Goal: Task Accomplishment & Management: Complete application form

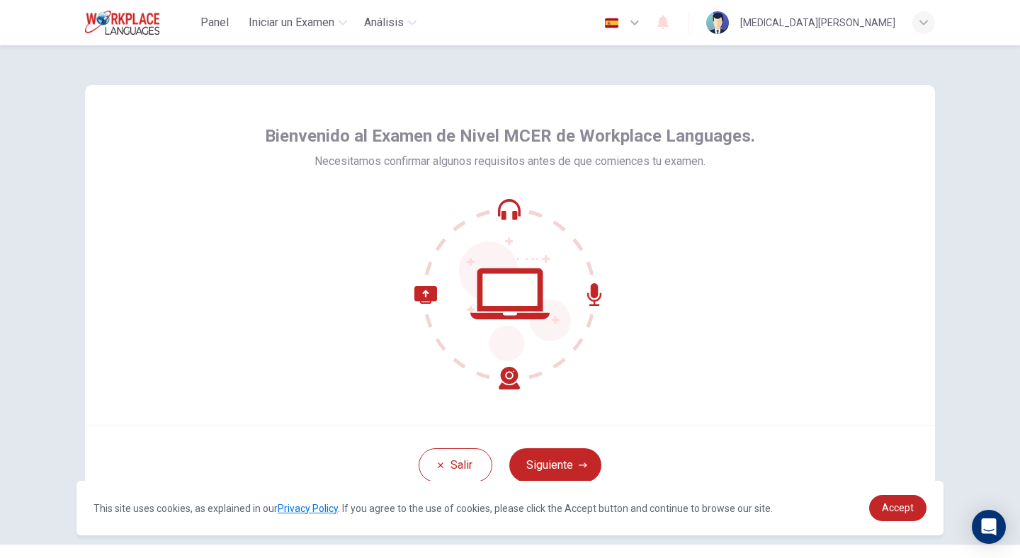
scroll to position [32, 0]
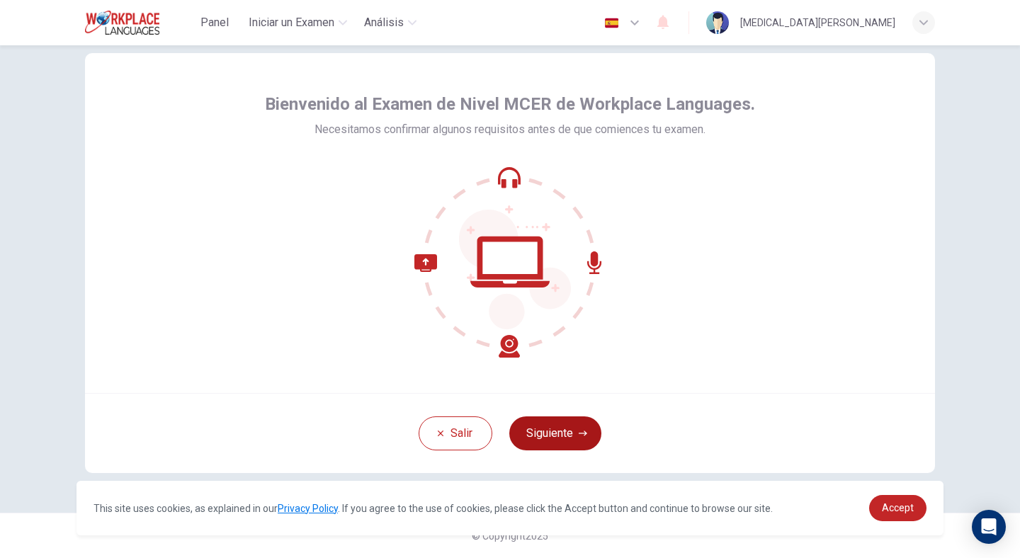
click at [566, 435] on button "Siguiente" at bounding box center [555, 433] width 92 height 34
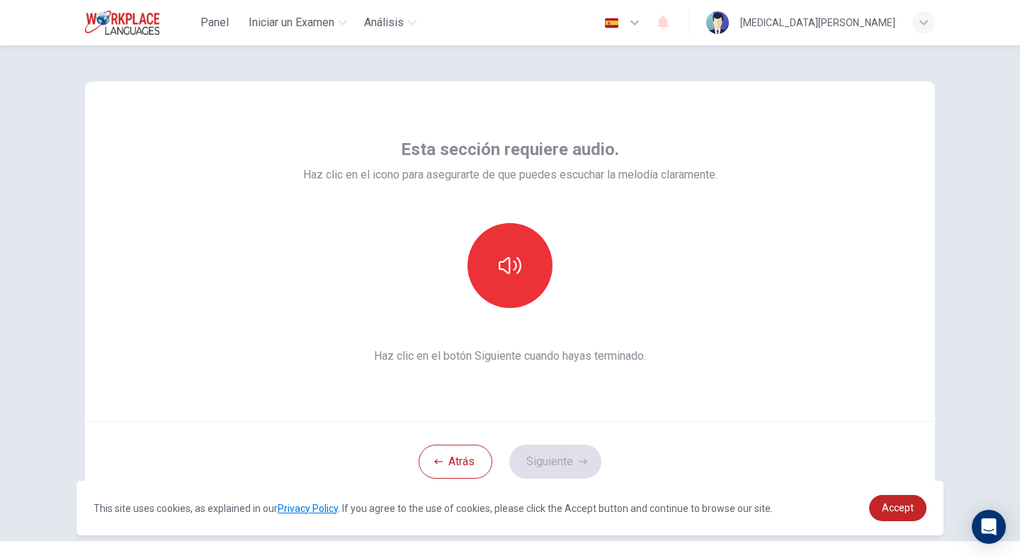
scroll to position [4, 0]
click at [497, 239] on button "button" at bounding box center [509, 264] width 85 height 85
click at [554, 459] on button "Siguiente" at bounding box center [555, 461] width 92 height 34
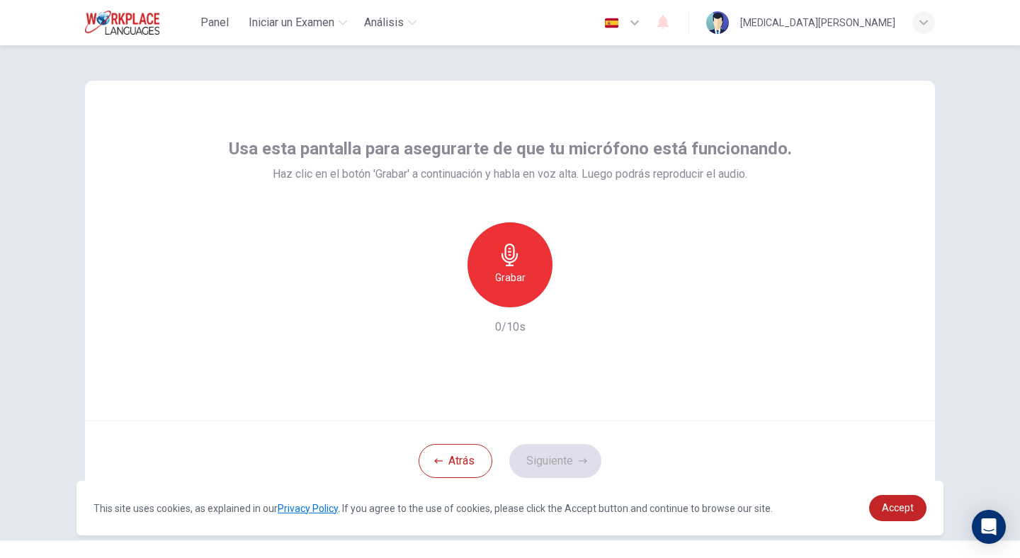
click at [496, 267] on div "Grabar" at bounding box center [509, 264] width 85 height 85
click at [496, 267] on div "Detener" at bounding box center [509, 264] width 85 height 85
click at [576, 294] on icon "button" at bounding box center [575, 296] width 14 height 14
click at [559, 461] on button "Siguiente" at bounding box center [555, 461] width 92 height 34
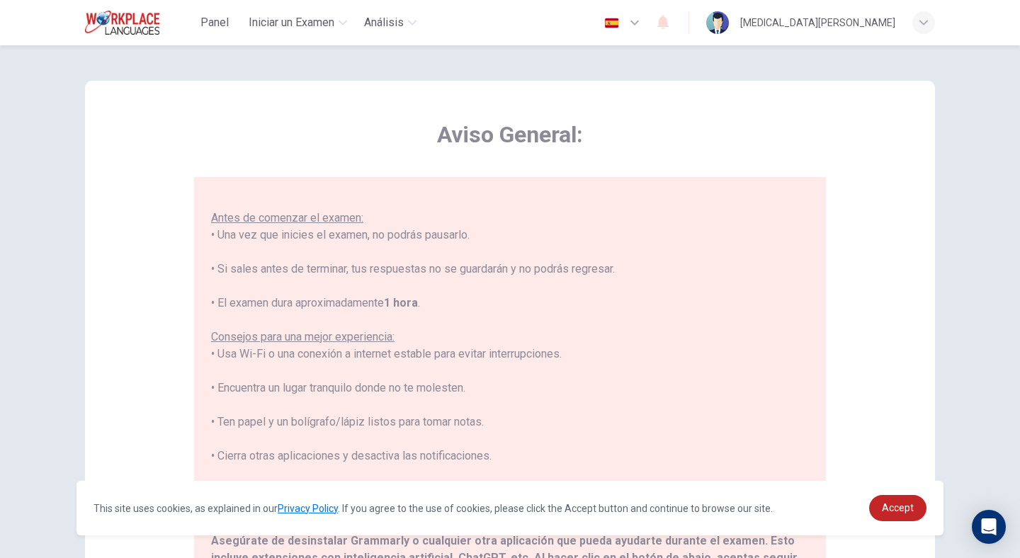
scroll to position [67, 0]
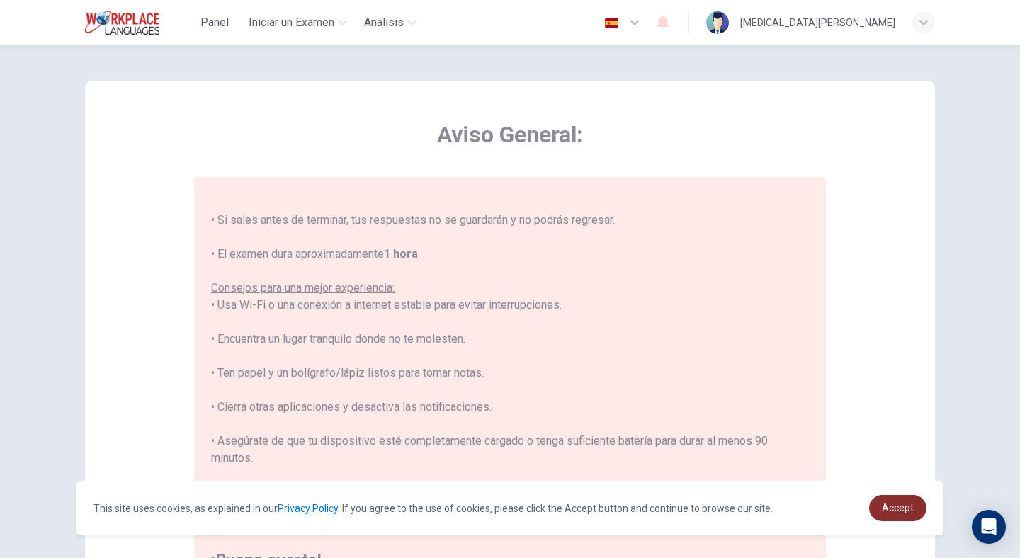
click at [894, 506] on span "Accept" at bounding box center [898, 507] width 32 height 11
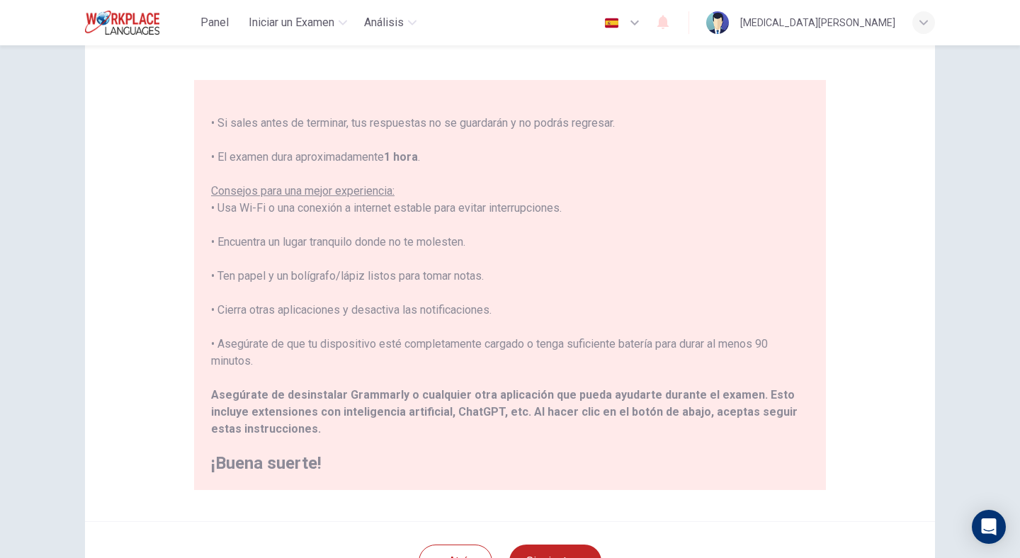
scroll to position [207, 0]
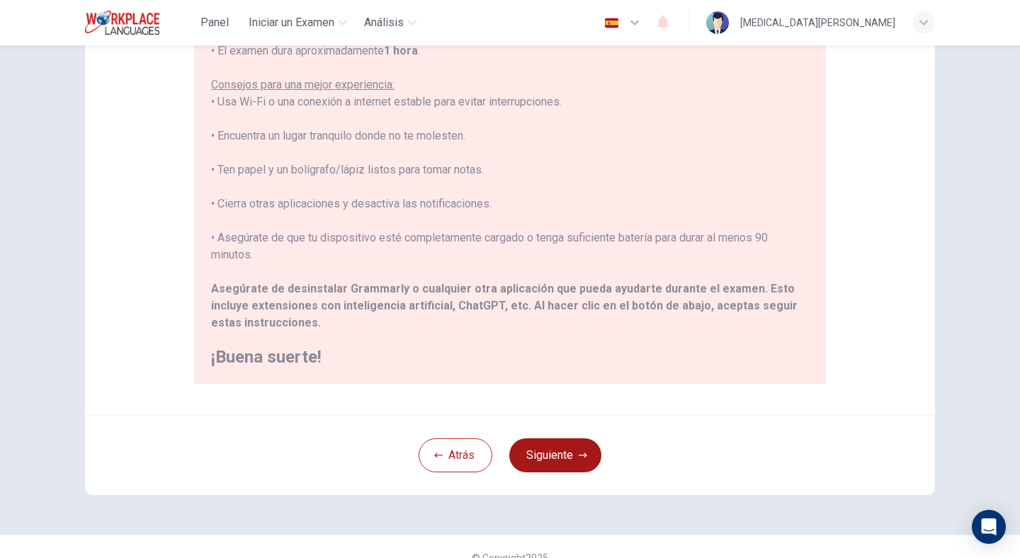
click at [553, 462] on button "Siguiente" at bounding box center [555, 455] width 92 height 34
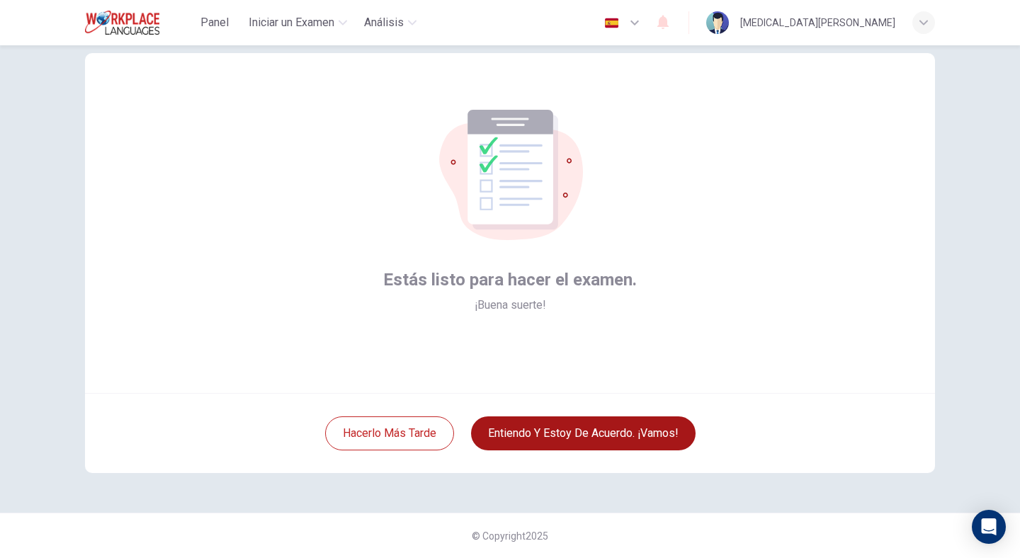
scroll to position [32, 0]
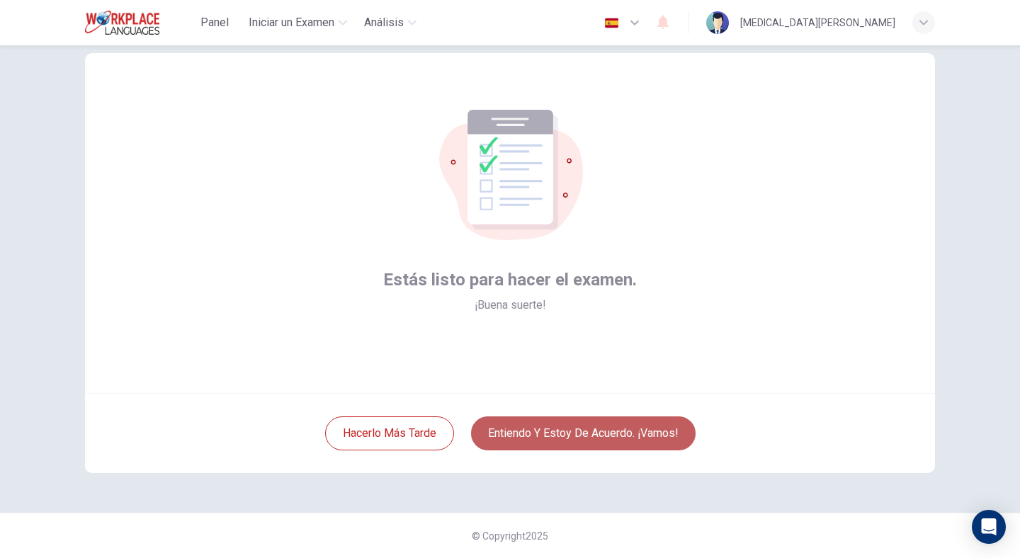
click at [544, 429] on button "Entiendo y estoy de acuerdo. ¡Vamos!" at bounding box center [583, 433] width 224 height 34
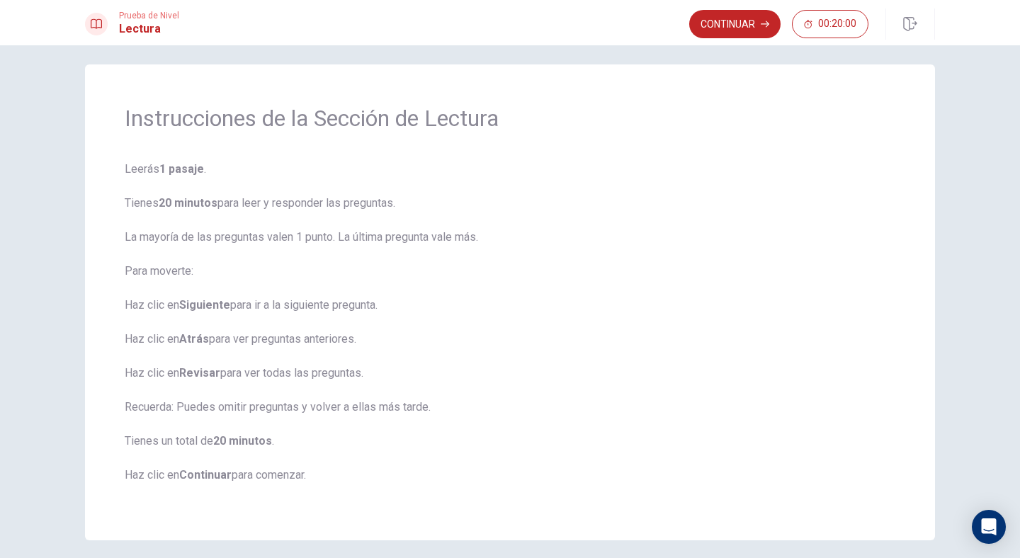
scroll to position [10, 0]
click at [720, 16] on button "Continuar" at bounding box center [734, 24] width 91 height 28
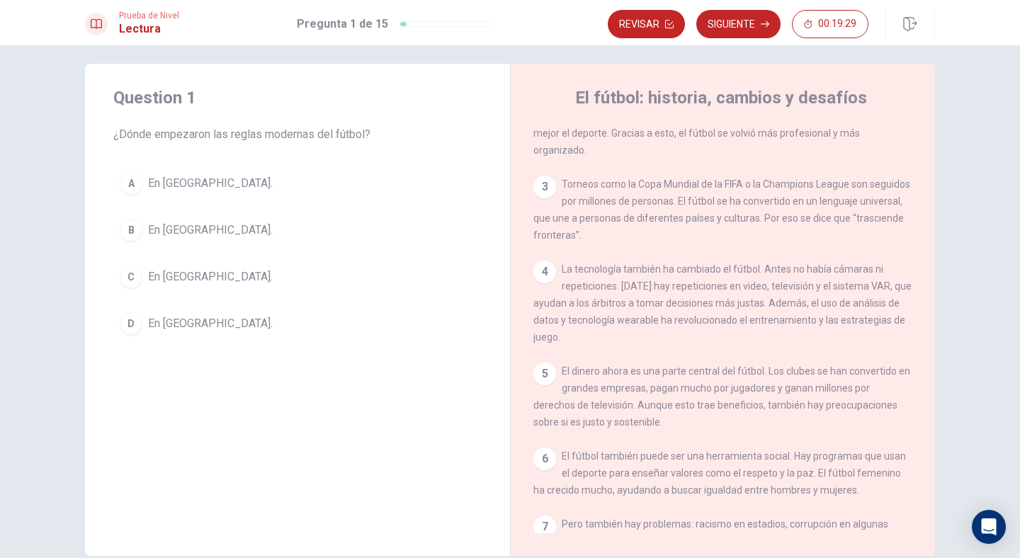
scroll to position [122, 0]
click at [132, 227] on div "B" at bounding box center [131, 230] width 23 height 23
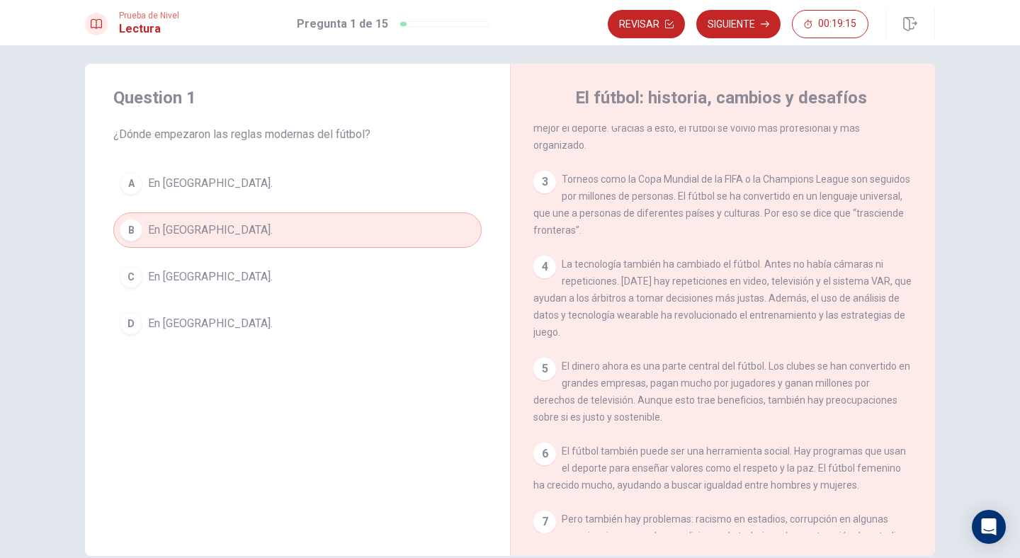
scroll to position [131, 0]
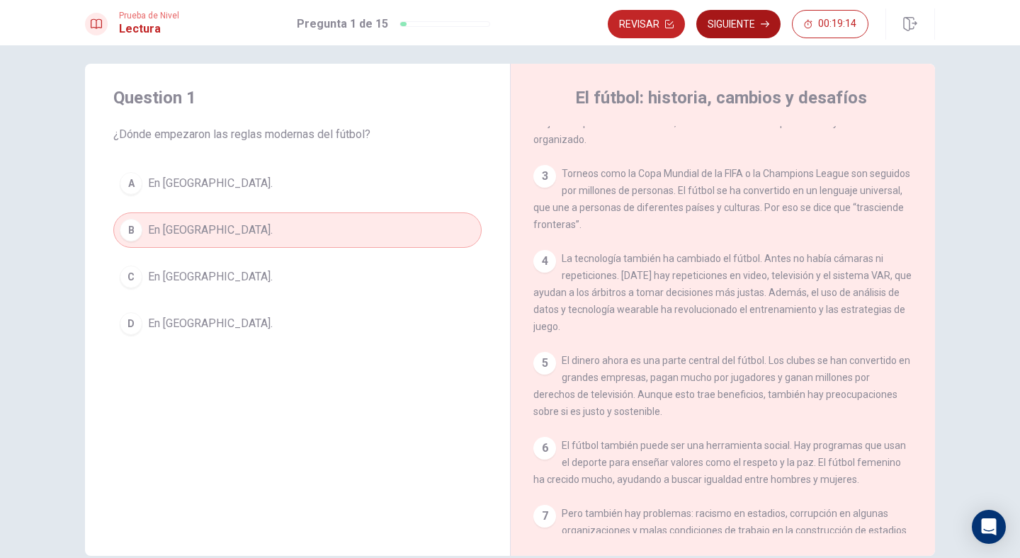
click at [723, 18] on button "Siguiente" at bounding box center [738, 24] width 84 height 28
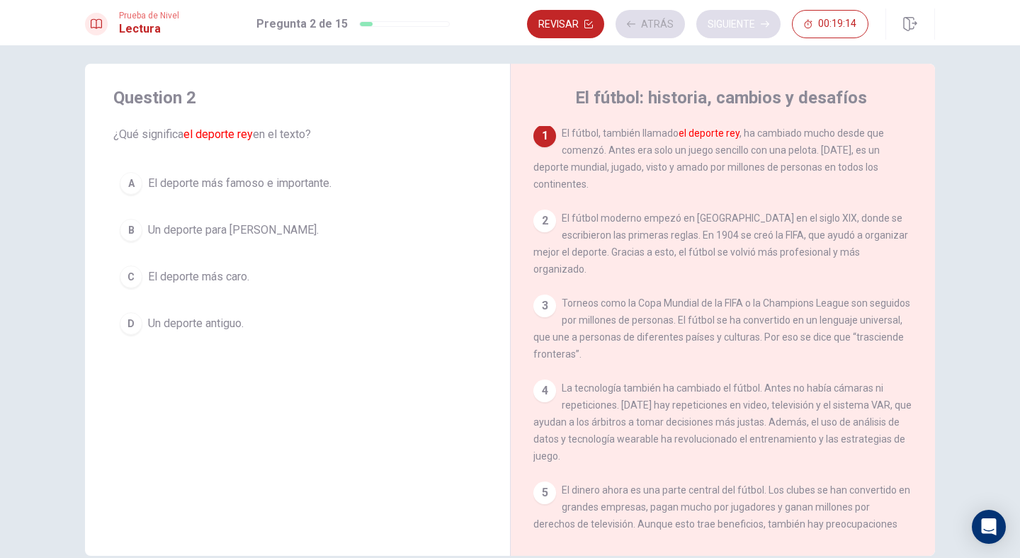
scroll to position [0, 0]
click at [309, 186] on span "El deporte más famoso e importante." at bounding box center [239, 183] width 183 height 17
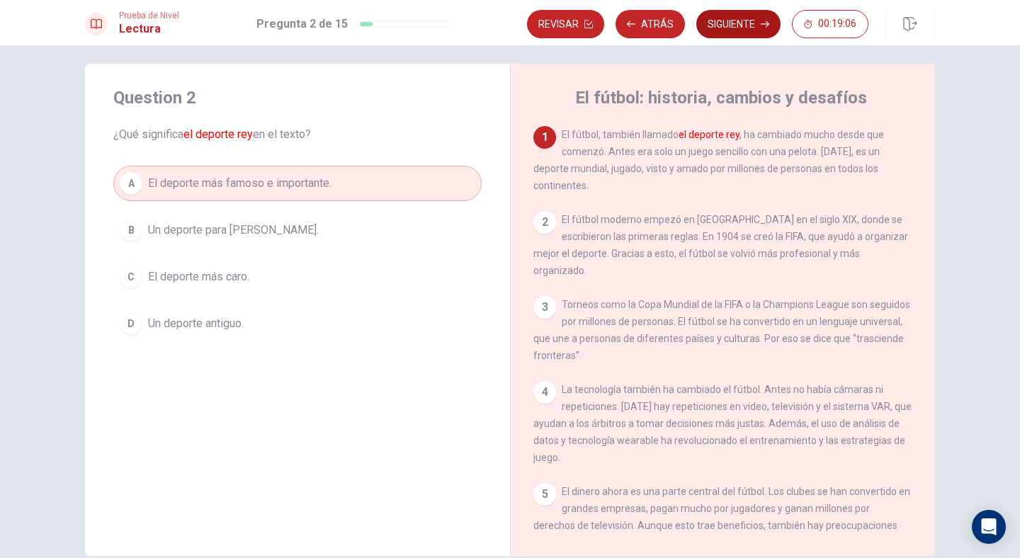
click at [749, 23] on button "Siguiente" at bounding box center [738, 24] width 84 height 28
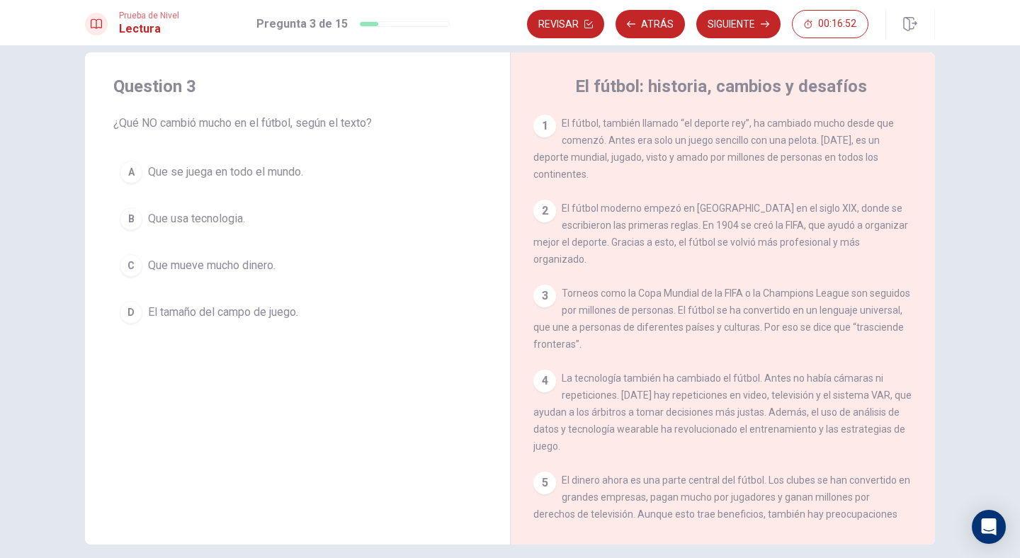
click at [132, 312] on div "D" at bounding box center [131, 312] width 23 height 23
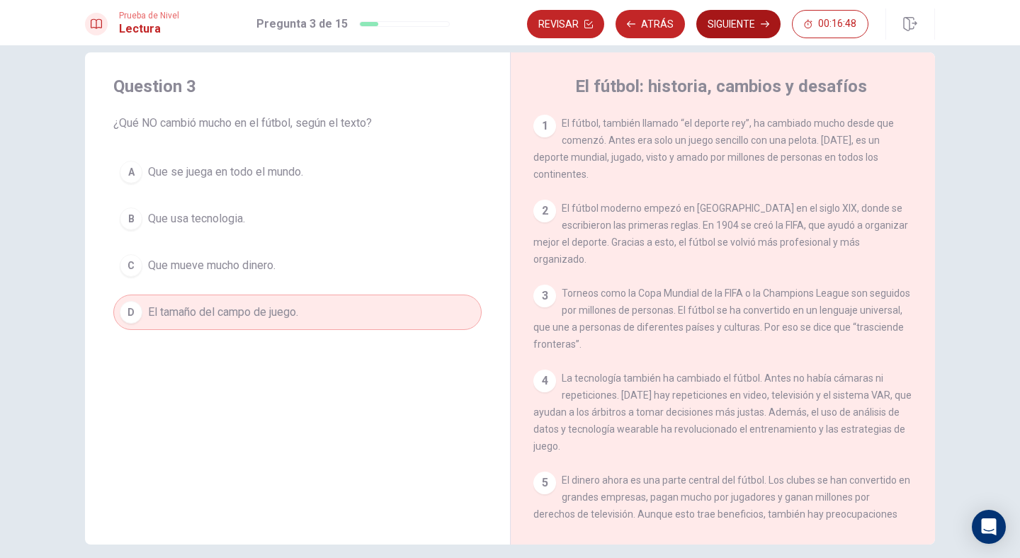
click at [728, 19] on button "Siguiente" at bounding box center [738, 24] width 84 height 28
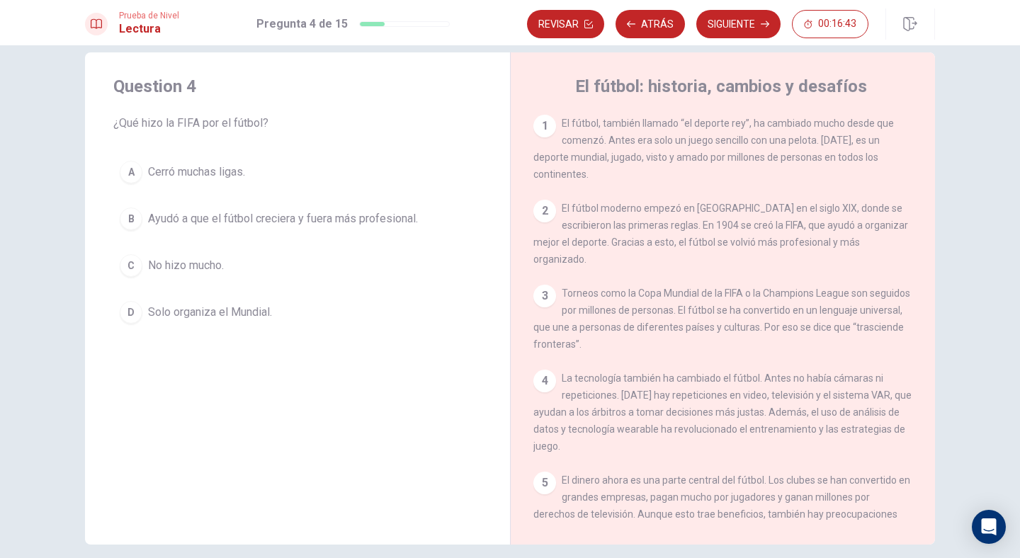
click at [129, 215] on div "B" at bounding box center [131, 218] width 23 height 23
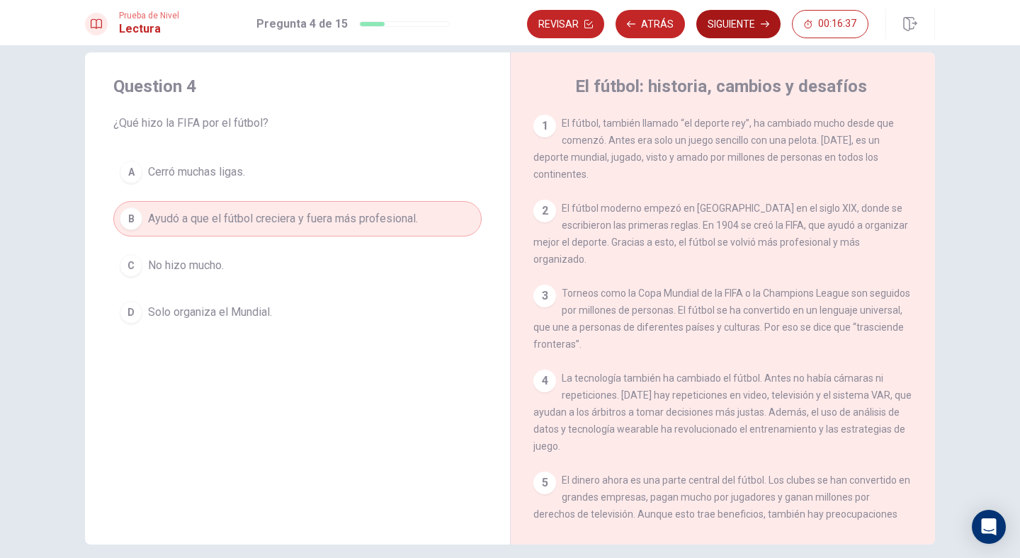
click at [721, 25] on button "Siguiente" at bounding box center [738, 24] width 84 height 28
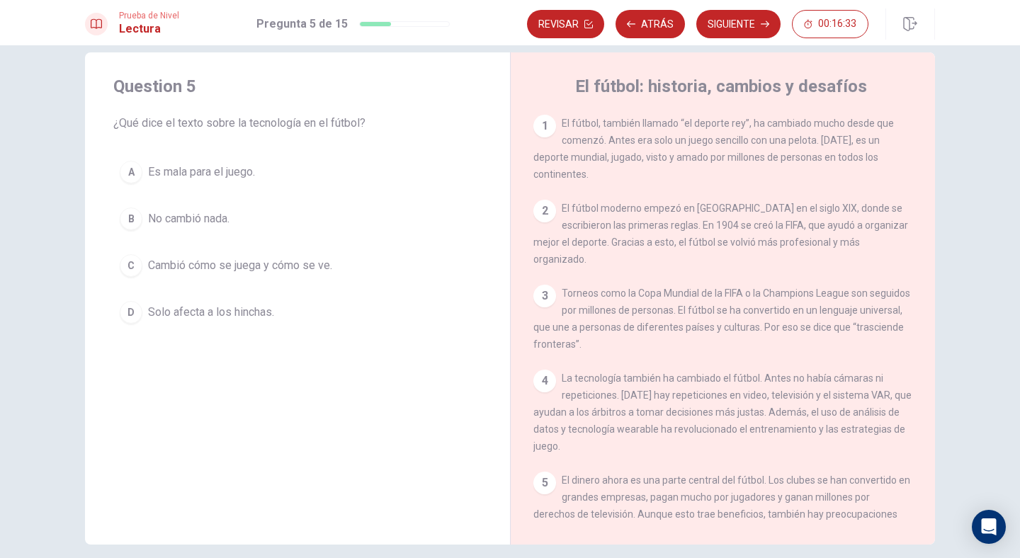
click at [234, 263] on span "Cambió cómo se juega y cómo se ve." at bounding box center [240, 265] width 184 height 17
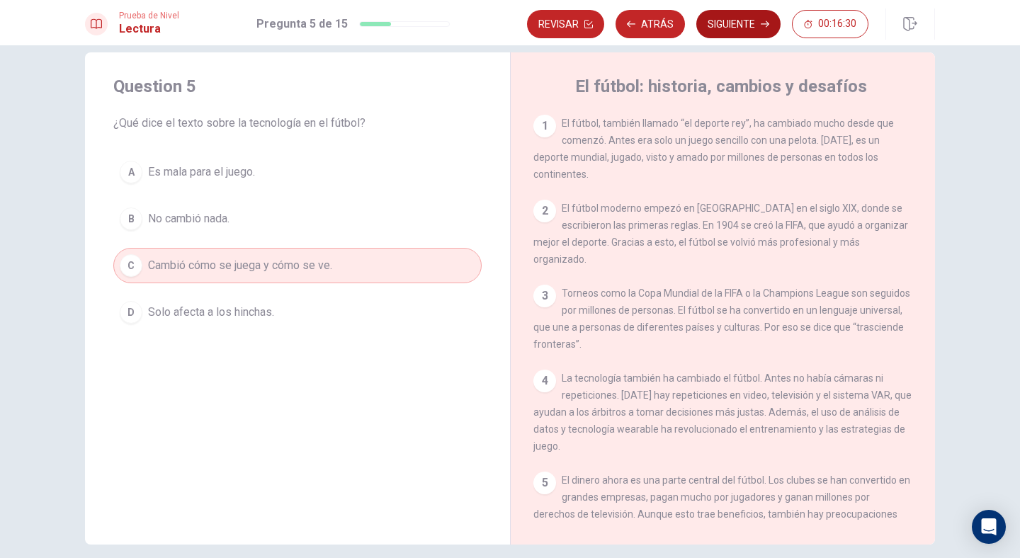
click at [734, 21] on button "Siguiente" at bounding box center [738, 24] width 84 height 28
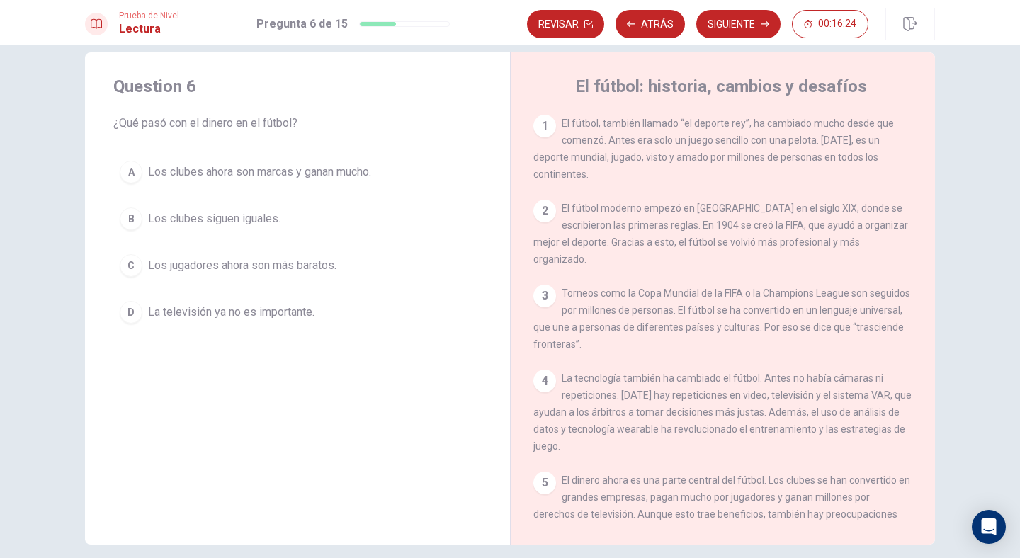
click at [285, 173] on span "Los clubes ahora son marcas y ganan mucho." at bounding box center [259, 172] width 223 height 17
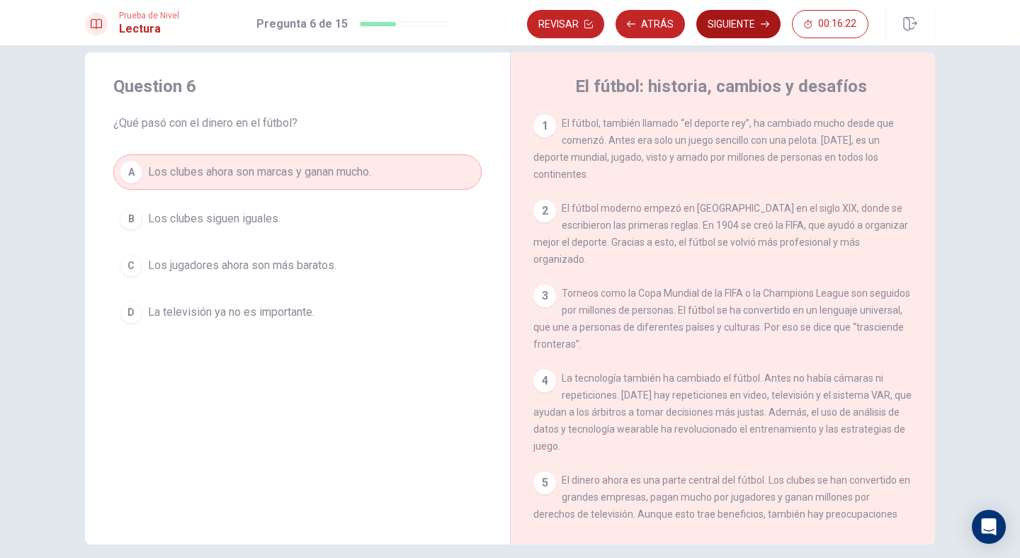
click at [729, 29] on button "Siguiente" at bounding box center [738, 24] width 84 height 28
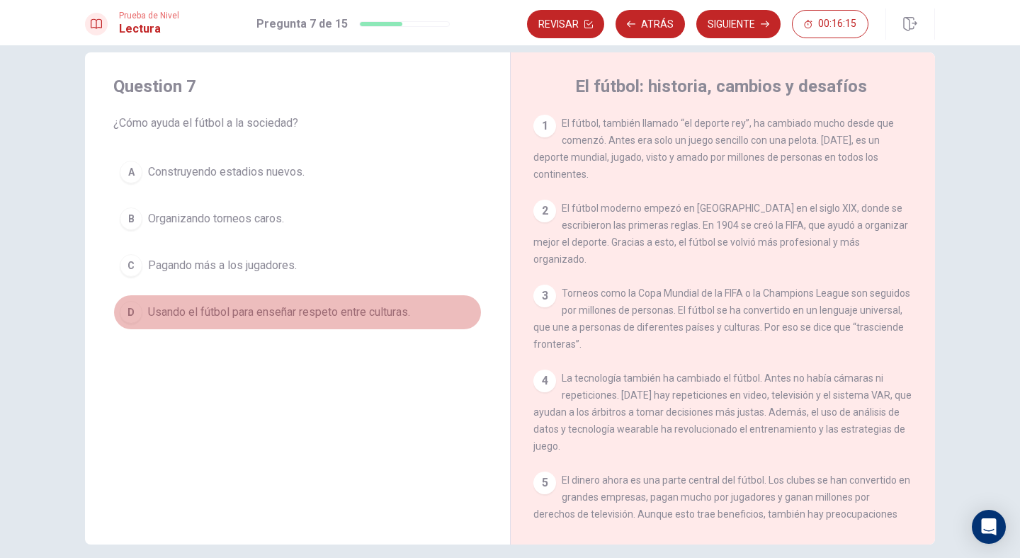
click at [365, 316] on span "Usando el fútbol para enseñar respeto entre culturas." at bounding box center [279, 312] width 262 height 17
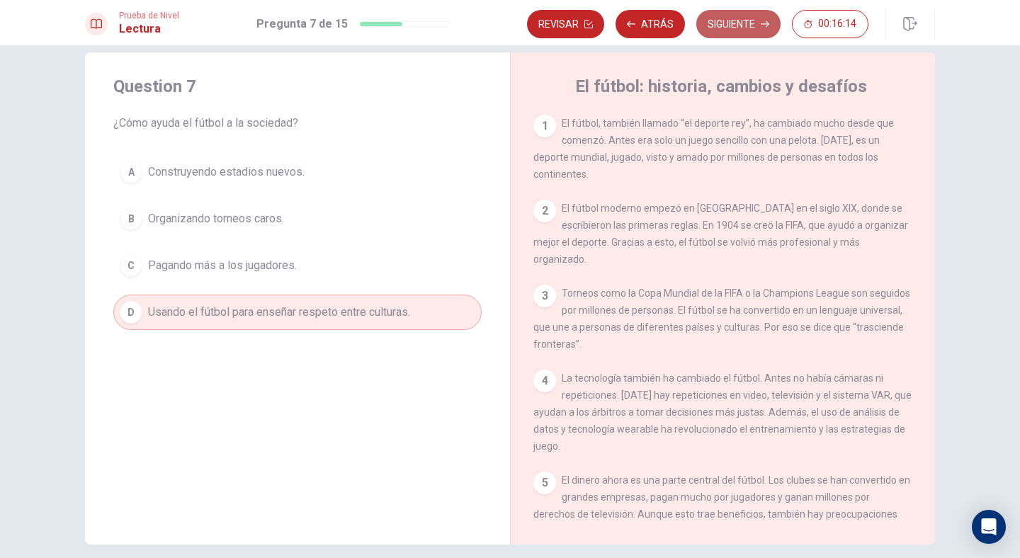
click at [740, 25] on button "Siguiente" at bounding box center [738, 24] width 84 height 28
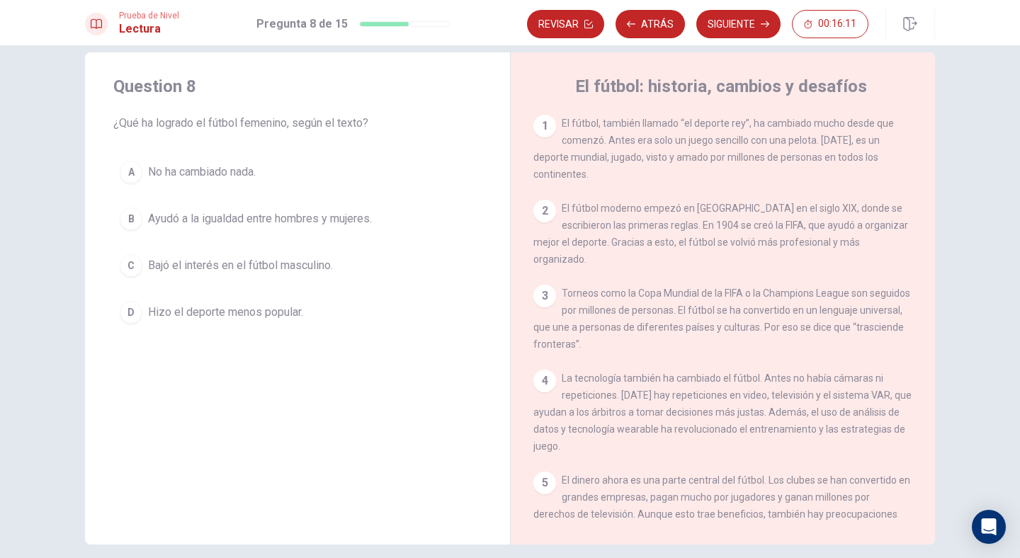
click at [294, 220] on span "Ayudó a la igualdad entre hombres y mujeres." at bounding box center [260, 218] width 224 height 17
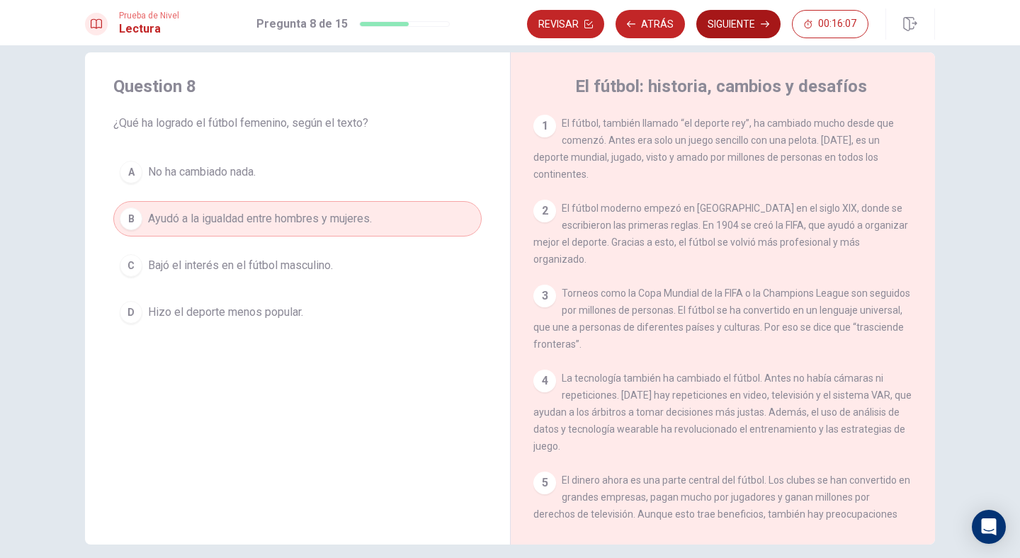
click at [733, 25] on button "Siguiente" at bounding box center [738, 24] width 84 height 28
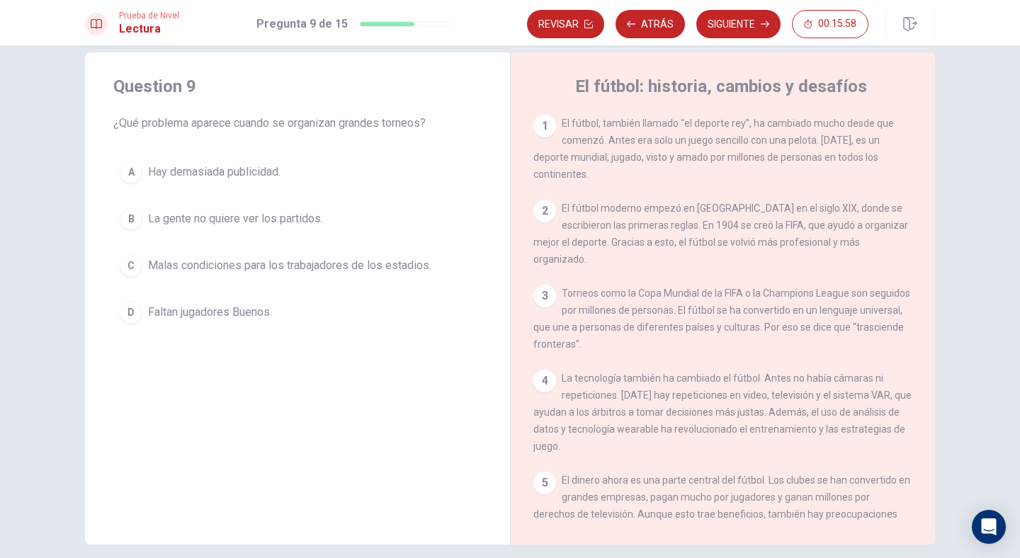
click at [350, 263] on span "Malas condiciones para los trabajadores de los estadios." at bounding box center [289, 265] width 283 height 17
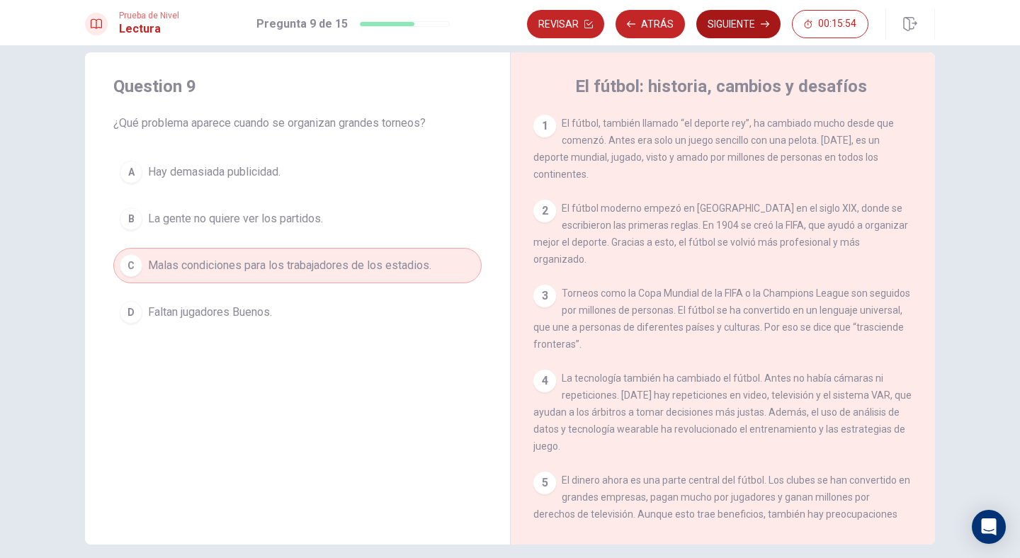
click at [750, 25] on button "Siguiente" at bounding box center [738, 24] width 84 height 28
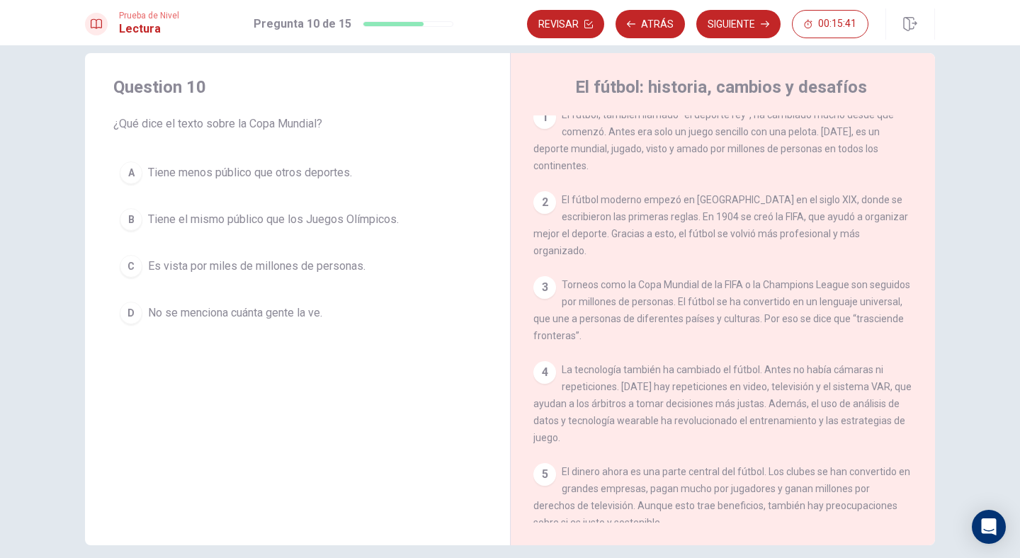
scroll to position [3, 0]
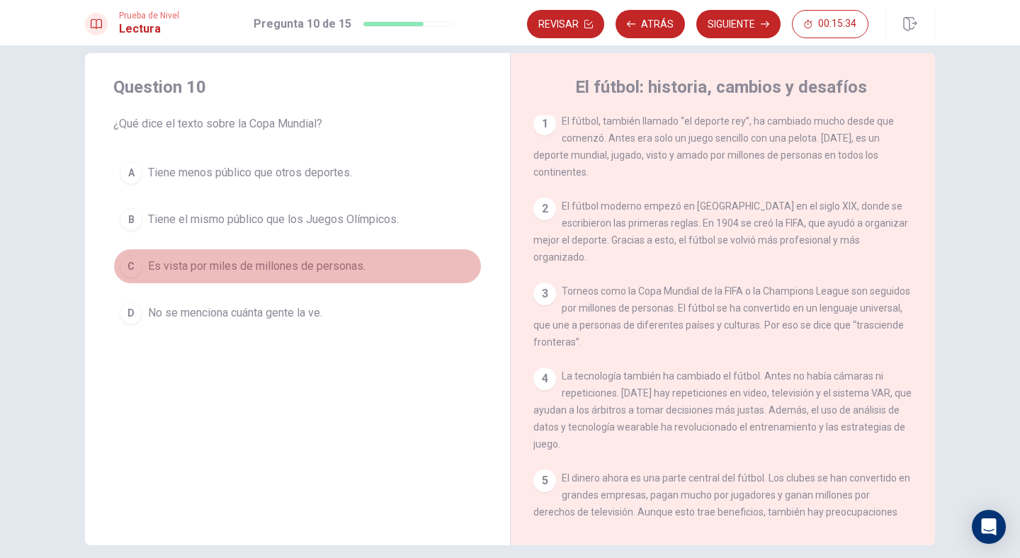
click at [272, 258] on span "Es vista por miles de millones de personas." at bounding box center [256, 266] width 217 height 17
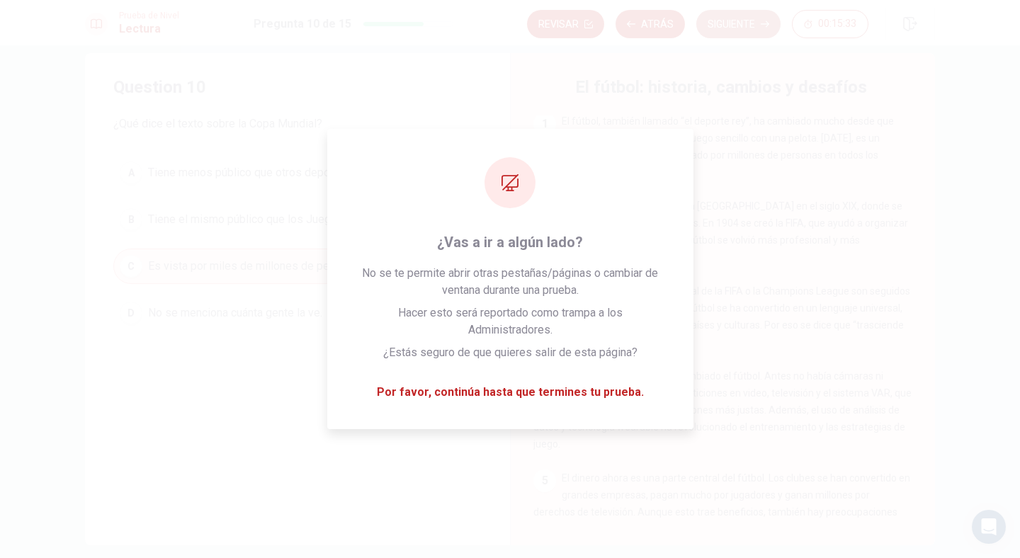
click at [743, 35] on button "Siguiente" at bounding box center [738, 24] width 84 height 28
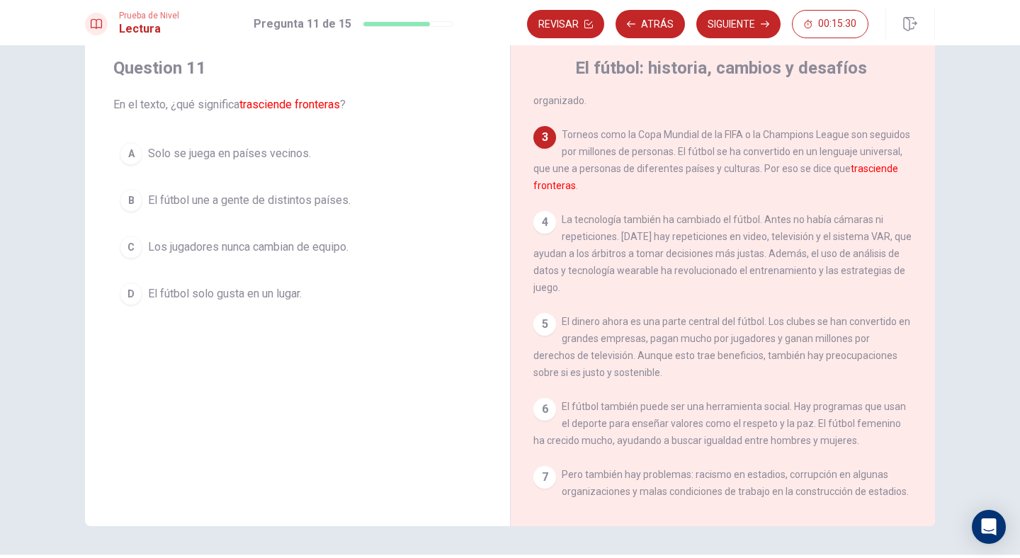
scroll to position [0, 0]
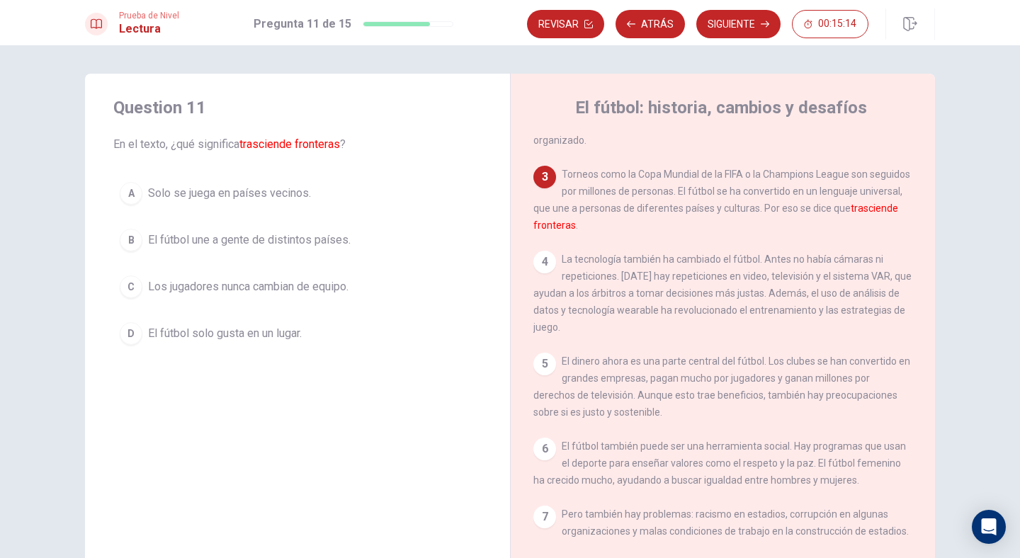
click at [284, 243] on span "El fútbol une a gente de distintos países." at bounding box center [249, 240] width 203 height 17
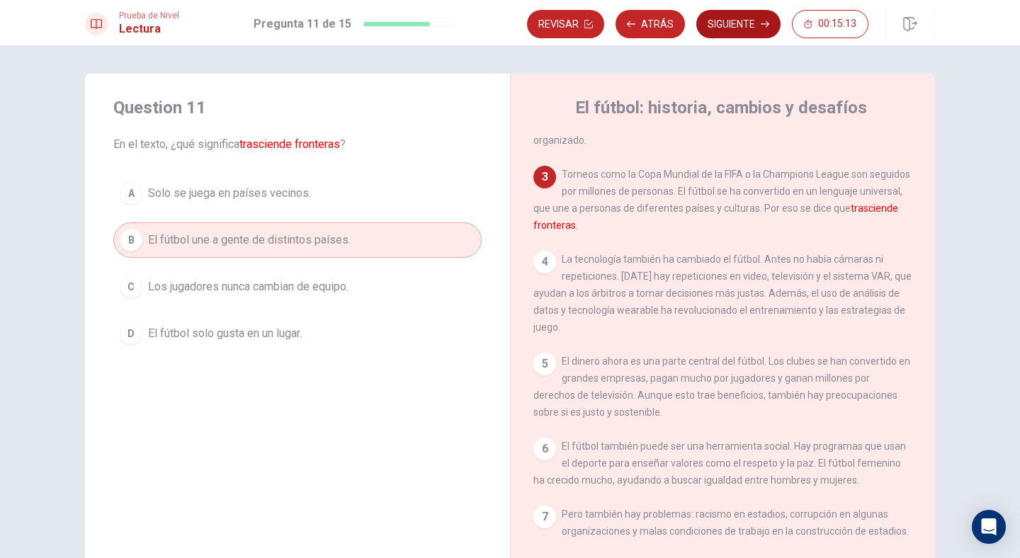
click at [750, 18] on button "Siguiente" at bounding box center [738, 24] width 84 height 28
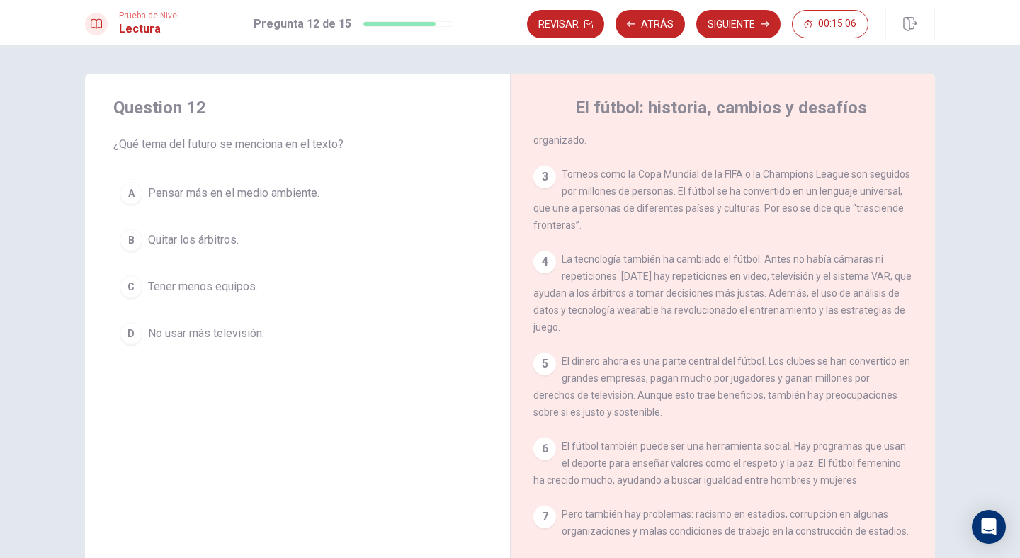
scroll to position [190, 0]
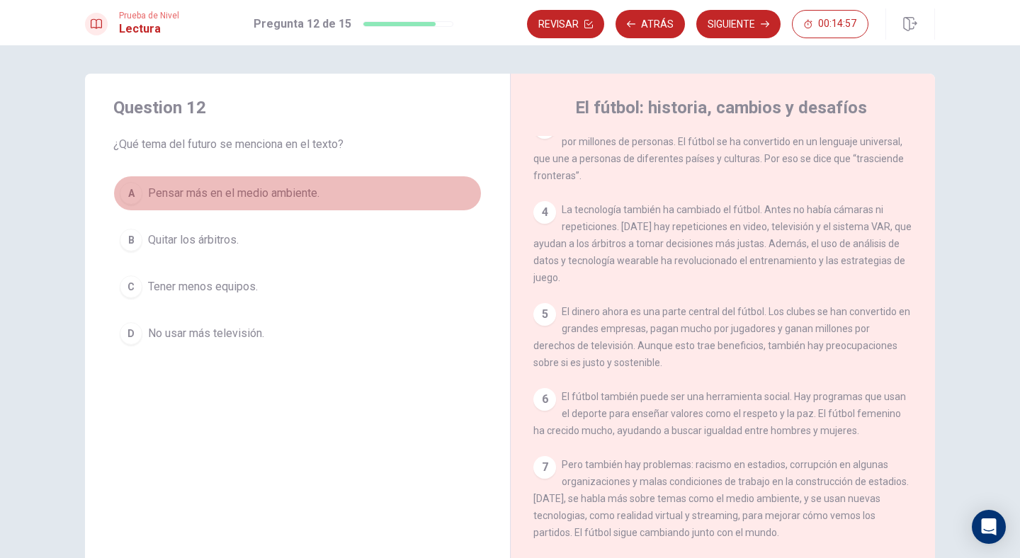
click at [222, 193] on span "Pensar más en el medio ambiente." at bounding box center [233, 193] width 171 height 17
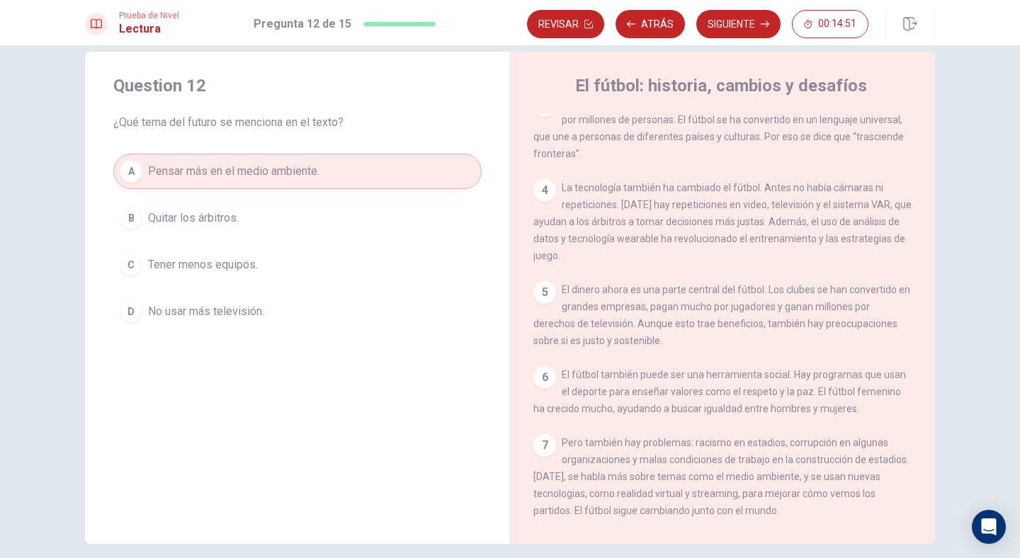
scroll to position [23, 0]
click at [718, 27] on button "Siguiente" at bounding box center [738, 24] width 84 height 28
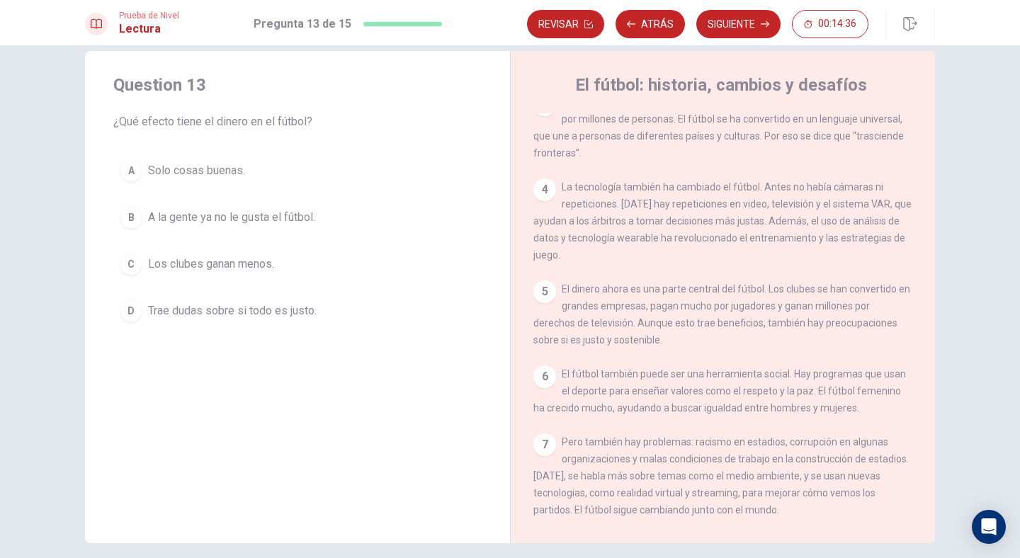
click at [267, 260] on span "Los clubes ganan menos." at bounding box center [211, 264] width 126 height 17
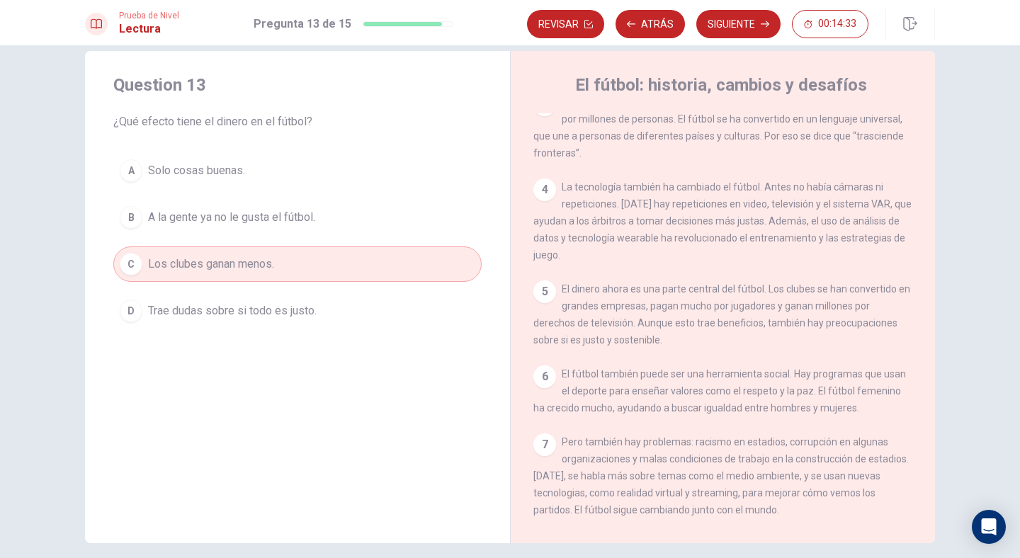
click at [285, 316] on span "Trae dudas sobre si todo es justo." at bounding box center [232, 310] width 169 height 17
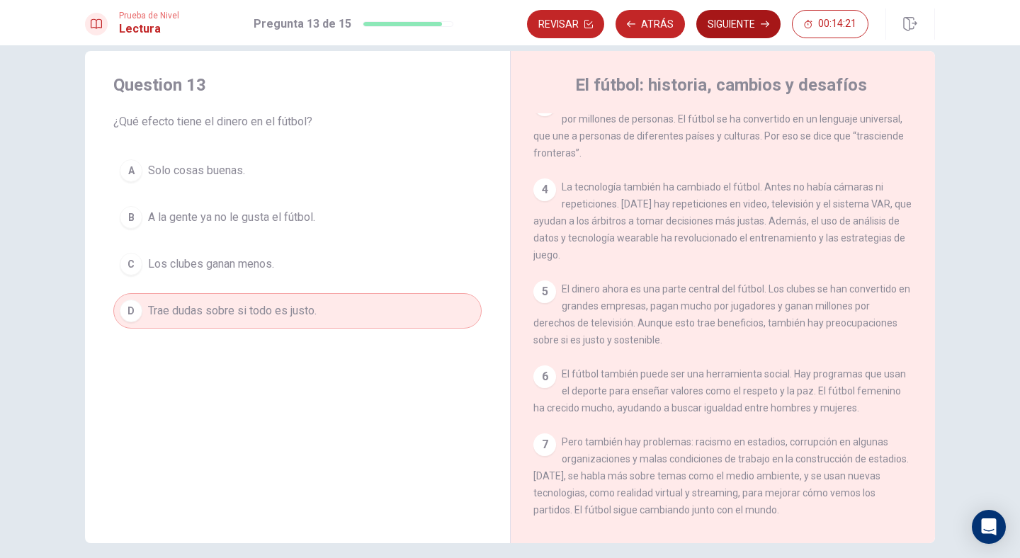
click at [714, 30] on button "Siguiente" at bounding box center [738, 24] width 84 height 28
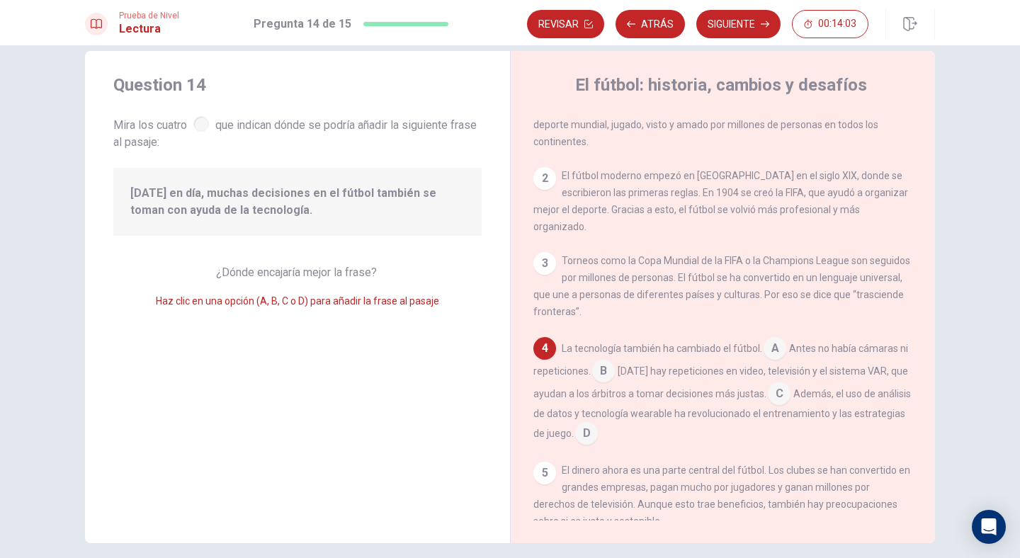
scroll to position [35, 0]
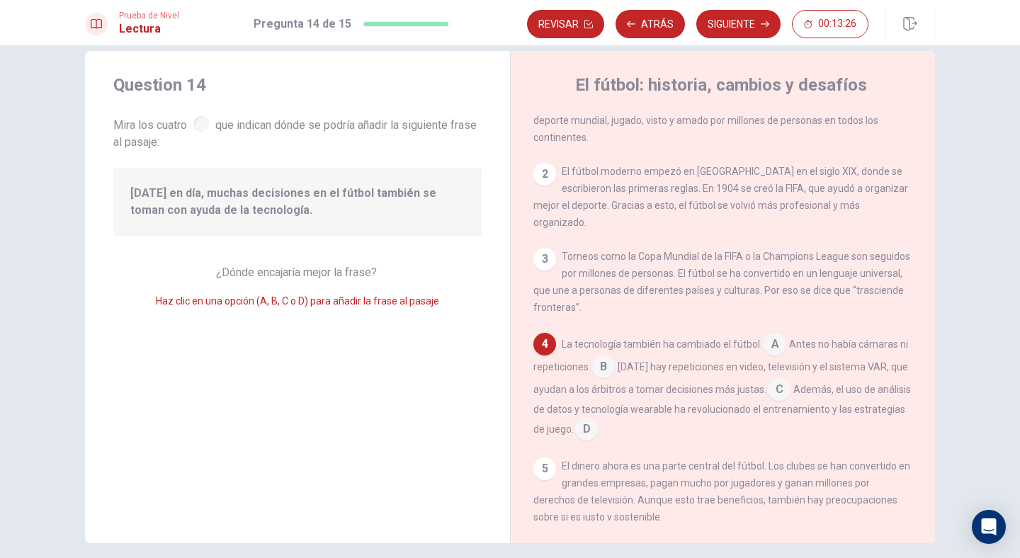
click at [774, 334] on input at bounding box center [774, 345] width 23 height 23
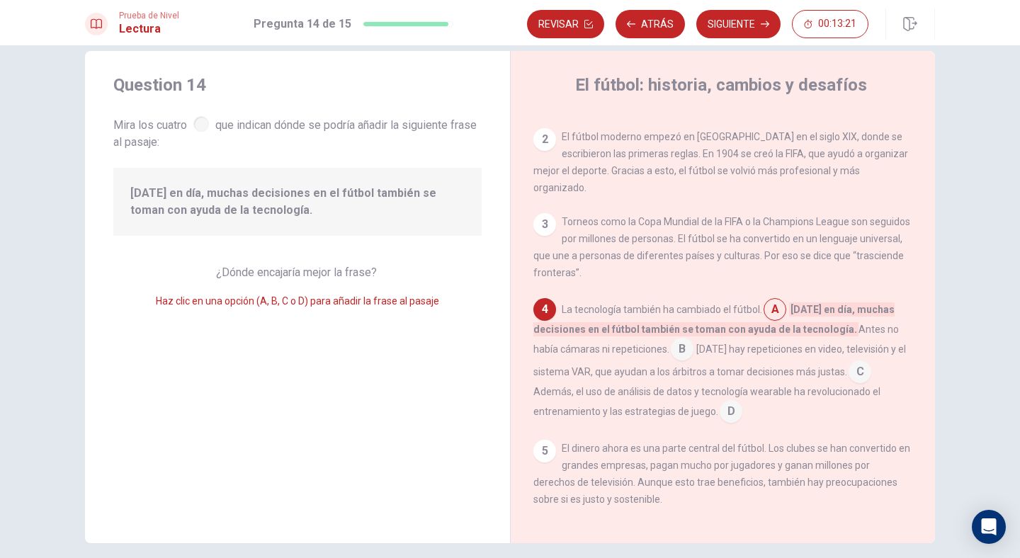
scroll to position [69, 0]
click at [680, 341] on input at bounding box center [682, 352] width 23 height 23
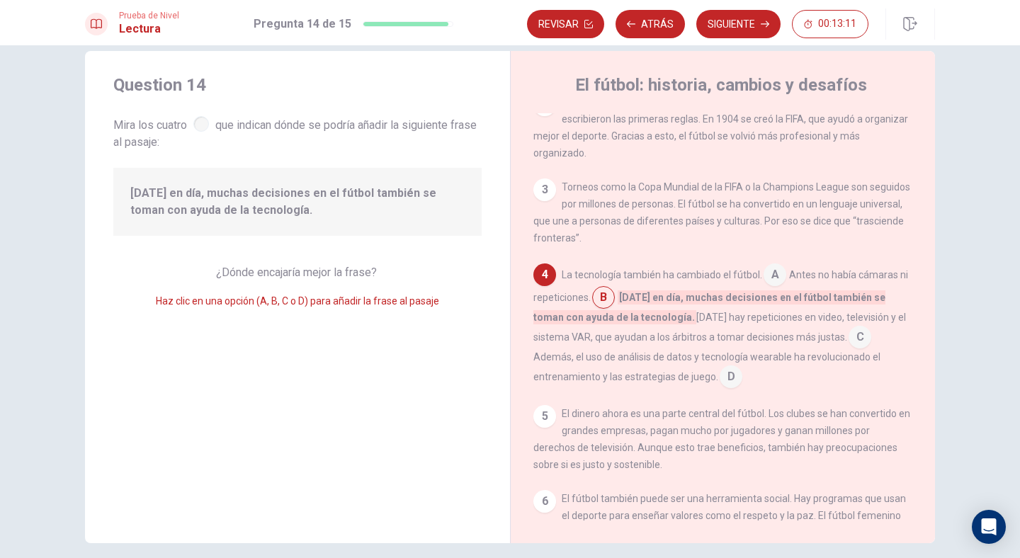
scroll to position [107, 0]
click at [848, 325] on input at bounding box center [859, 336] width 23 height 23
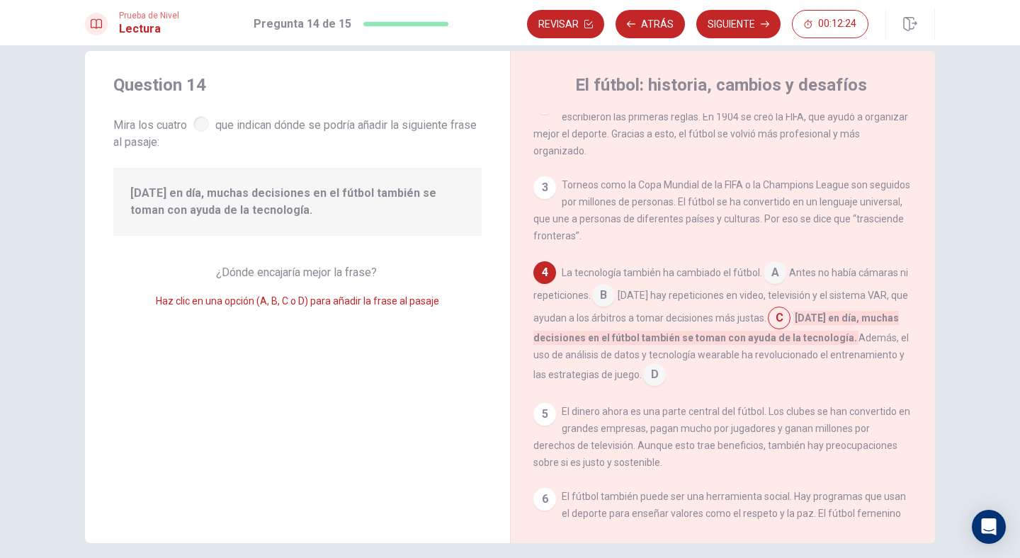
click at [615, 285] on input at bounding box center [603, 296] width 23 height 23
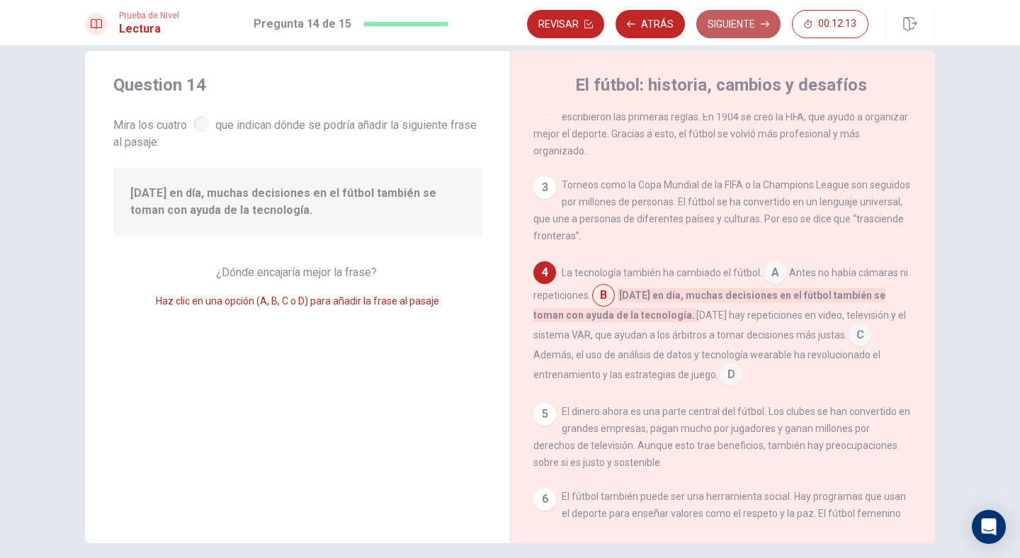
click at [746, 28] on button "Siguiente" at bounding box center [738, 24] width 84 height 28
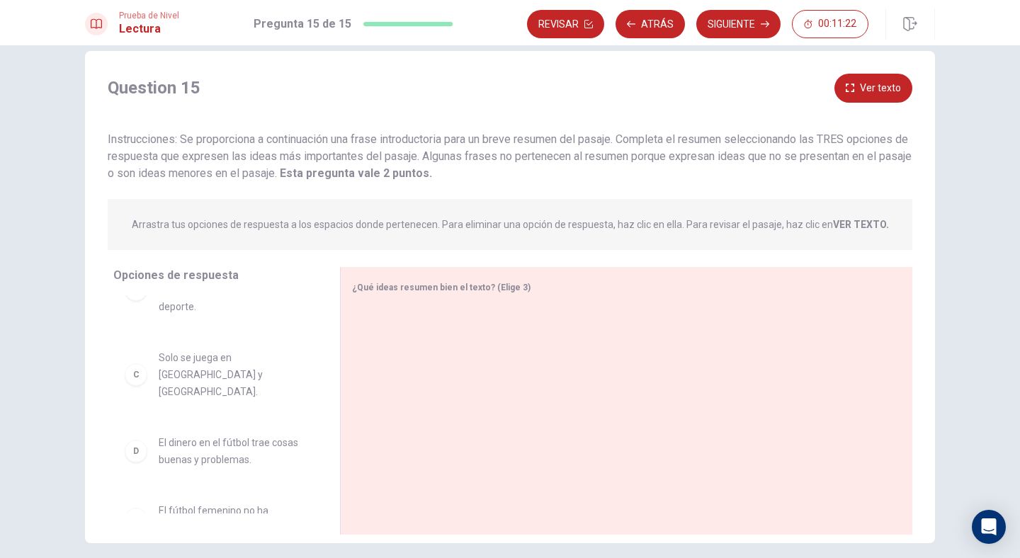
scroll to position [101, 0]
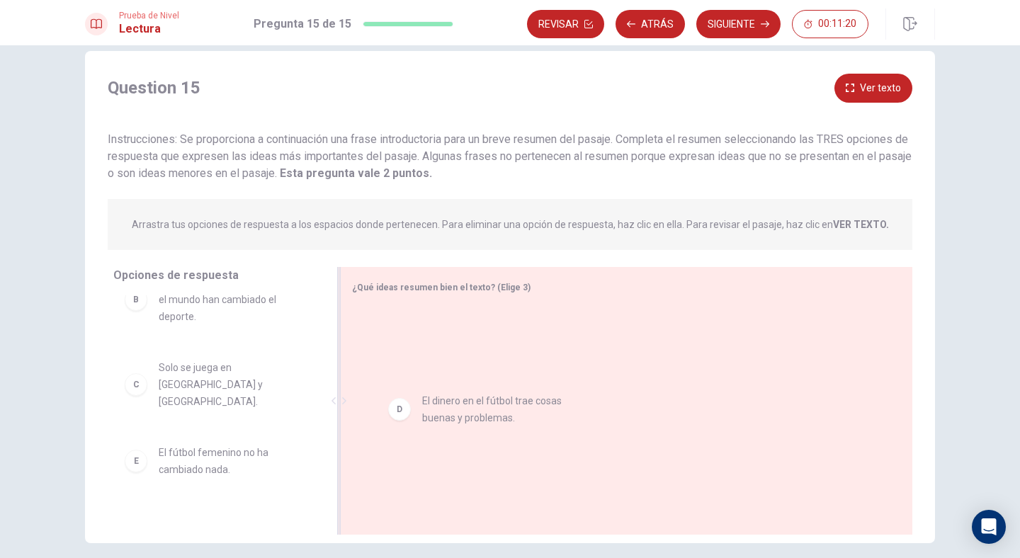
drag, startPoint x: 214, startPoint y: 431, endPoint x: 513, endPoint y: 399, distance: 301.2
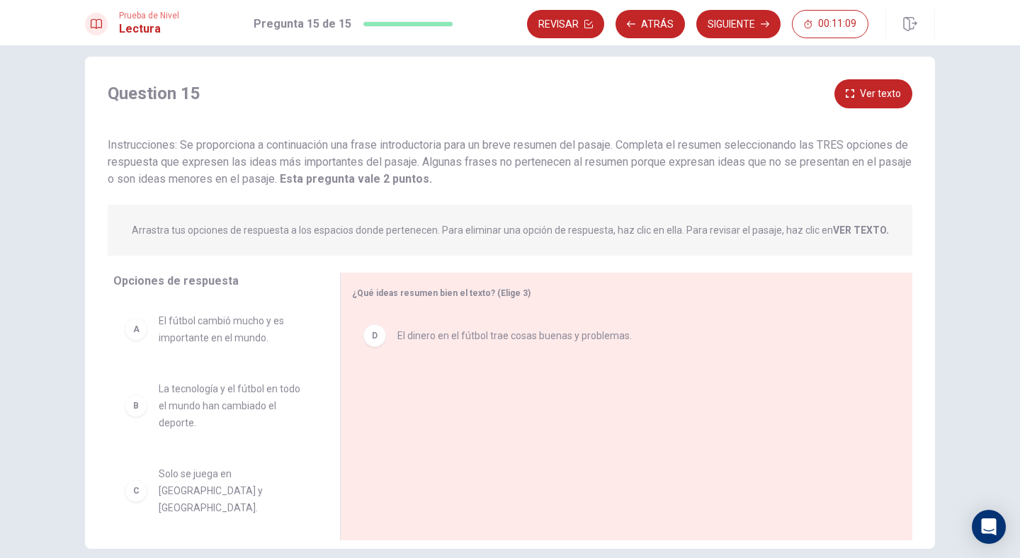
scroll to position [13, 0]
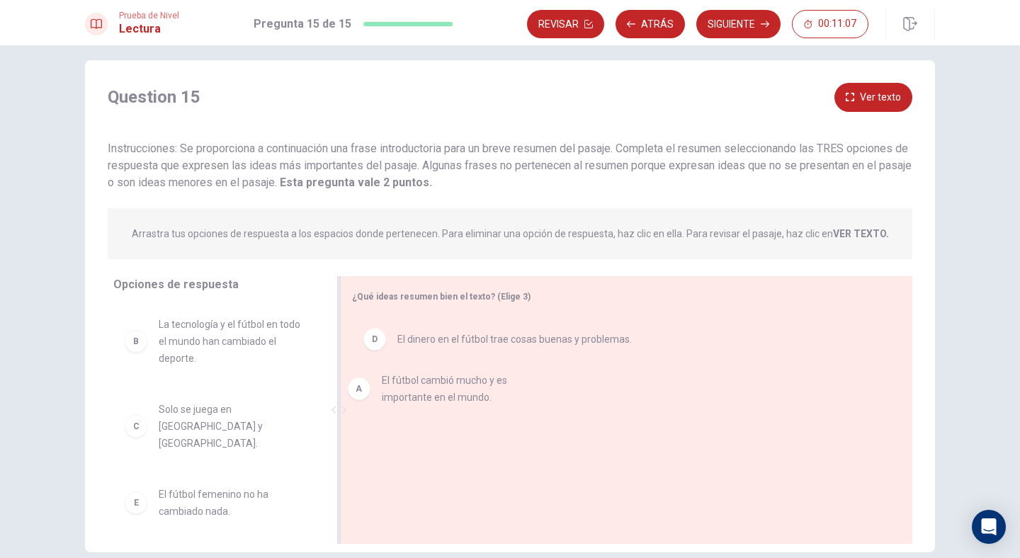
drag, startPoint x: 213, startPoint y: 336, endPoint x: 471, endPoint y: 384, distance: 262.3
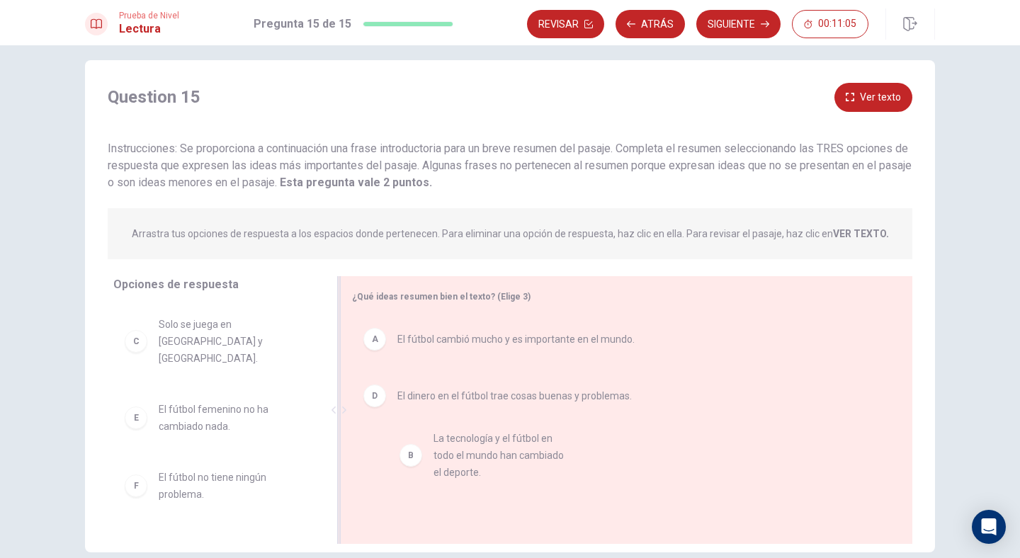
drag, startPoint x: 201, startPoint y: 345, endPoint x: 491, endPoint y: 461, distance: 312.7
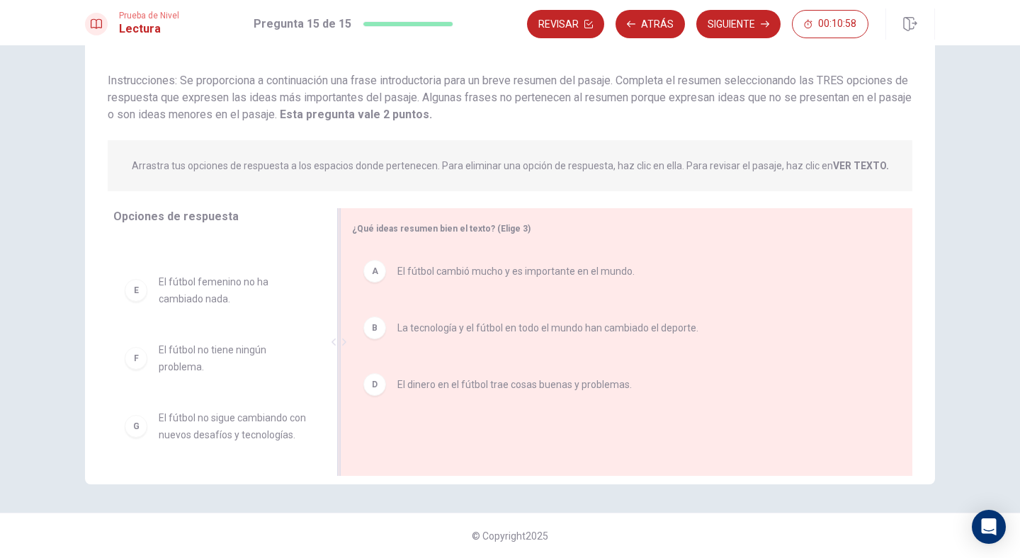
scroll to position [0, 0]
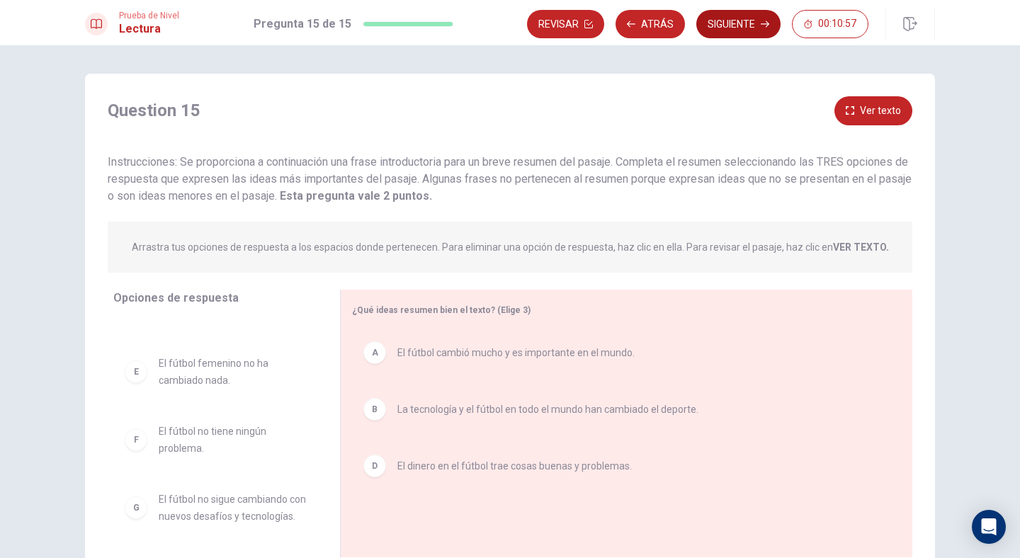
click at [721, 25] on button "Siguiente" at bounding box center [738, 24] width 84 height 28
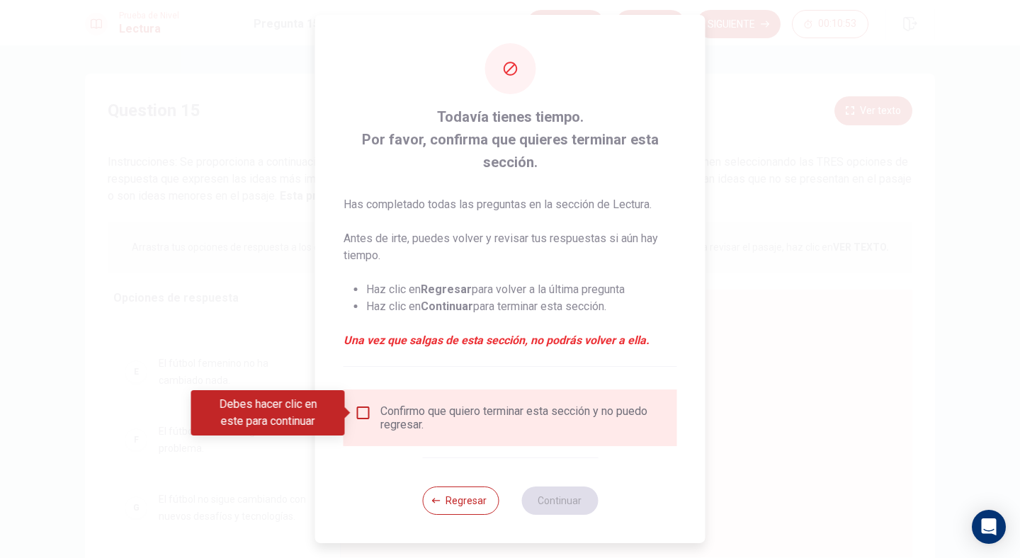
click at [366, 413] on input "Debes hacer clic en este para continuar" at bounding box center [363, 412] width 17 height 17
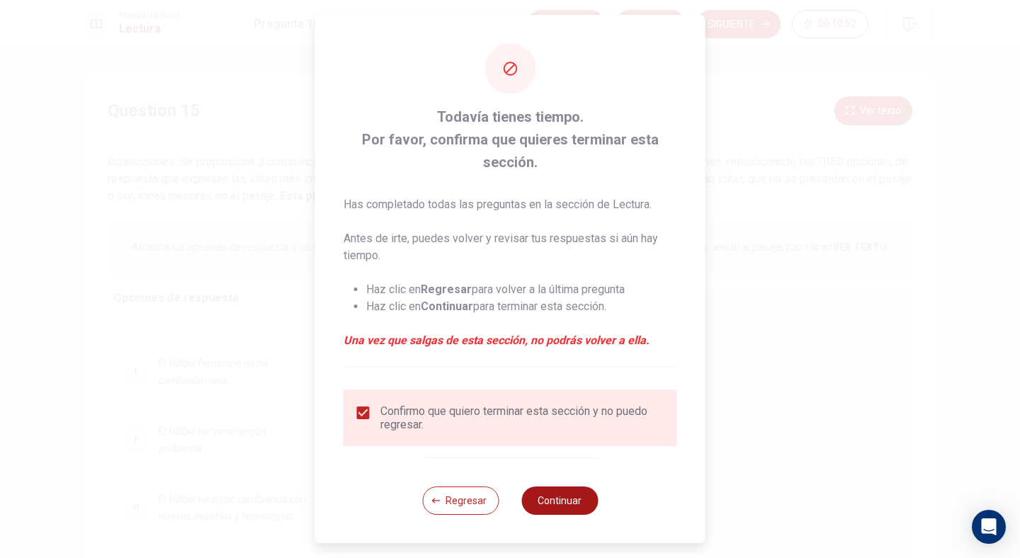
click at [577, 497] on button "Continuar" at bounding box center [559, 500] width 76 height 28
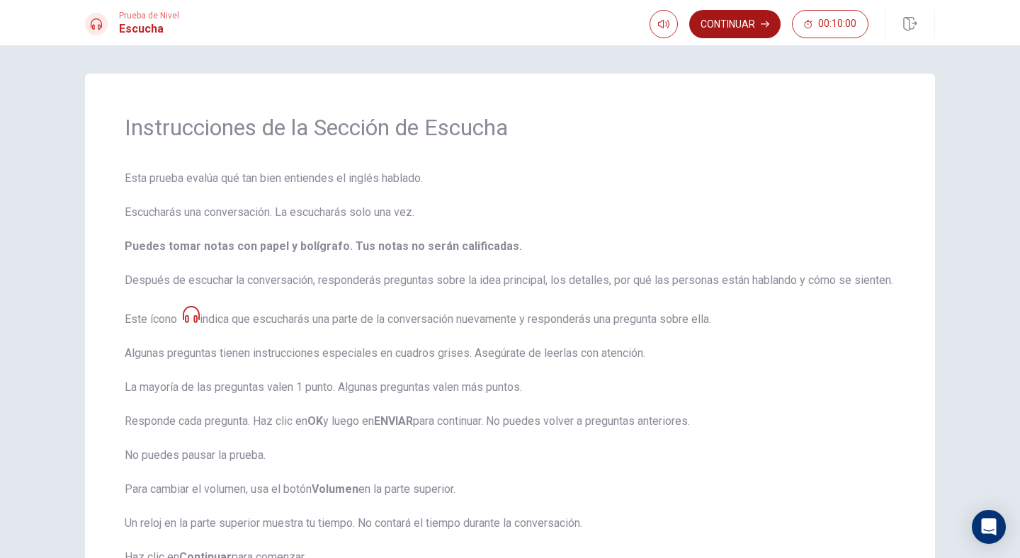
click at [717, 23] on button "Continuar" at bounding box center [734, 24] width 91 height 28
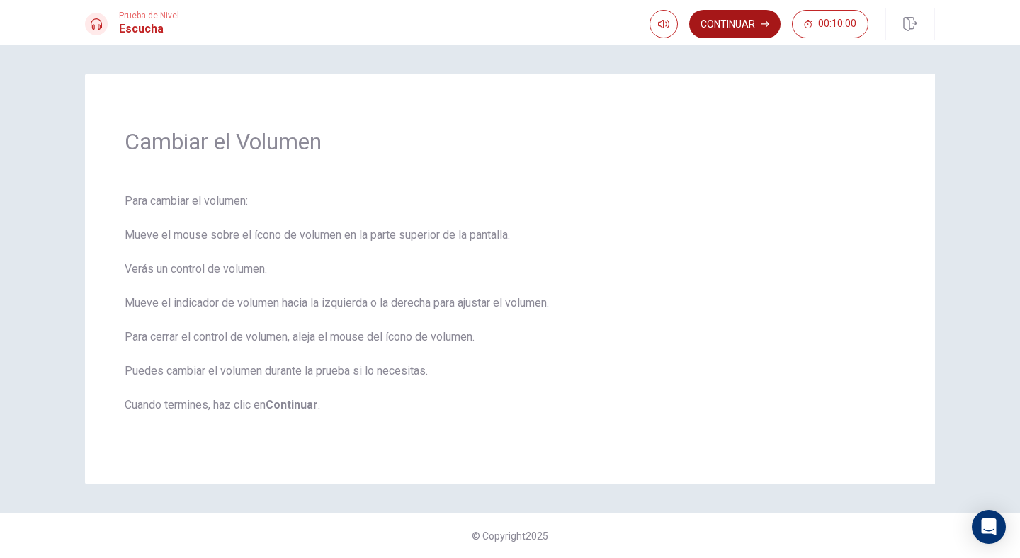
click at [720, 28] on button "Continuar" at bounding box center [734, 24] width 91 height 28
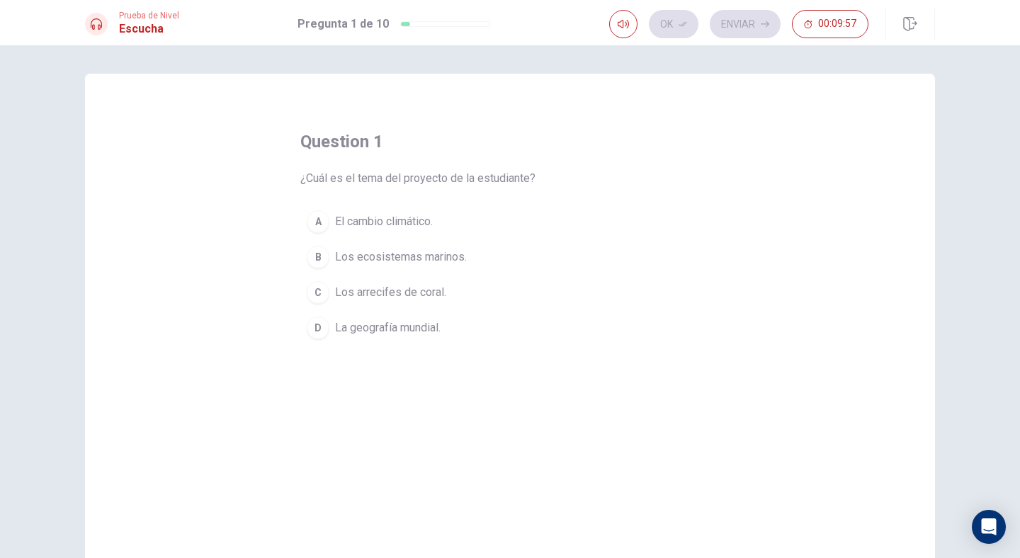
click at [410, 223] on span "El cambio climático." at bounding box center [384, 221] width 98 height 17
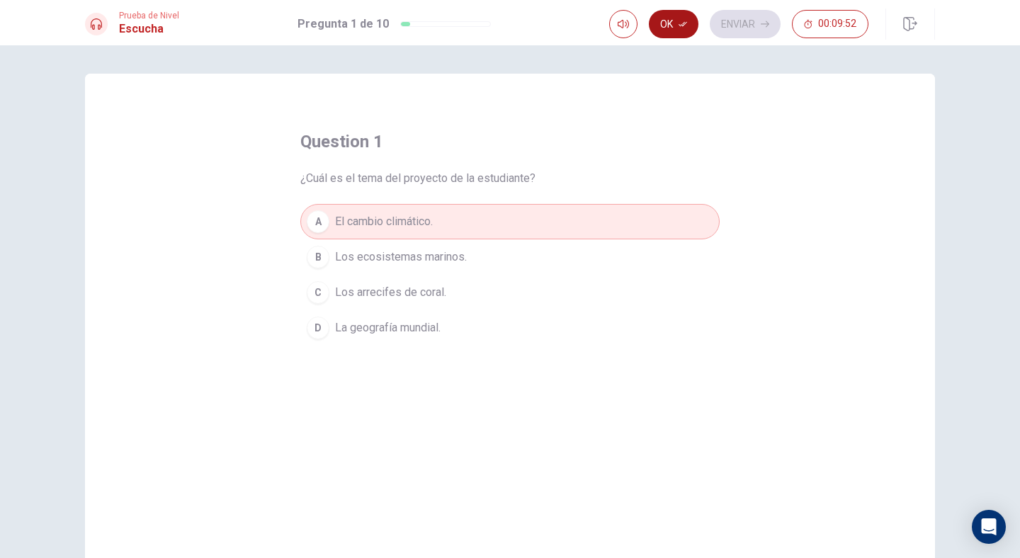
click at [678, 24] on icon "button" at bounding box center [682, 24] width 8 height 5
click at [753, 21] on button "Enviar" at bounding box center [744, 24] width 71 height 28
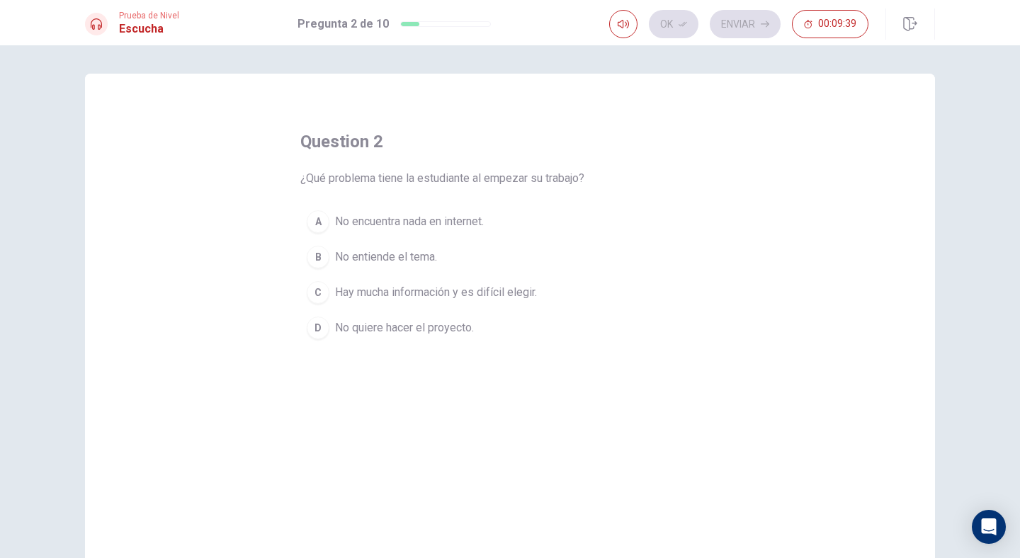
click at [484, 292] on span "Hay mucha información y es difícil elegir." at bounding box center [436, 292] width 202 height 17
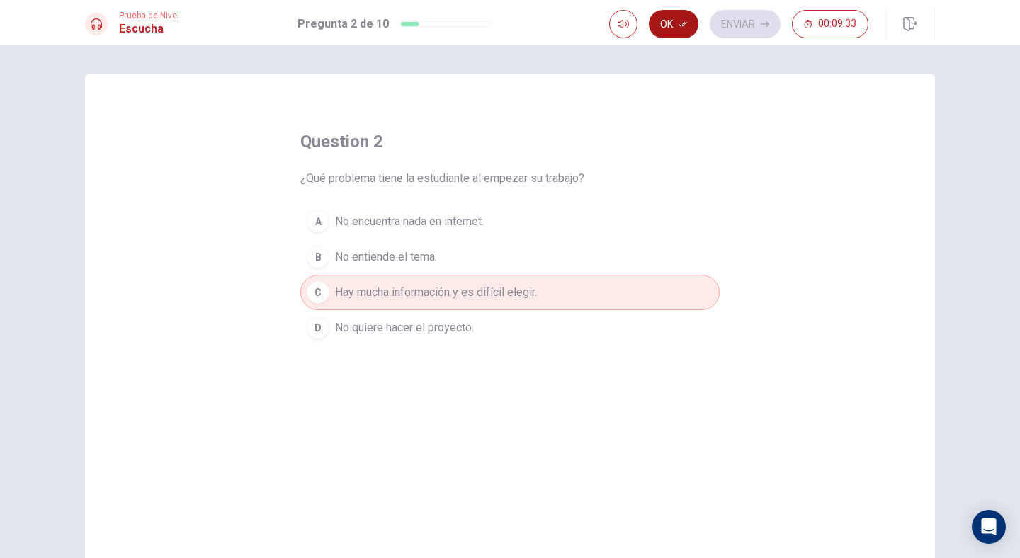
click at [671, 27] on button "Ok" at bounding box center [674, 24] width 50 height 28
click at [748, 25] on button "Enviar" at bounding box center [744, 24] width 71 height 28
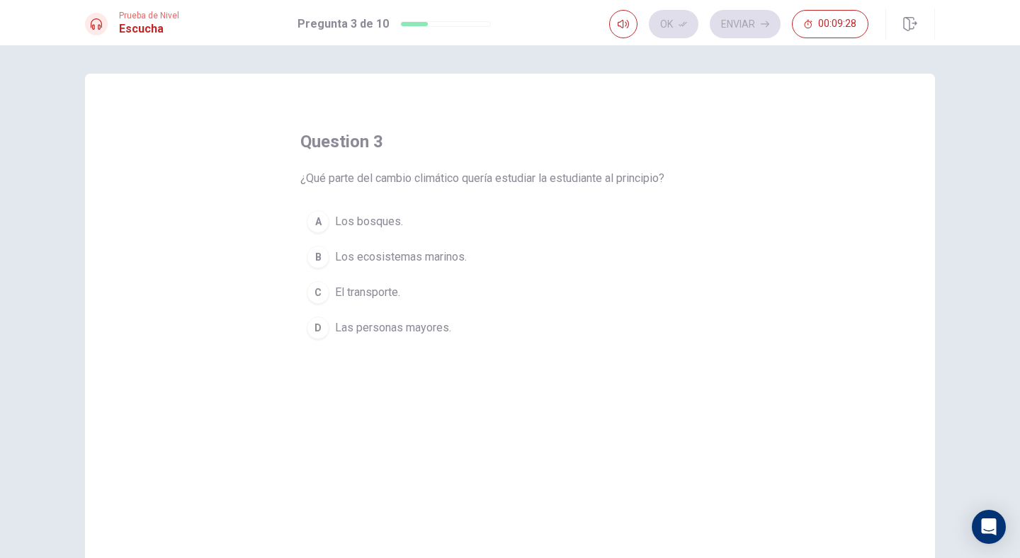
click at [438, 250] on span "Los ecosistemas marinos." at bounding box center [401, 257] width 132 height 17
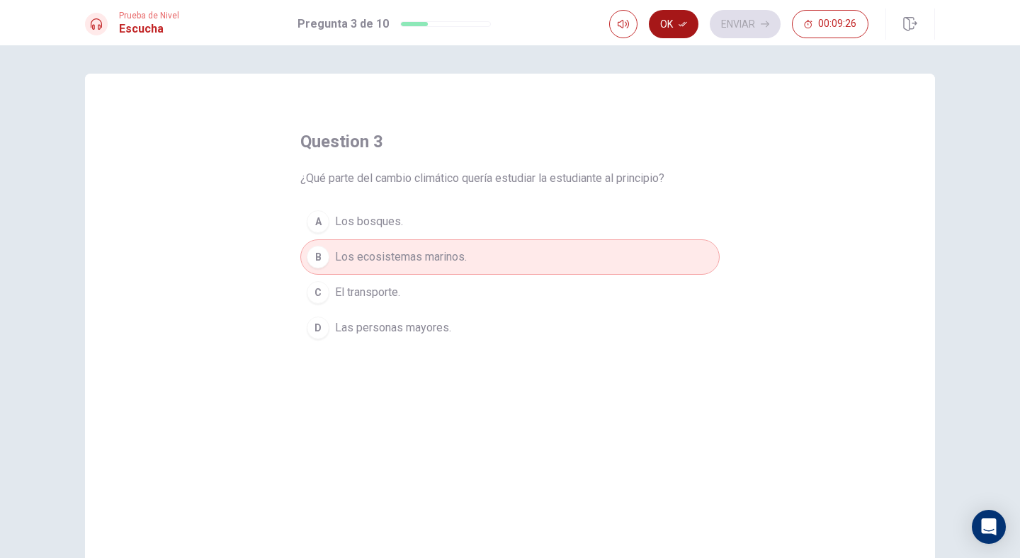
click at [676, 25] on button "Ok" at bounding box center [674, 24] width 50 height 28
click at [731, 25] on button "Enviar" at bounding box center [744, 24] width 71 height 28
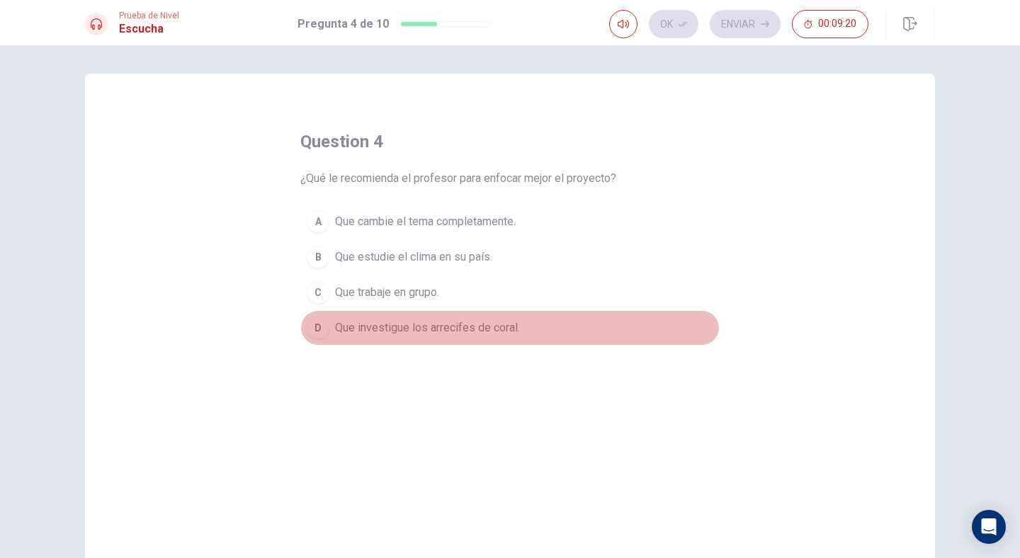
click at [467, 319] on span "Que investigue los arrecifes de coral." at bounding box center [427, 327] width 185 height 17
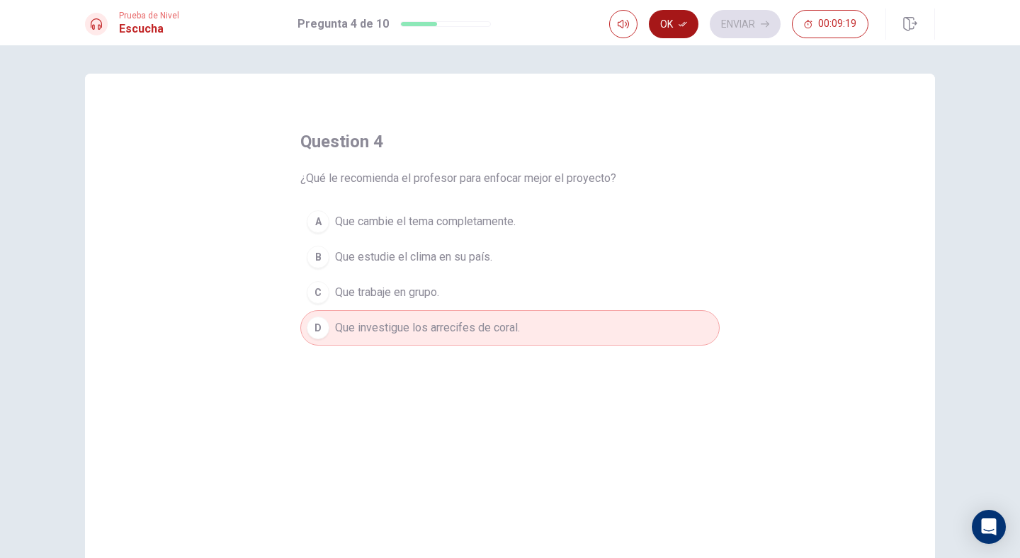
click at [679, 16] on button "Ok" at bounding box center [674, 24] width 50 height 28
click at [757, 22] on button "Enviar" at bounding box center [744, 24] width 71 height 28
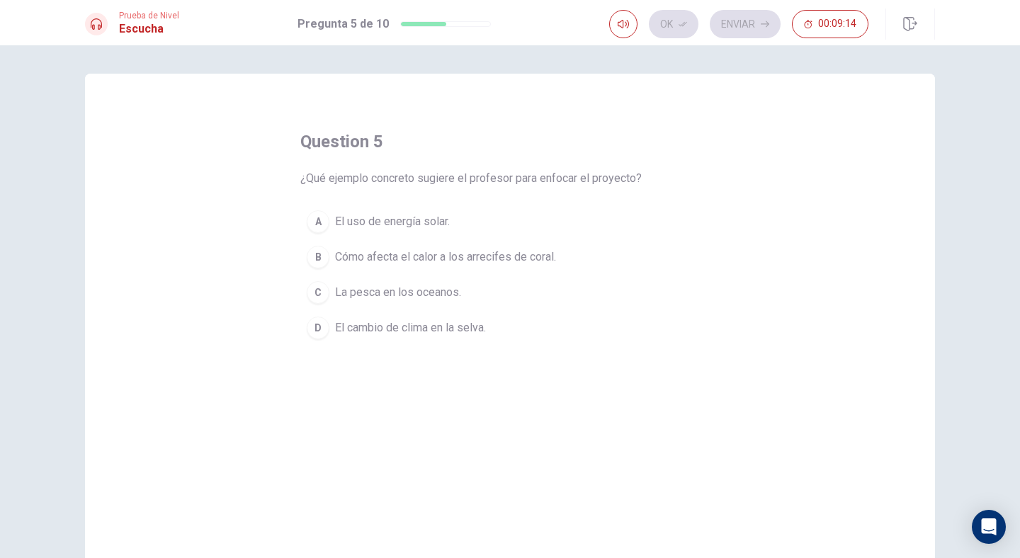
click at [438, 251] on span "Cómo afecta el calor a los arrecifes de coral." at bounding box center [445, 257] width 221 height 17
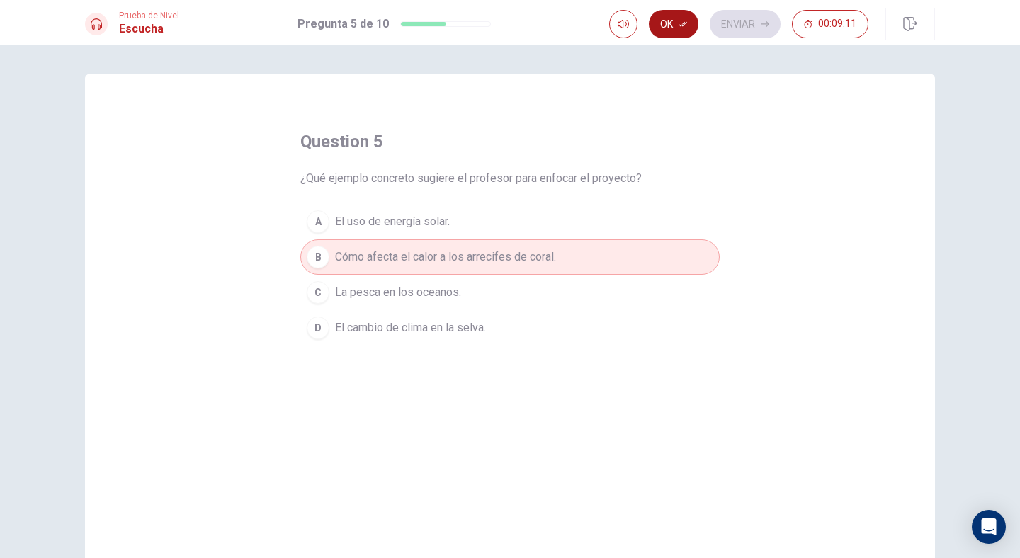
click at [678, 25] on icon "button" at bounding box center [682, 24] width 8 height 5
click at [728, 27] on button "Enviar" at bounding box center [744, 24] width 71 height 28
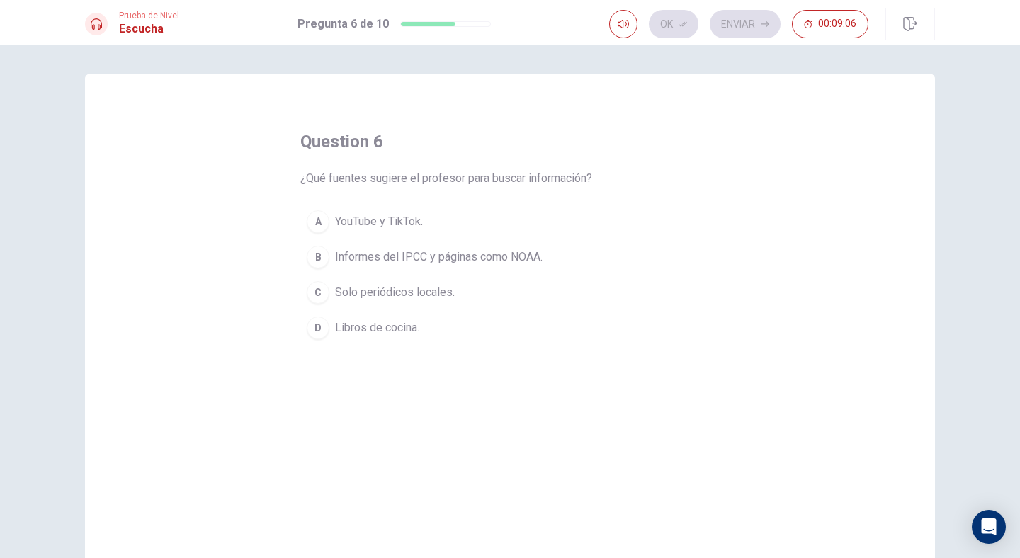
click at [430, 258] on span "Informes del IPCC y páginas como NOAA." at bounding box center [438, 257] width 207 height 17
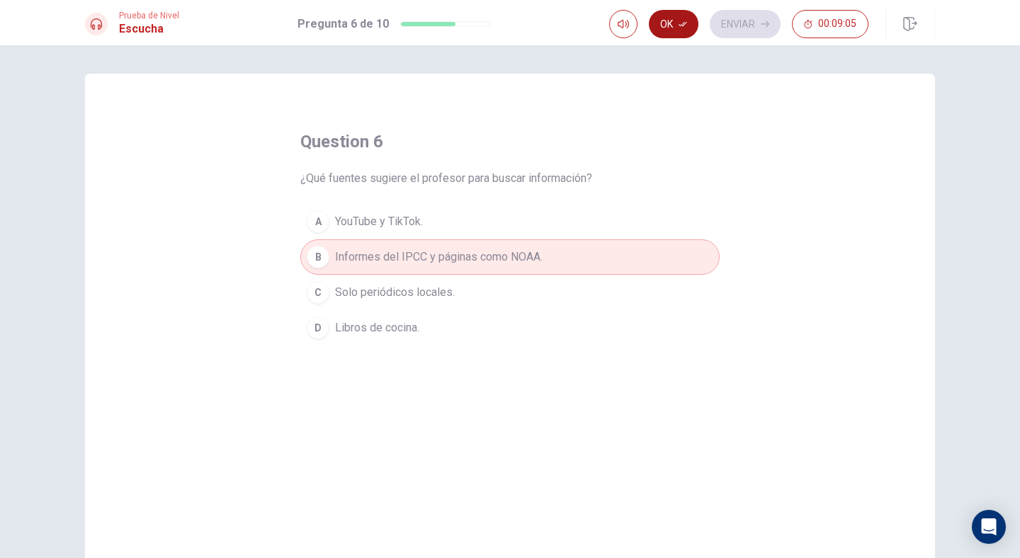
click at [668, 35] on button "Ok" at bounding box center [674, 24] width 50 height 28
click at [749, 27] on button "Enviar" at bounding box center [744, 24] width 71 height 28
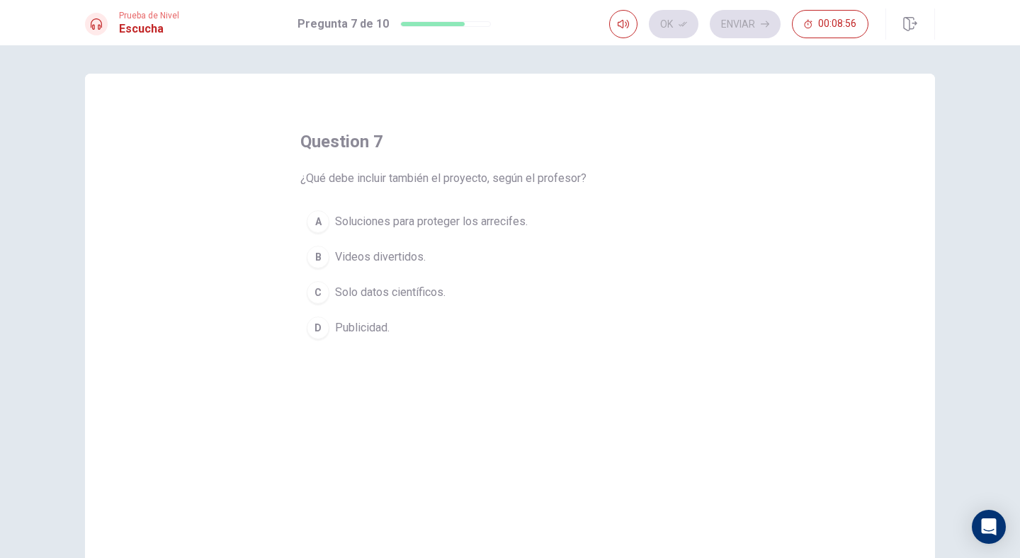
click at [387, 220] on span "Soluciones para proteger los arrecifes." at bounding box center [431, 221] width 193 height 17
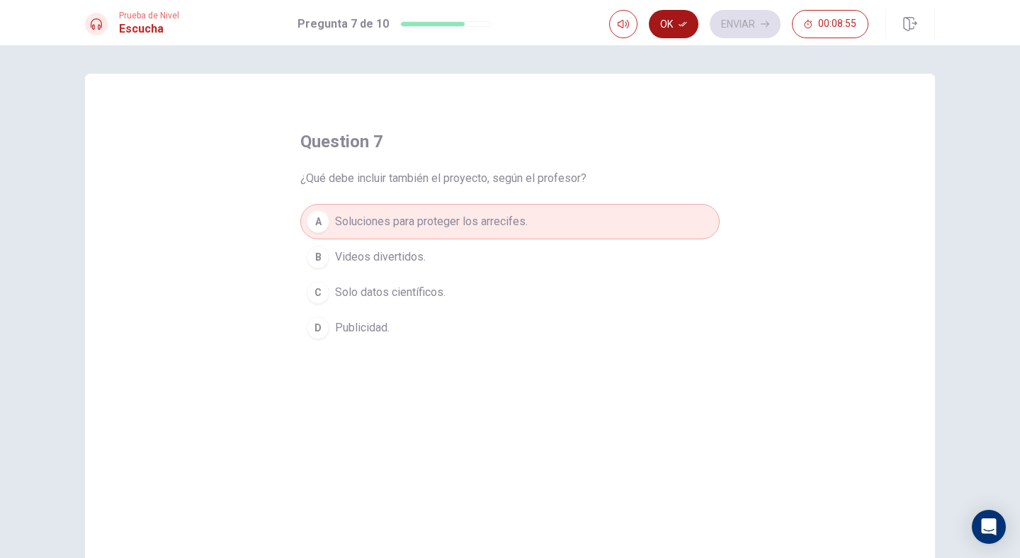
click at [680, 23] on icon "button" at bounding box center [682, 24] width 8 height 8
click at [755, 23] on button "Enviar" at bounding box center [744, 24] width 71 height 28
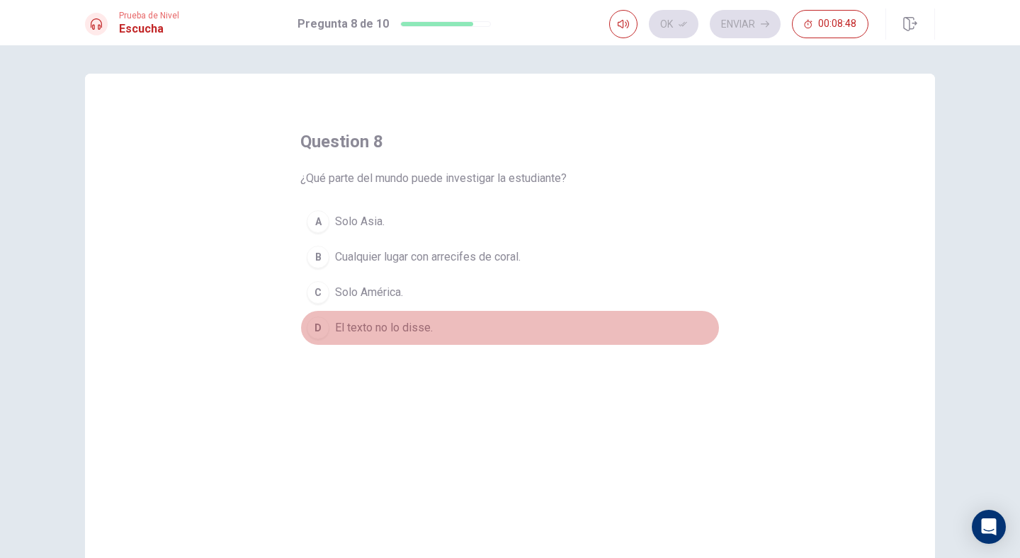
click at [423, 324] on span "El texto no lo disse." at bounding box center [384, 327] width 98 height 17
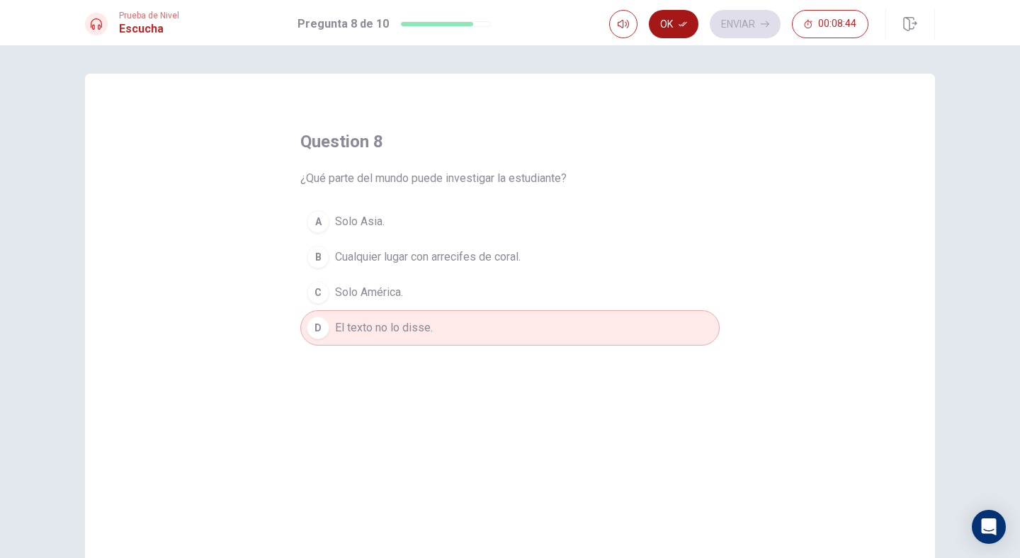
click at [668, 19] on button "Ok" at bounding box center [674, 24] width 50 height 28
click at [732, 17] on button "Enviar" at bounding box center [744, 24] width 71 height 28
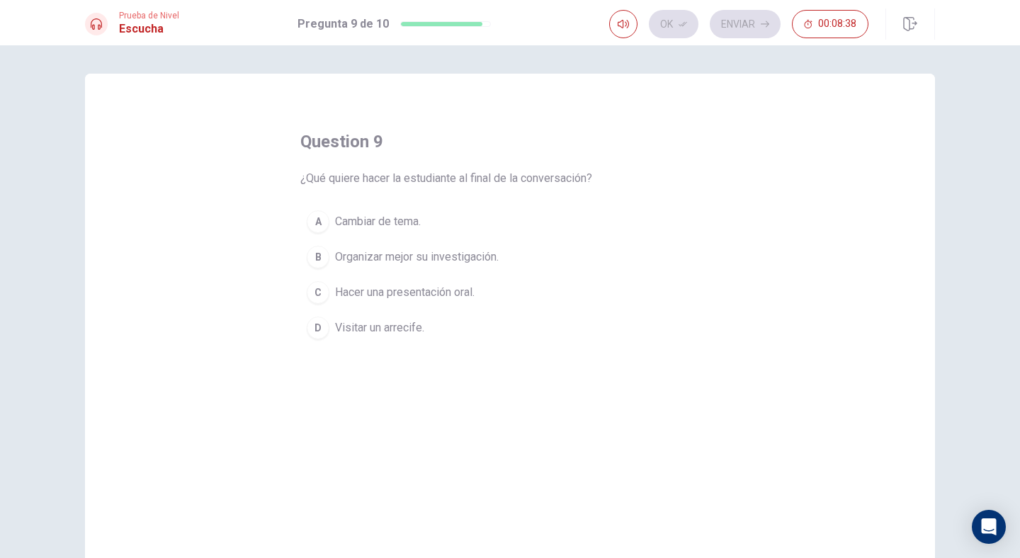
click at [421, 256] on span "Organizar mejor su investigación." at bounding box center [417, 257] width 164 height 17
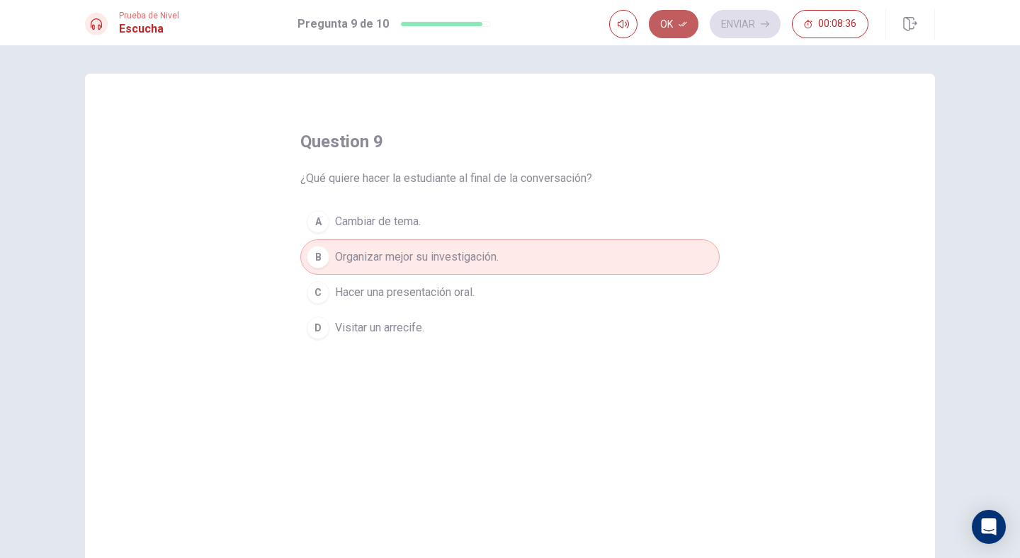
click at [677, 22] on button "Ok" at bounding box center [674, 24] width 50 height 28
click at [750, 23] on button "Enviar" at bounding box center [744, 24] width 71 height 28
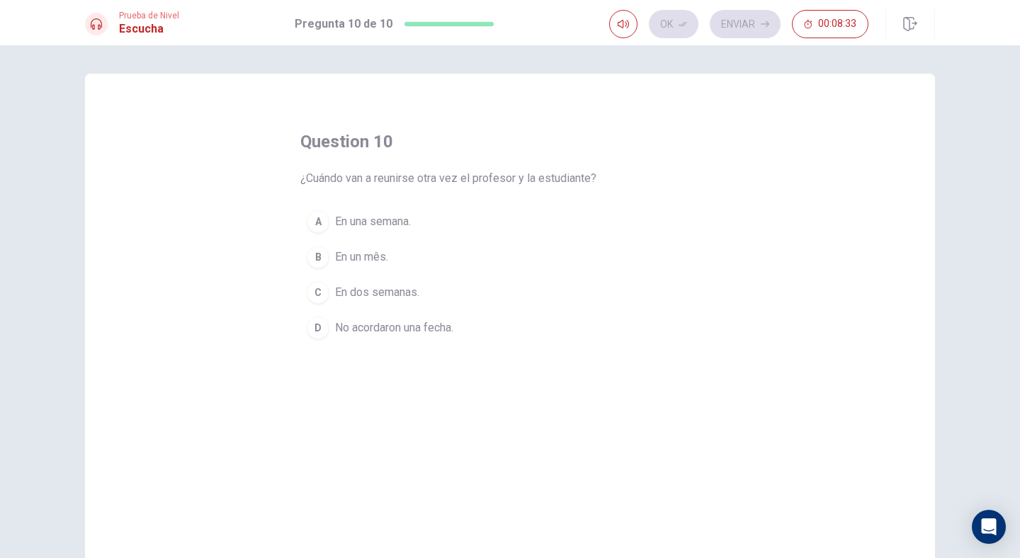
click at [399, 292] on span "En dos semanas." at bounding box center [377, 292] width 84 height 17
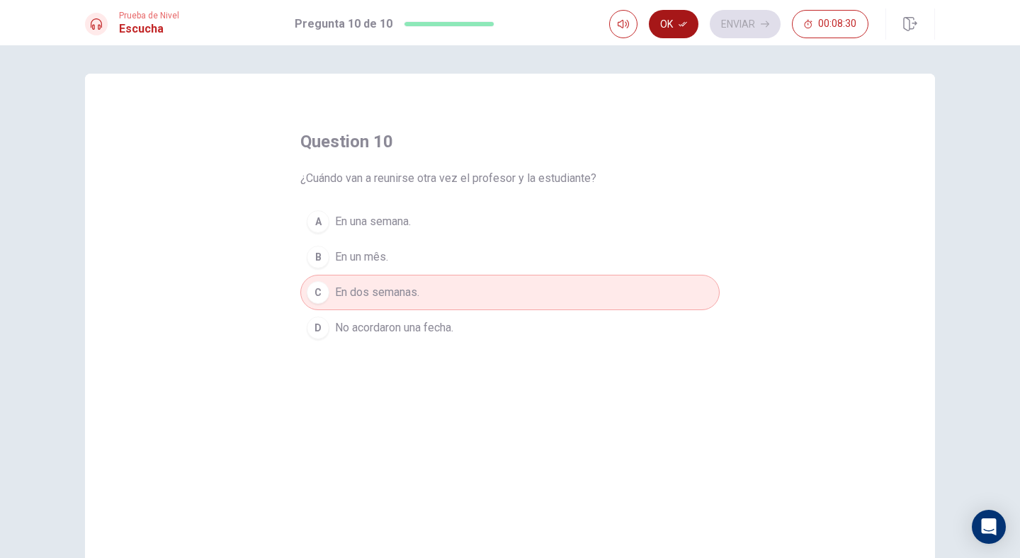
click at [670, 33] on button "Ok" at bounding box center [674, 24] width 50 height 28
click at [752, 27] on button "Enviar" at bounding box center [744, 24] width 71 height 28
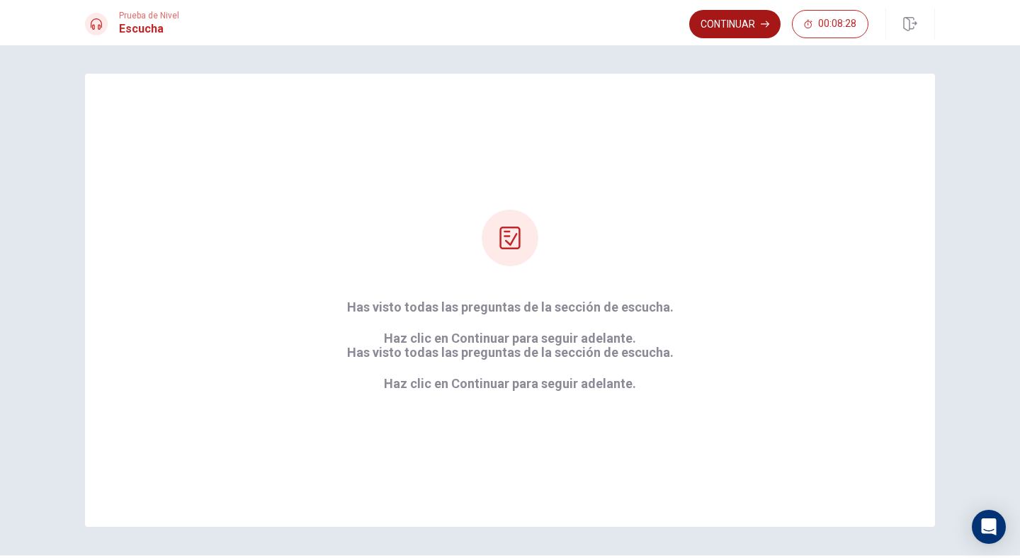
click at [736, 25] on button "Continuar" at bounding box center [734, 24] width 91 height 28
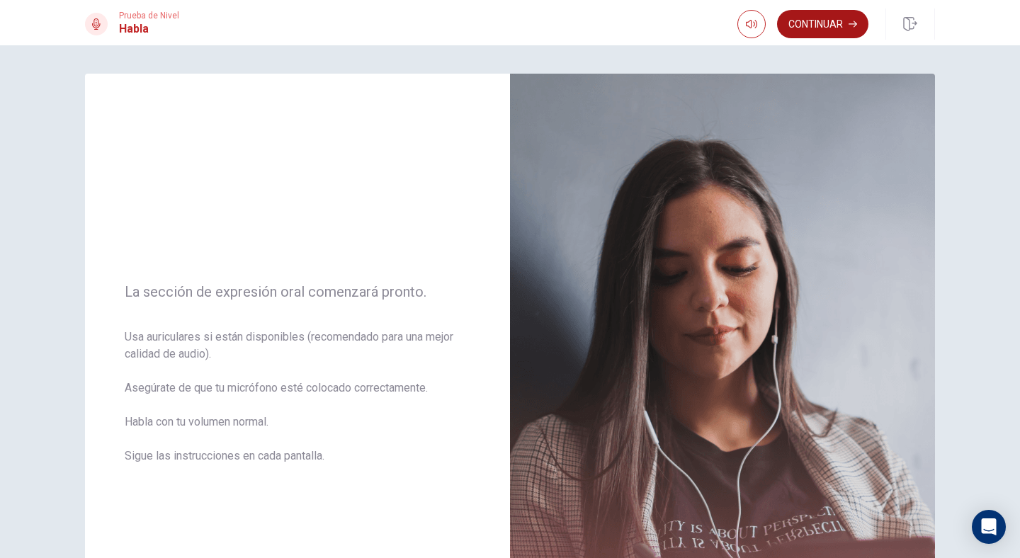
click at [838, 22] on button "Continuar" at bounding box center [822, 24] width 91 height 28
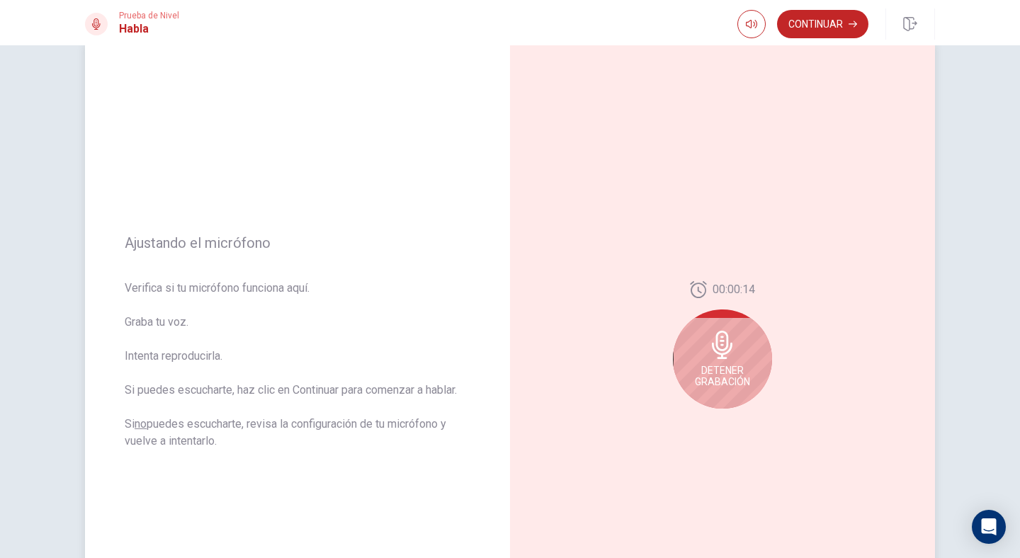
scroll to position [40, 0]
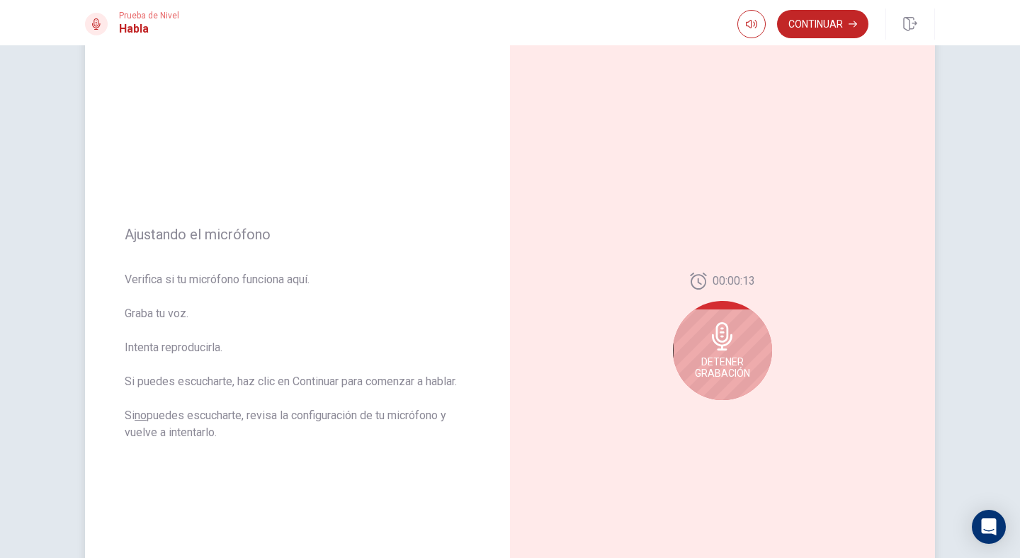
click at [721, 335] on icon at bounding box center [722, 336] width 28 height 28
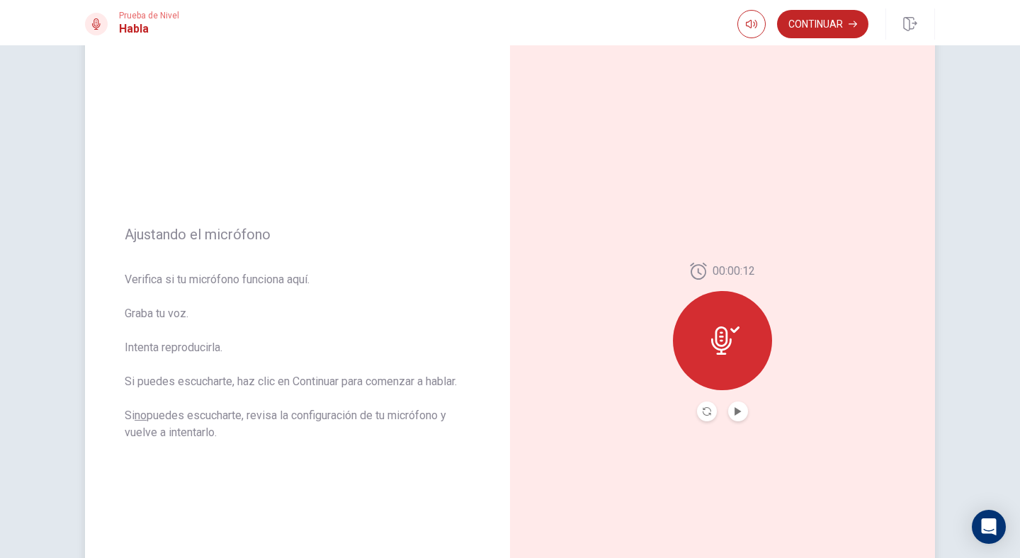
click at [721, 335] on icon at bounding box center [721, 340] width 21 height 28
click at [709, 359] on div at bounding box center [722, 340] width 99 height 99
click at [702, 416] on button "Record Again" at bounding box center [707, 411] width 20 height 20
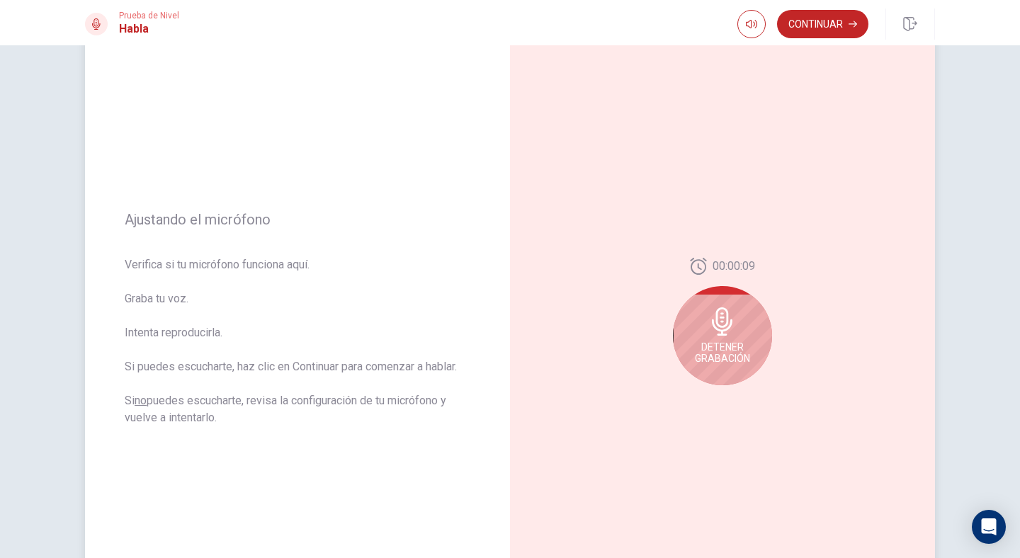
scroll to position [58, 0]
click at [734, 331] on div "Detener Grabación" at bounding box center [722, 332] width 99 height 99
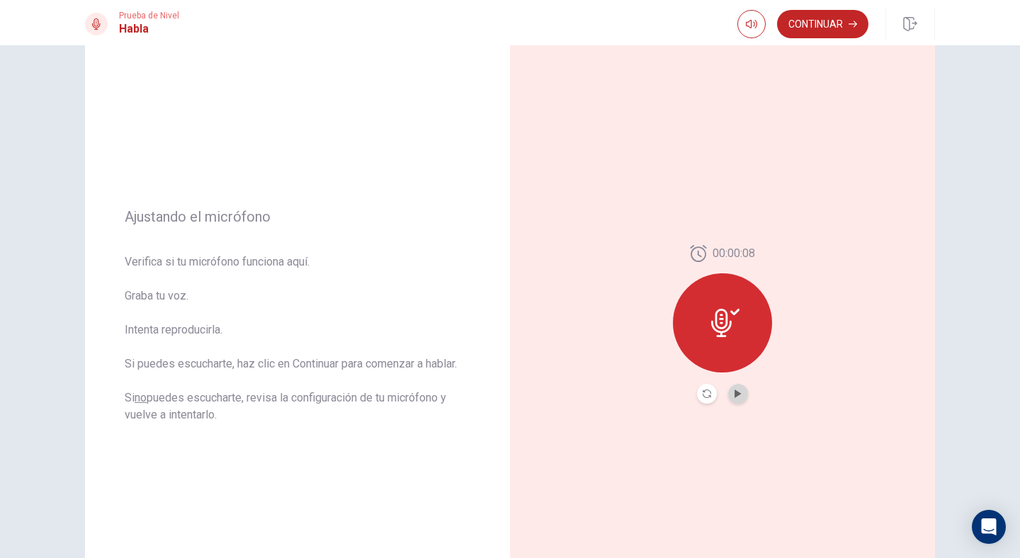
click at [737, 389] on button "Play Audio" at bounding box center [738, 394] width 20 height 20
click at [702, 394] on icon "Record Again" at bounding box center [706, 393] width 8 height 8
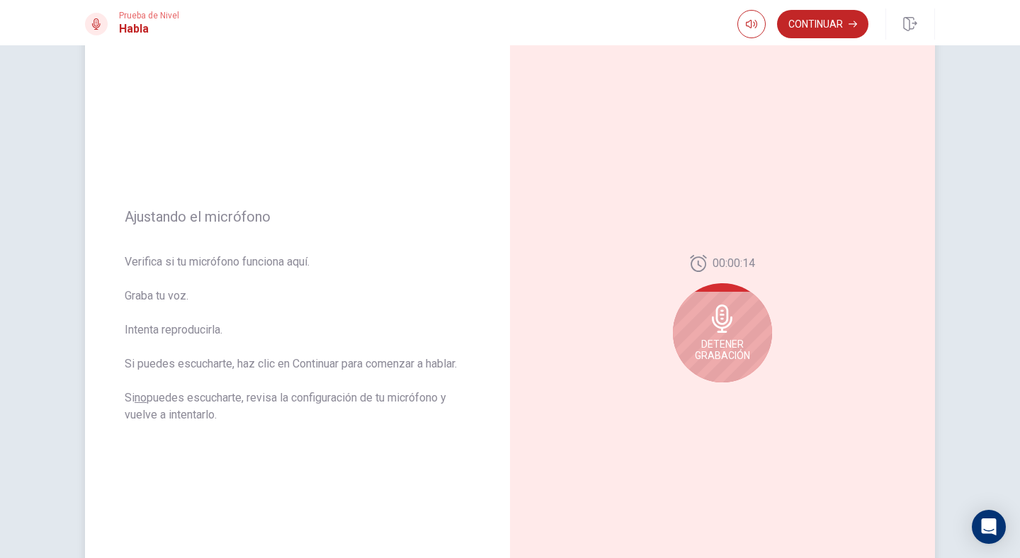
click at [712, 336] on div "Detener Grabación" at bounding box center [722, 332] width 99 height 99
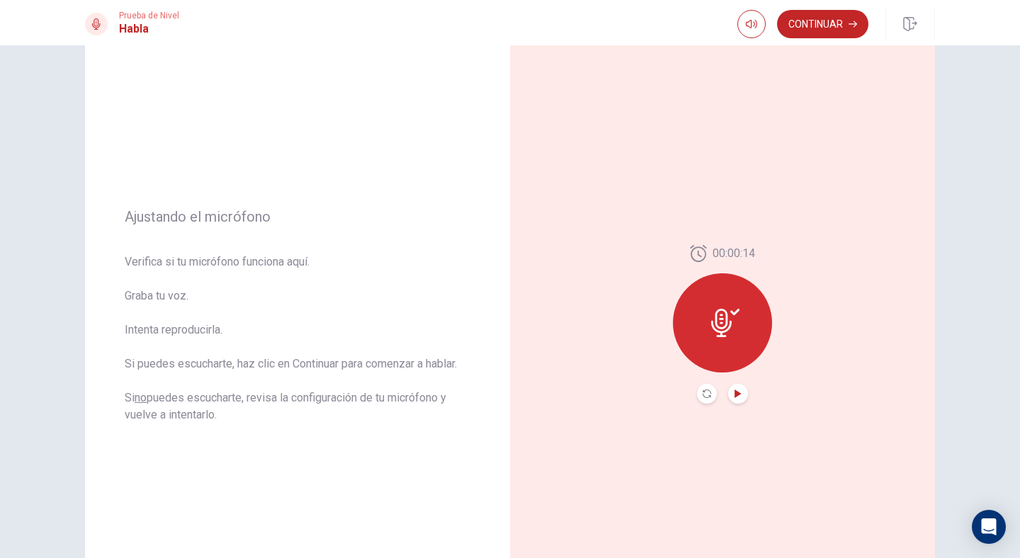
click at [734, 393] on icon "Play Audio" at bounding box center [737, 393] width 6 height 8
click at [703, 394] on icon "Record Again" at bounding box center [706, 393] width 8 height 8
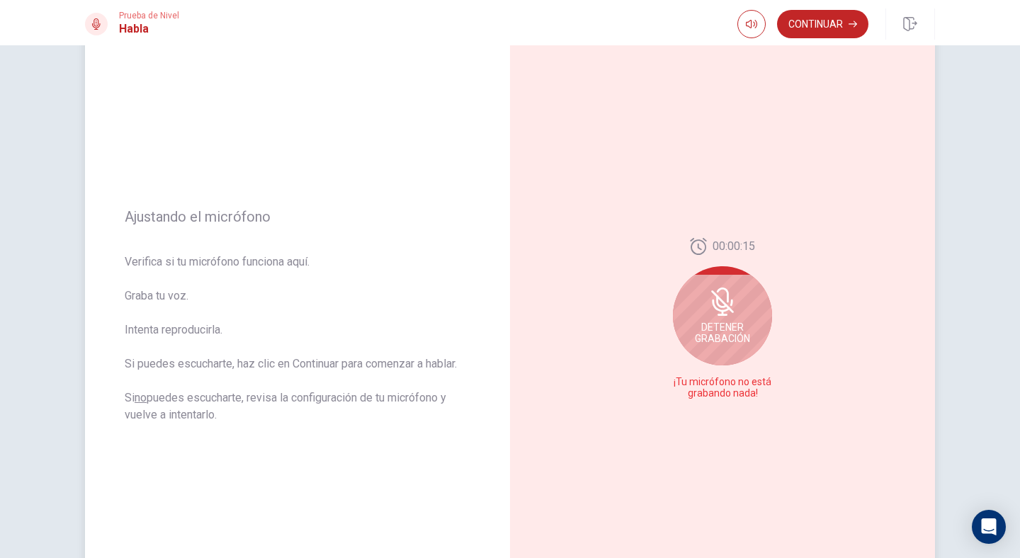
click at [728, 338] on span "Detener Grabación" at bounding box center [722, 332] width 55 height 23
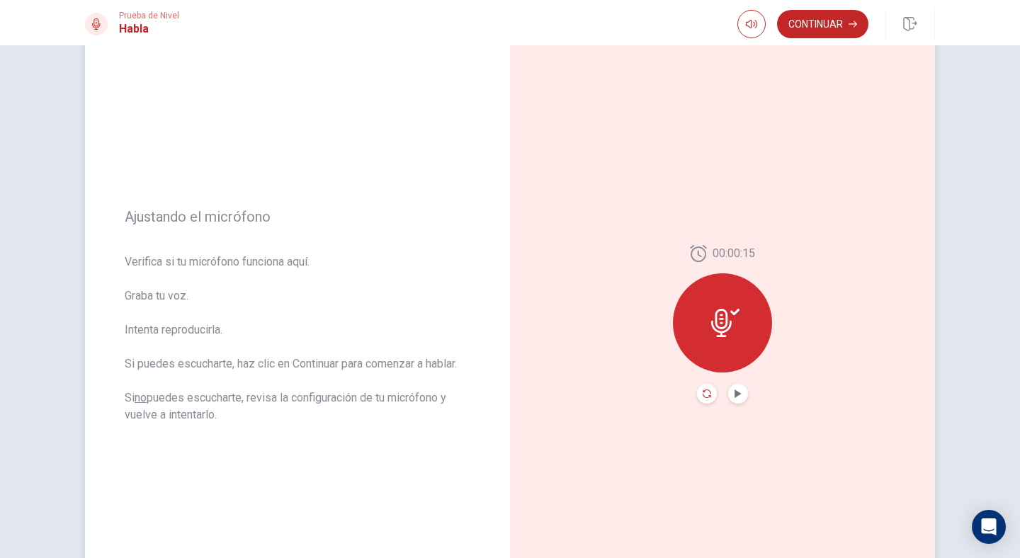
click at [705, 392] on icon "Record Again" at bounding box center [706, 393] width 8 height 8
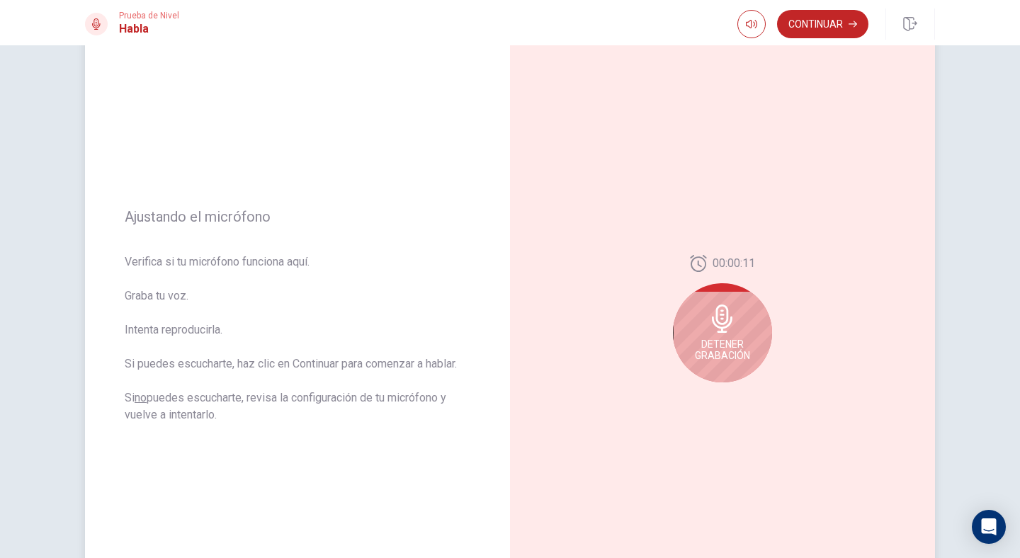
click at [735, 367] on div "Detener Grabación" at bounding box center [722, 332] width 99 height 99
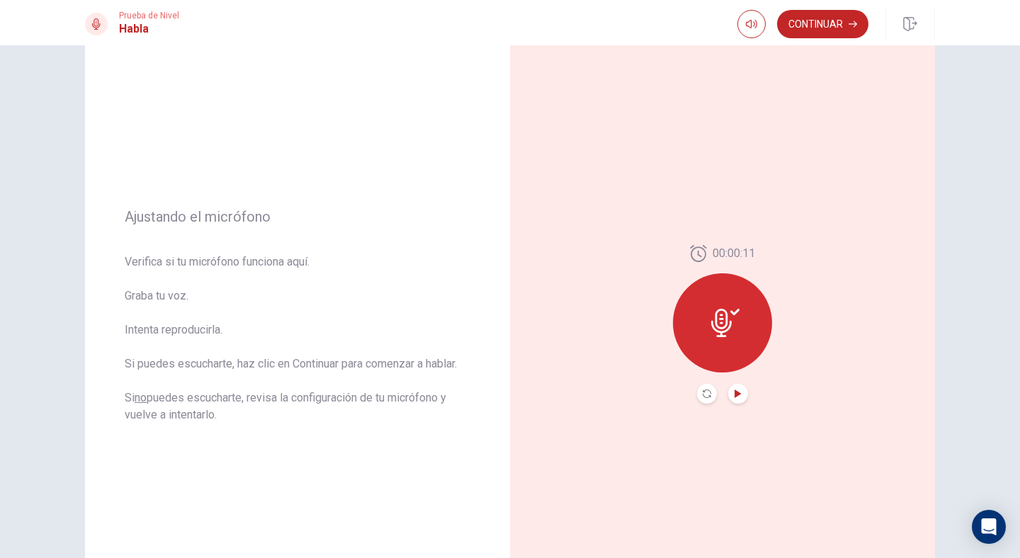
click at [737, 392] on icon "Play Audio" at bounding box center [738, 393] width 8 height 8
click at [697, 387] on button "Record Again" at bounding box center [707, 394] width 20 height 20
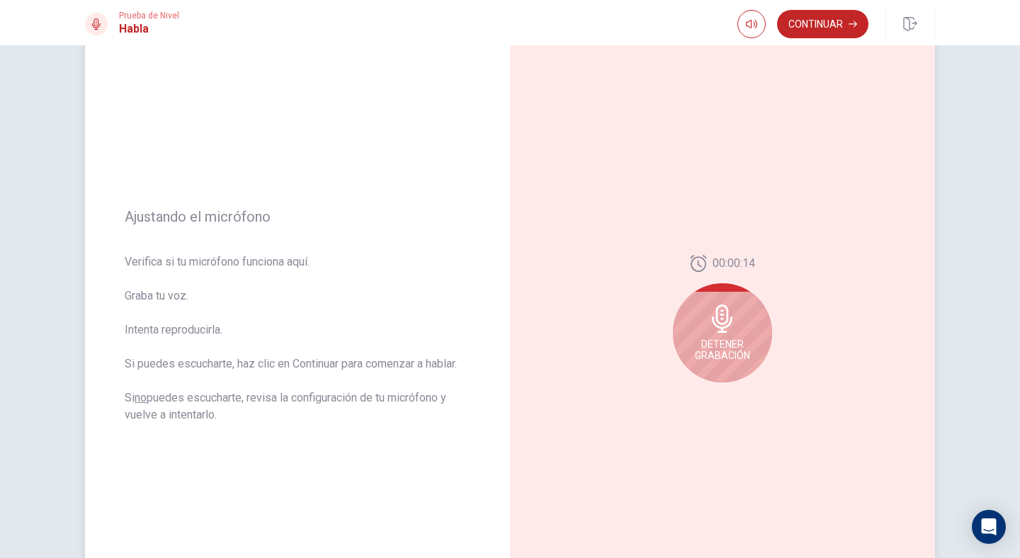
click at [714, 343] on span "Detener Grabación" at bounding box center [722, 349] width 55 height 23
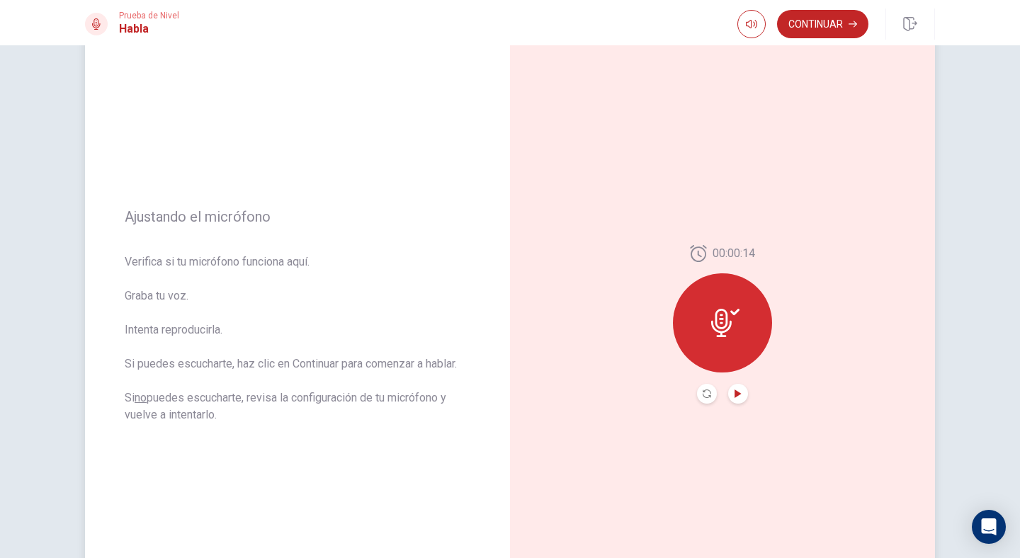
click at [734, 390] on icon "Play Audio" at bounding box center [738, 393] width 8 height 8
click at [702, 394] on icon "Record Again" at bounding box center [706, 393] width 8 height 8
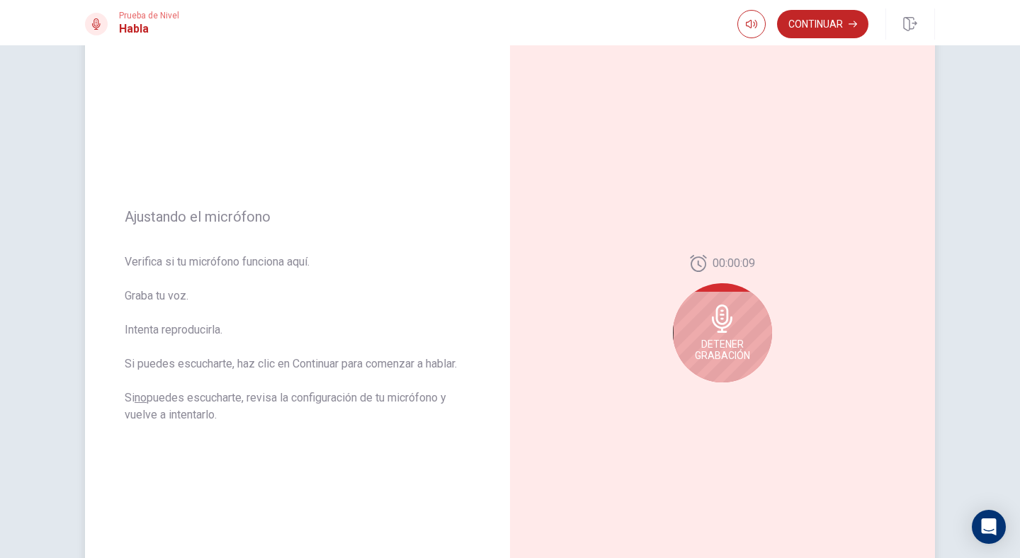
click at [734, 309] on div "Detener Grabación" at bounding box center [722, 332] width 99 height 99
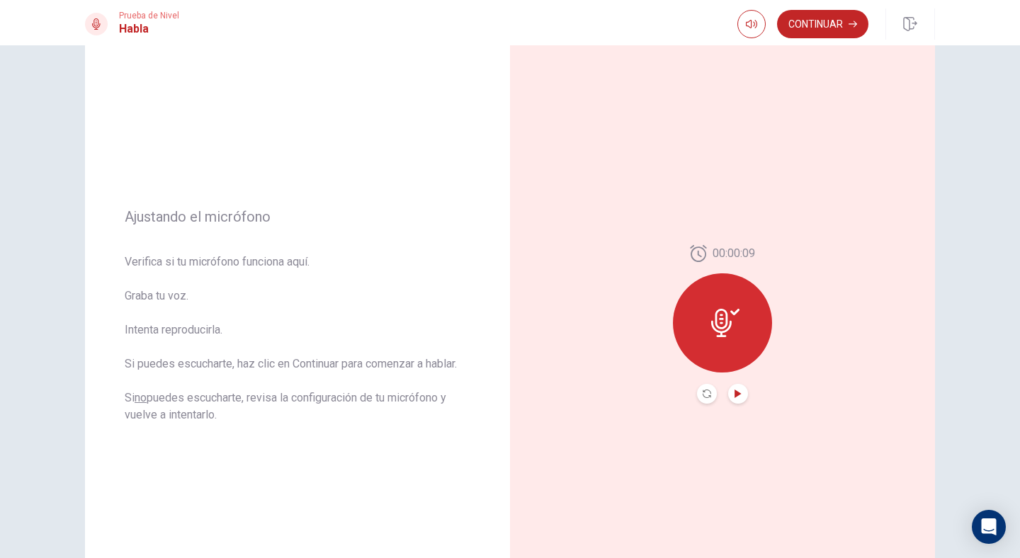
click at [734, 392] on icon "Play Audio" at bounding box center [737, 393] width 6 height 8
click at [719, 325] on icon at bounding box center [725, 323] width 28 height 28
click at [734, 392] on icon "Play Audio" at bounding box center [737, 393] width 6 height 8
click at [714, 335] on icon at bounding box center [721, 323] width 21 height 28
click at [736, 397] on icon "Play Audio" at bounding box center [738, 393] width 8 height 8
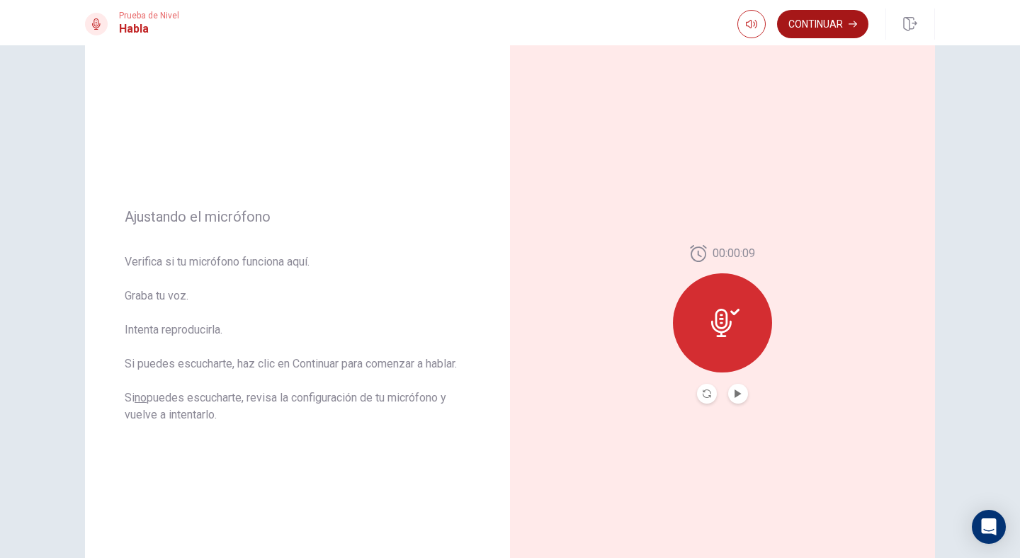
click at [789, 27] on button "Continuar" at bounding box center [822, 24] width 91 height 28
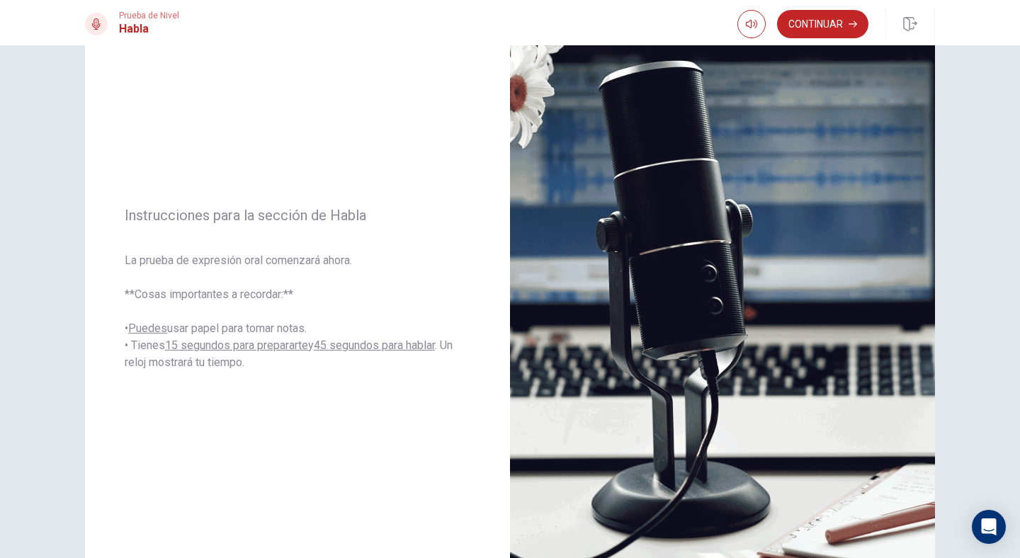
scroll to position [11, 0]
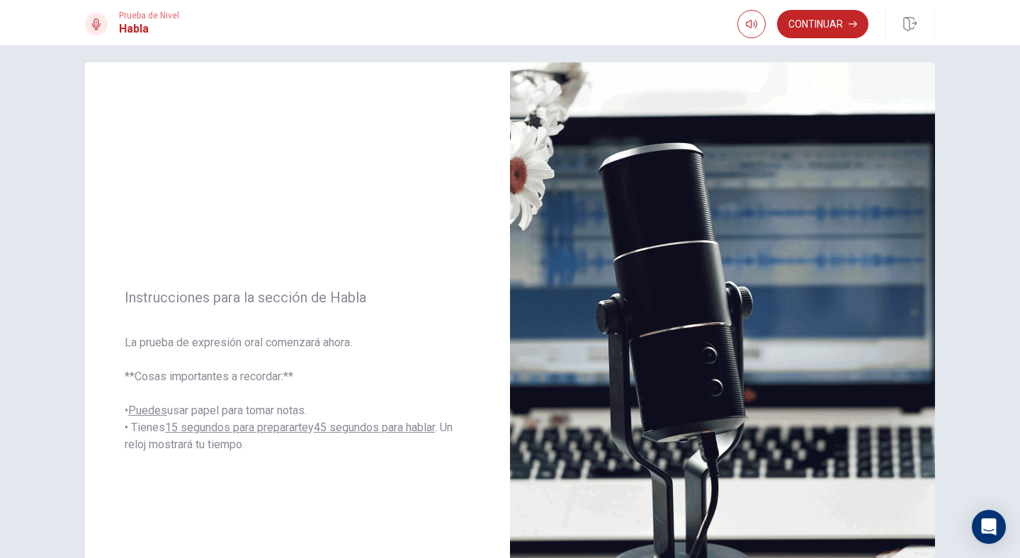
click at [809, 38] on div "Continuar" at bounding box center [836, 23] width 198 height 31
click at [798, 19] on button "Continuar" at bounding box center [822, 24] width 91 height 28
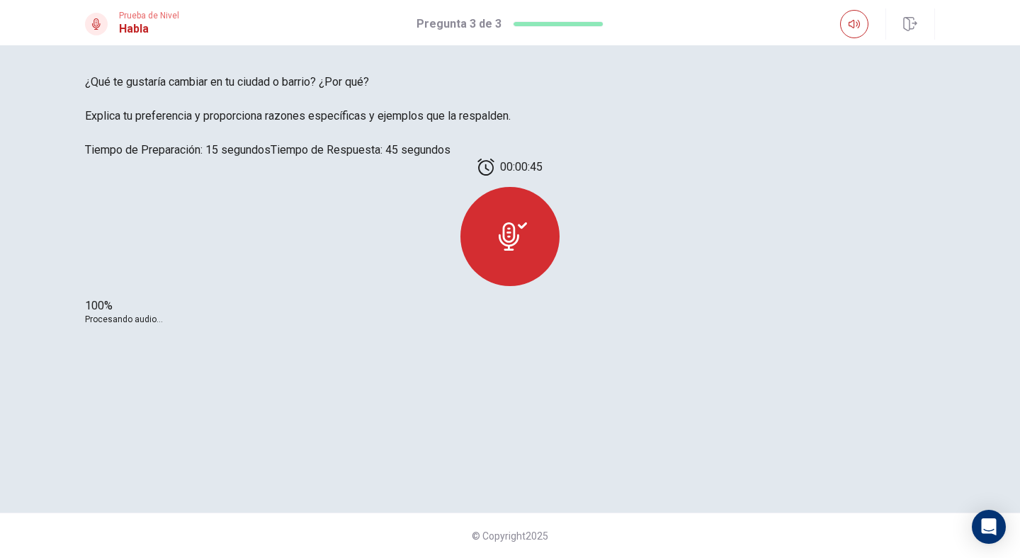
scroll to position [0, 0]
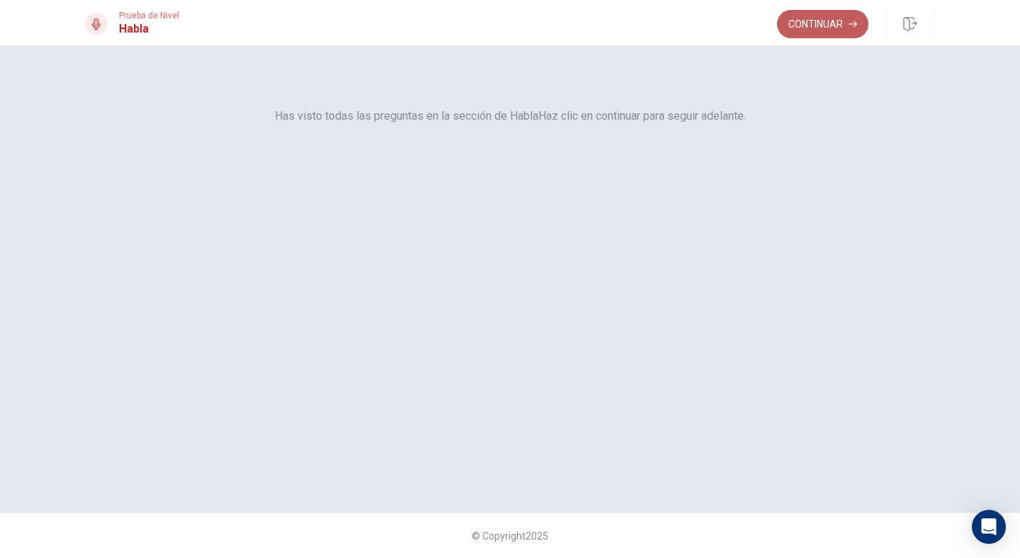
click at [814, 19] on button "Continuar" at bounding box center [822, 24] width 91 height 28
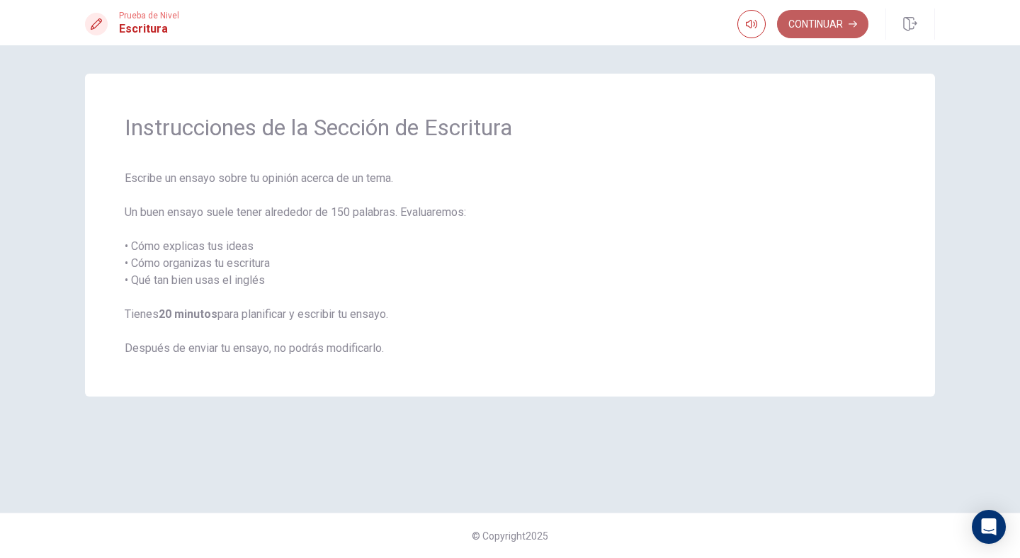
click at [814, 19] on button "Continuar" at bounding box center [822, 24] width 91 height 28
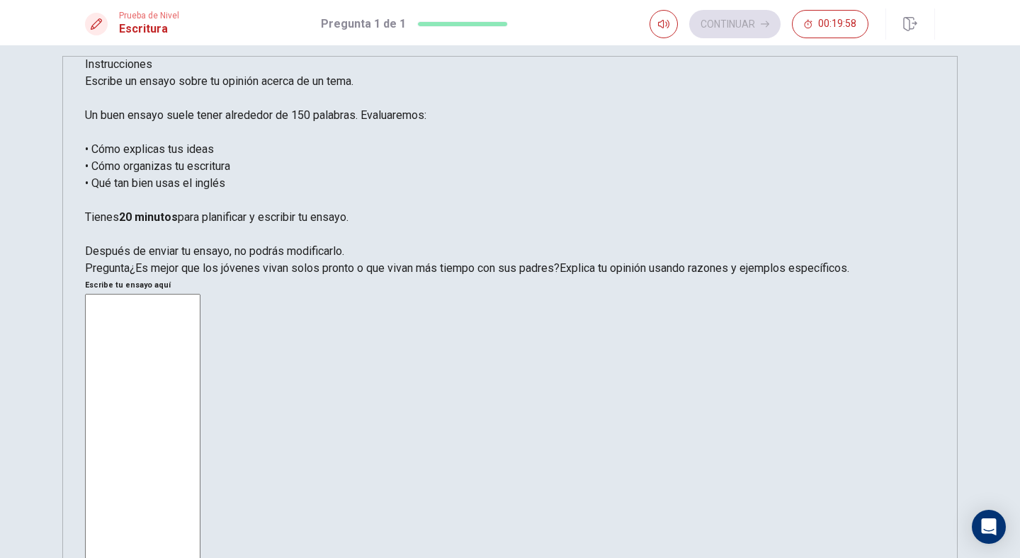
scroll to position [21, 0]
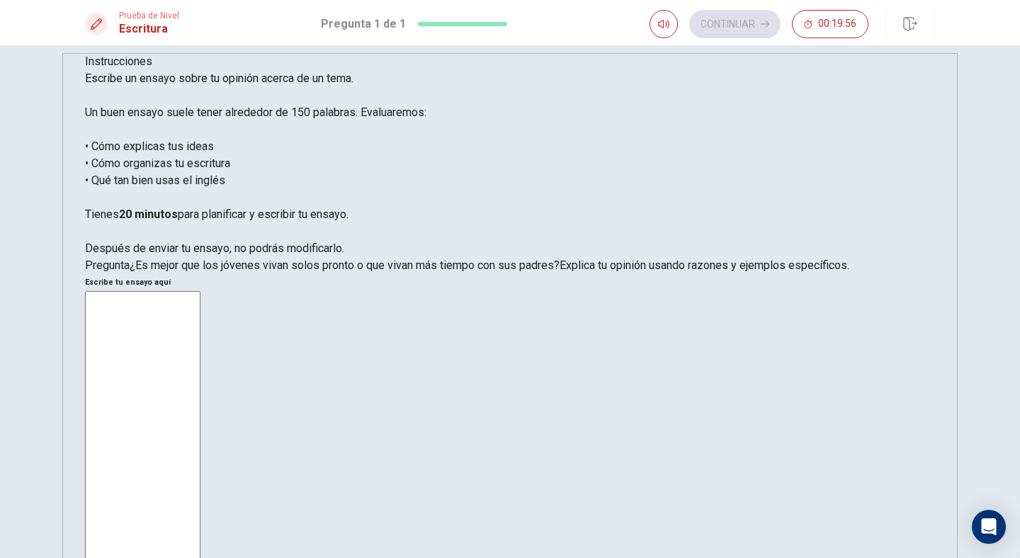
click at [200, 291] on textarea at bounding box center [142, 487] width 115 height 392
type textarea "e"
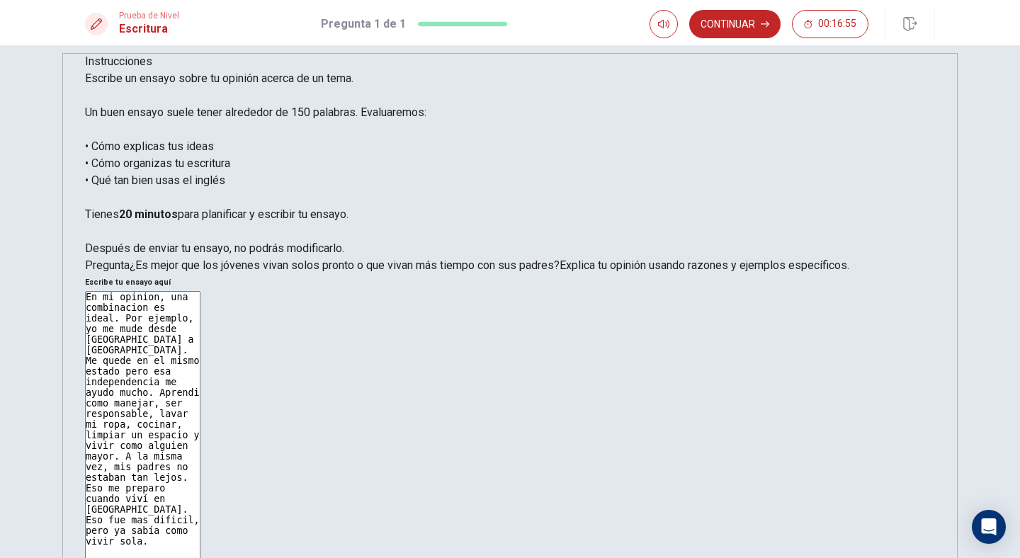
click at [200, 291] on textarea "En mi opinion, una combinacion es ideal. Por ejemplo, yo me mude desde [GEOGRAP…" at bounding box center [142, 487] width 115 height 392
click at [200, 291] on textarea "En mi opinion, una combinación es ideal. Por ejemplo, yo me mude desde [GEOGRAP…" at bounding box center [142, 487] width 115 height 392
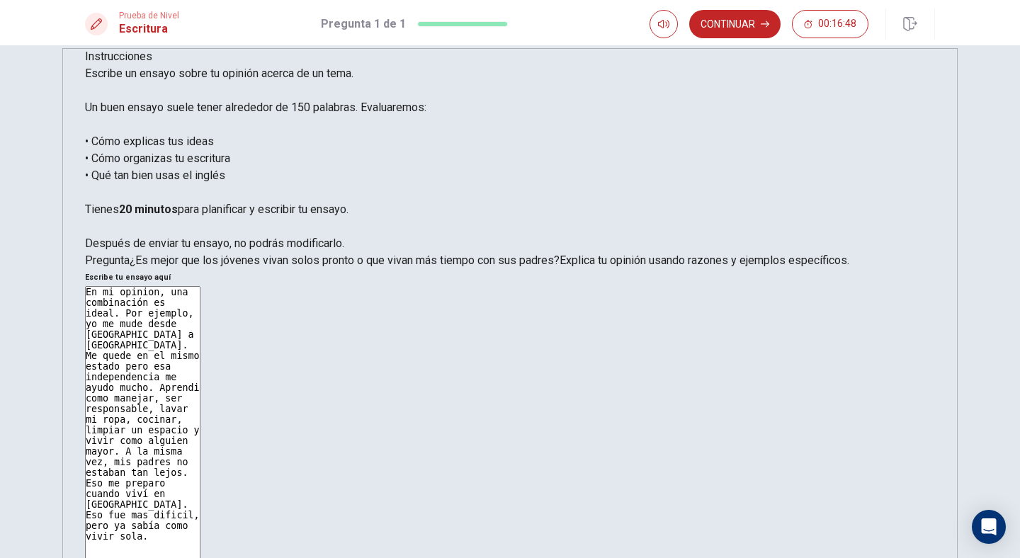
click at [200, 286] on textarea "En mi opinion, una combinación es ideal. Por ejemplo, yo me mude desde [GEOGRAP…" at bounding box center [142, 482] width 115 height 392
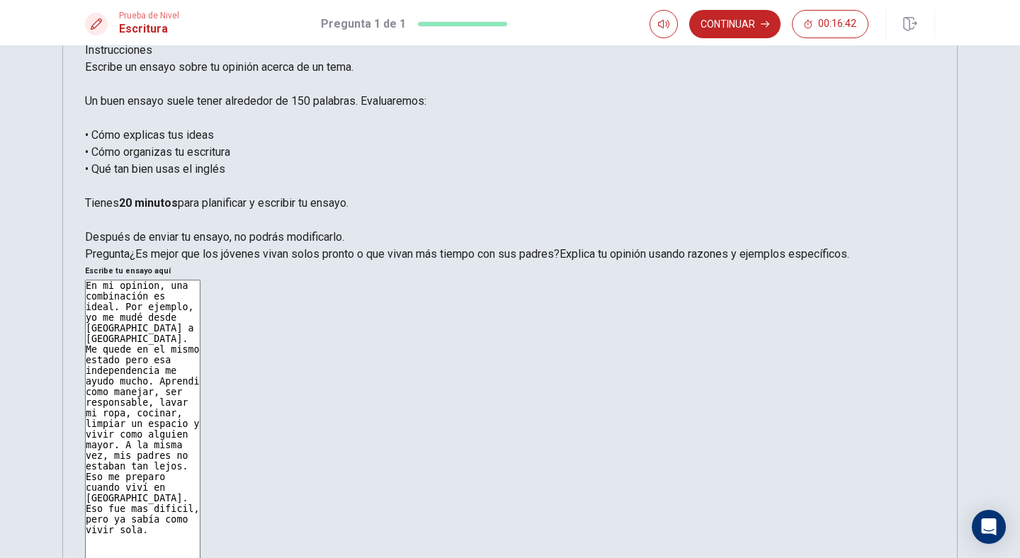
click at [200, 280] on textarea "En mi opinion, una combinación es ideal. Por ejemplo, yo me mudé desde [GEOGRAP…" at bounding box center [142, 476] width 115 height 392
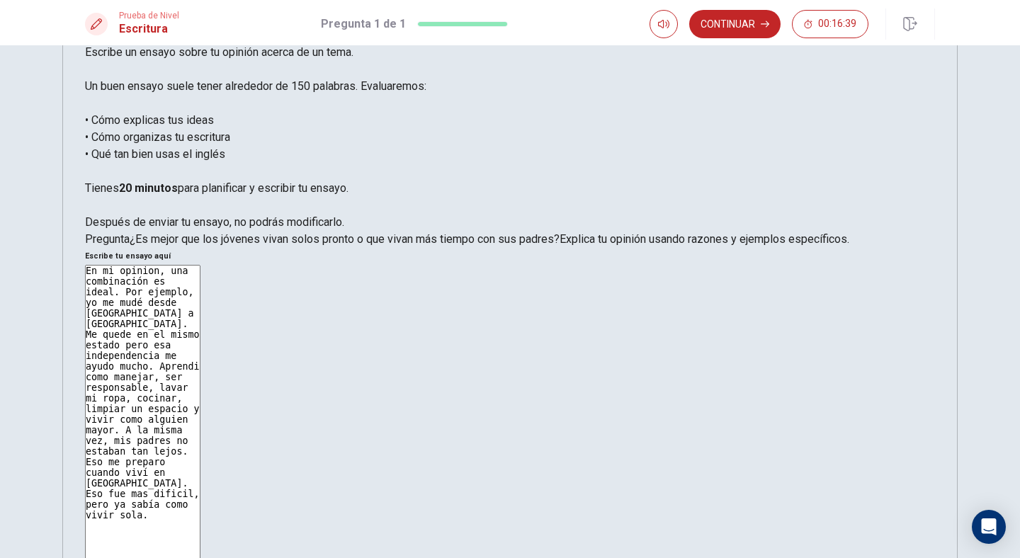
scroll to position [52, 0]
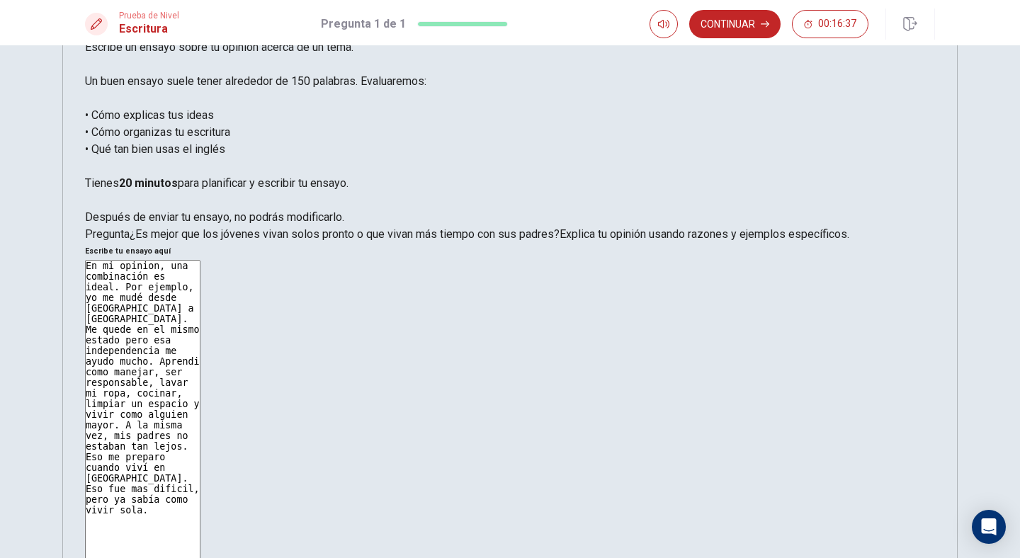
click at [200, 260] on textarea "En mi opinion, una combinación es ideal. Por ejemplo, yo me mudé desde [GEOGRAP…" at bounding box center [142, 456] width 115 height 392
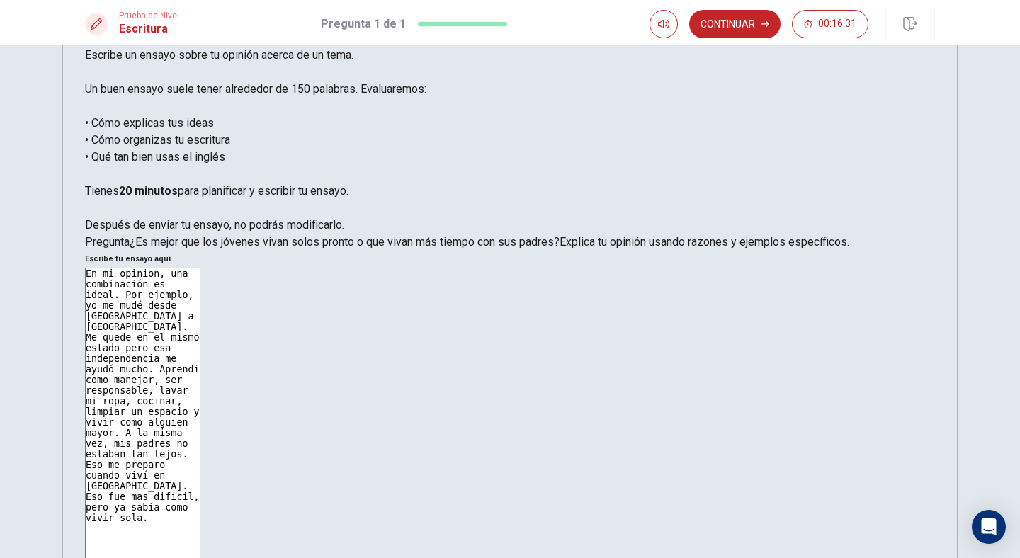
scroll to position [38, 0]
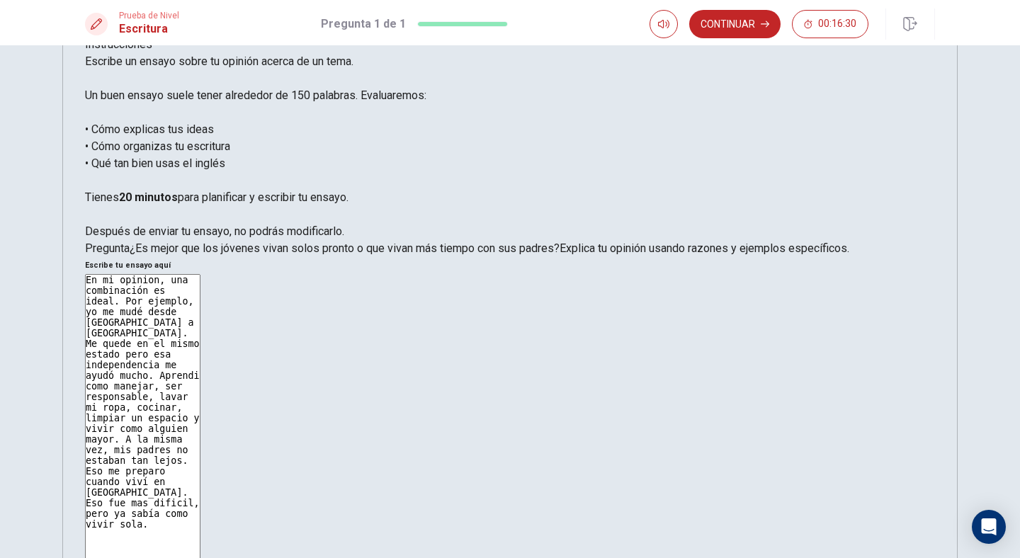
click at [200, 274] on textarea "En mi opinion, una combinación es ideal. Por ejemplo, yo me mudé desde [GEOGRAP…" at bounding box center [142, 470] width 115 height 392
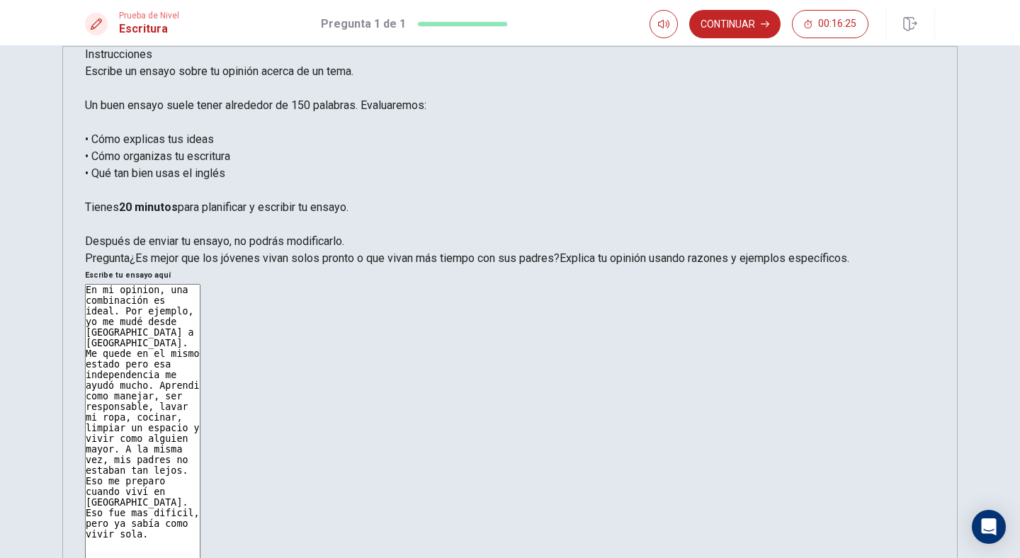
scroll to position [0, 0]
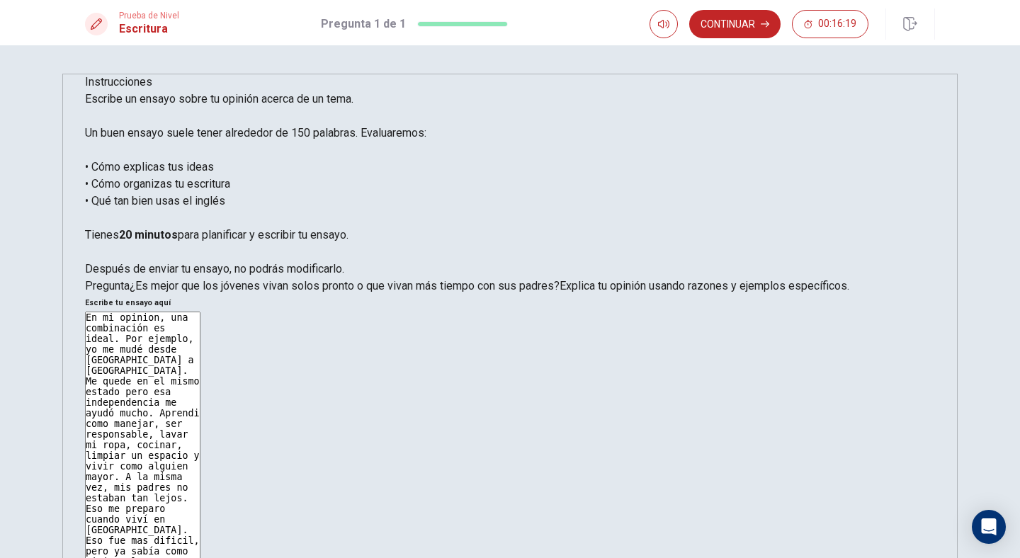
click at [200, 312] on textarea "En mi opinion, una combinación es ideal. Por ejemplo, yo me mudé desde [GEOGRAP…" at bounding box center [142, 508] width 115 height 392
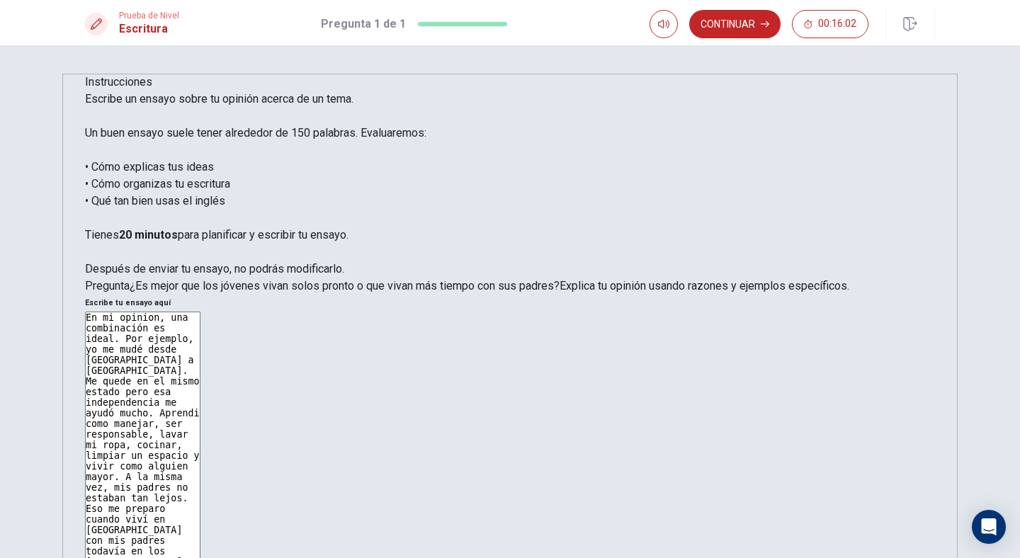
click at [200, 312] on textarea "En mi opinion, una combinación es ideal. Por ejemplo, yo me mudé desde [GEOGRAP…" at bounding box center [142, 508] width 115 height 392
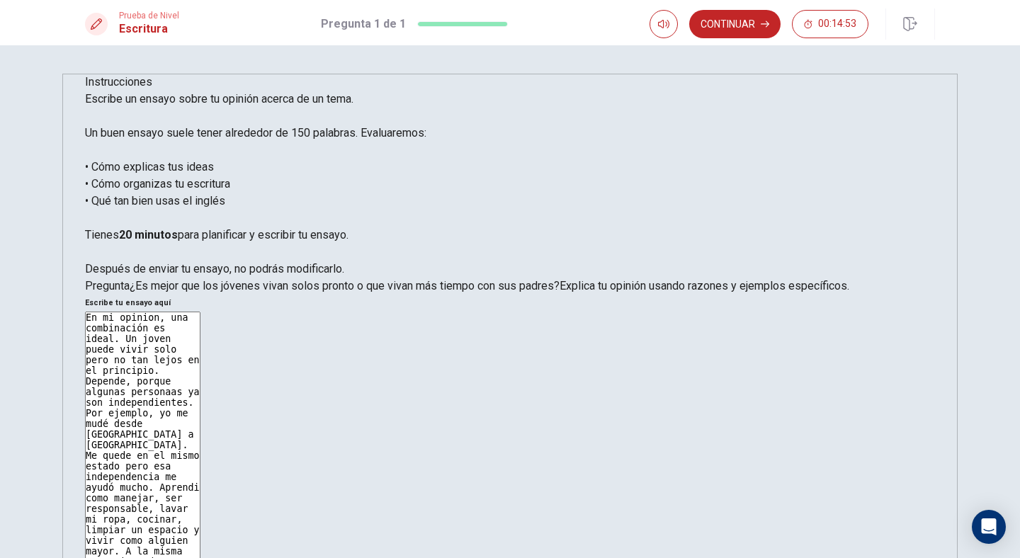
click at [200, 312] on textarea "En mi opinion, una combinación es ideal. Un joven puede vivir solo pero no tan …" at bounding box center [142, 508] width 115 height 392
click at [200, 340] on textarea "En mi opinion, una combinación es ideal. Un joven puede vivir solo pero no tan …" at bounding box center [142, 508] width 115 height 392
type textarea "En mi opinion, una combinación es ideal. Un joven puede vivir solo pero no tan …"
click at [707, 21] on button "Continuar" at bounding box center [734, 24] width 91 height 28
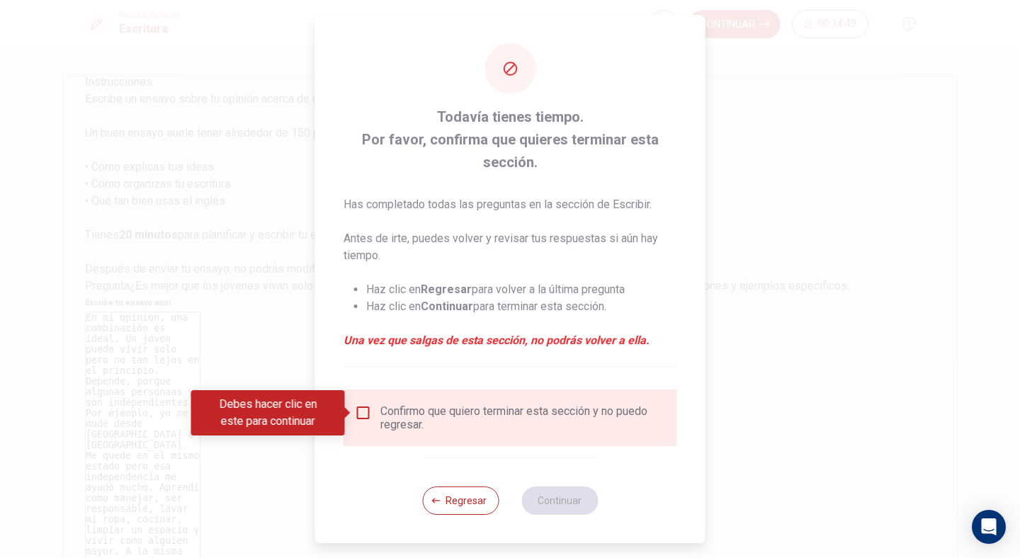
click at [358, 414] on input "Debes hacer clic en este para continuar" at bounding box center [363, 412] width 17 height 17
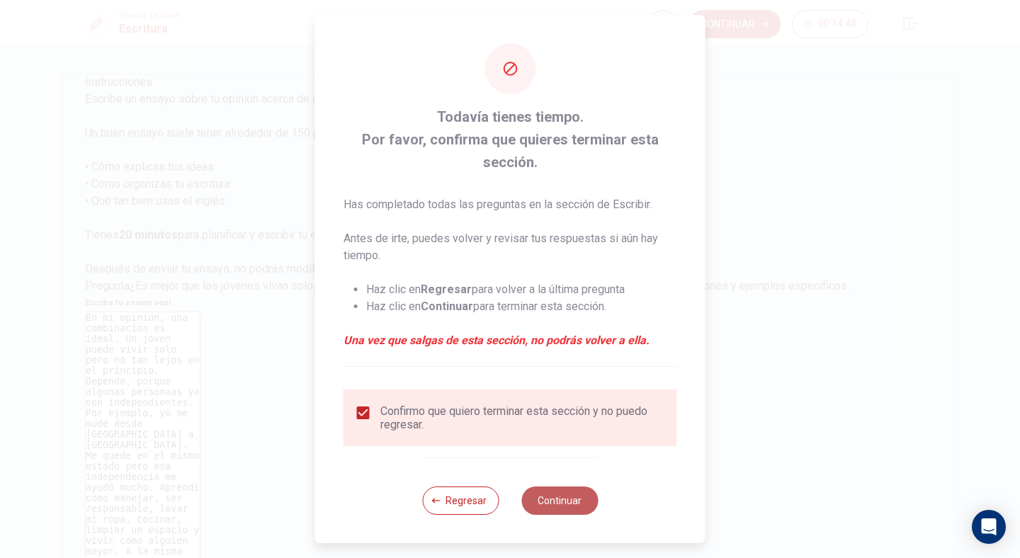
click at [571, 505] on button "Continuar" at bounding box center [559, 500] width 76 height 28
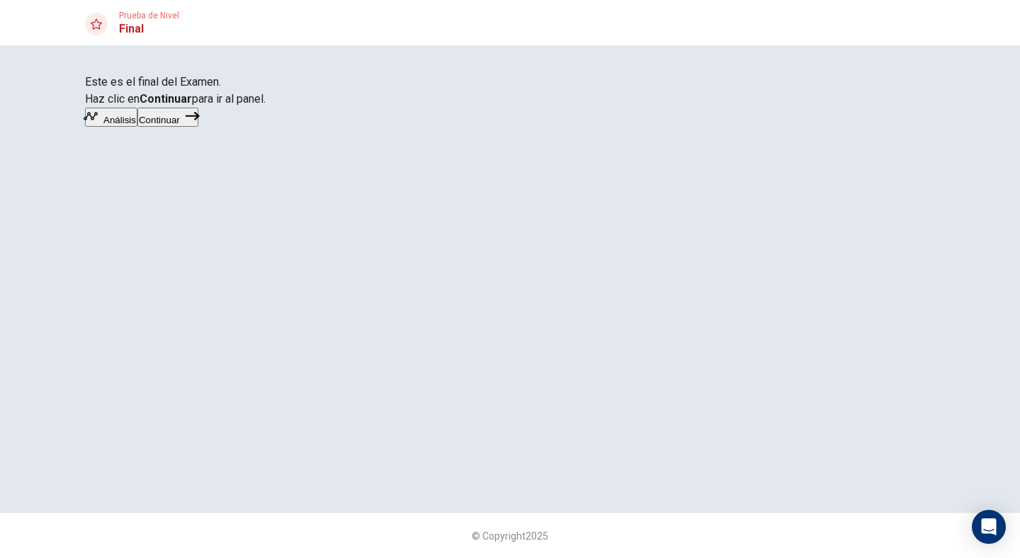
click at [198, 127] on button "Continuar" at bounding box center [167, 117] width 61 height 19
